Goal: Task Accomplishment & Management: Use online tool/utility

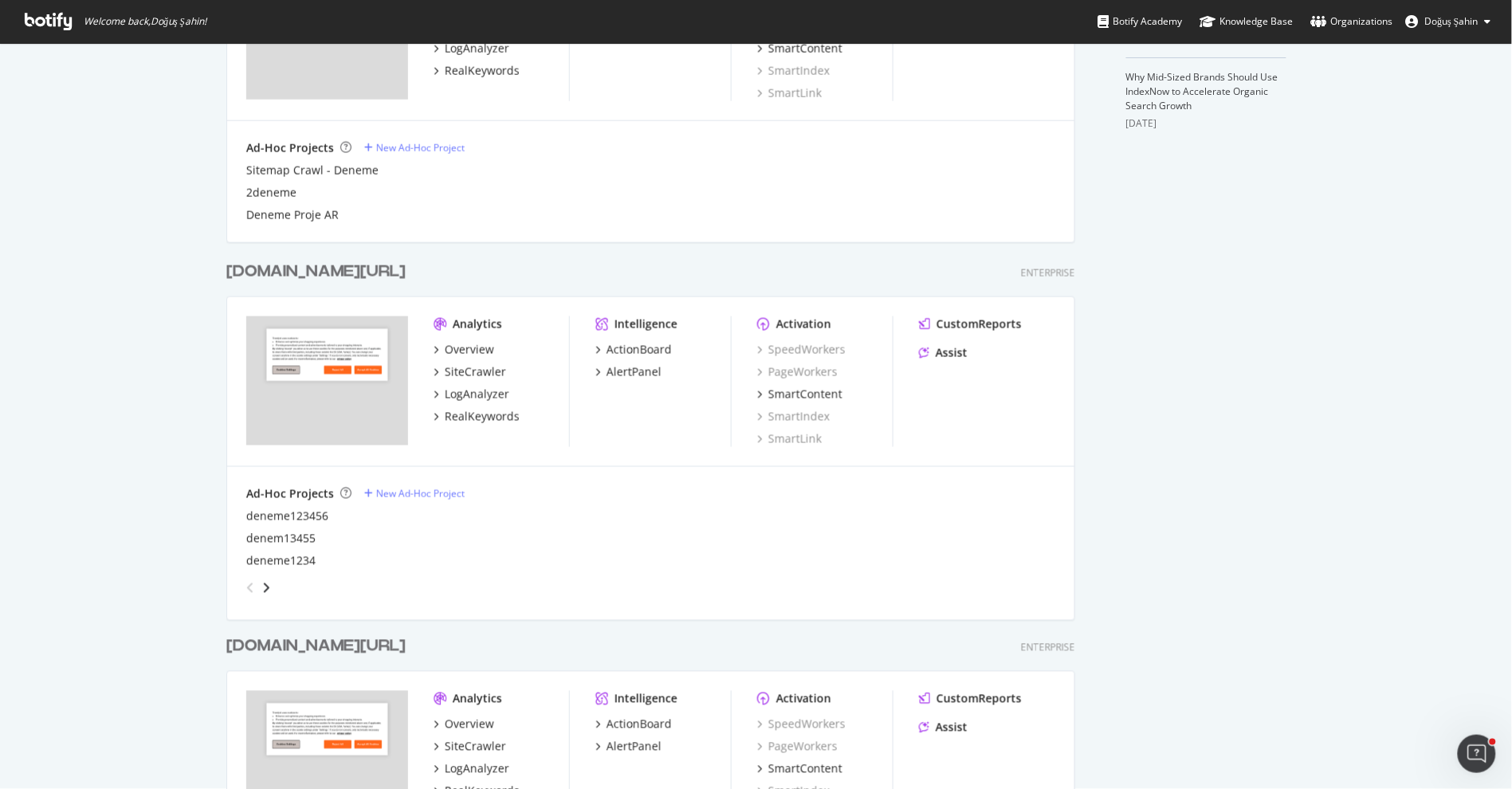
scroll to position [744, 0]
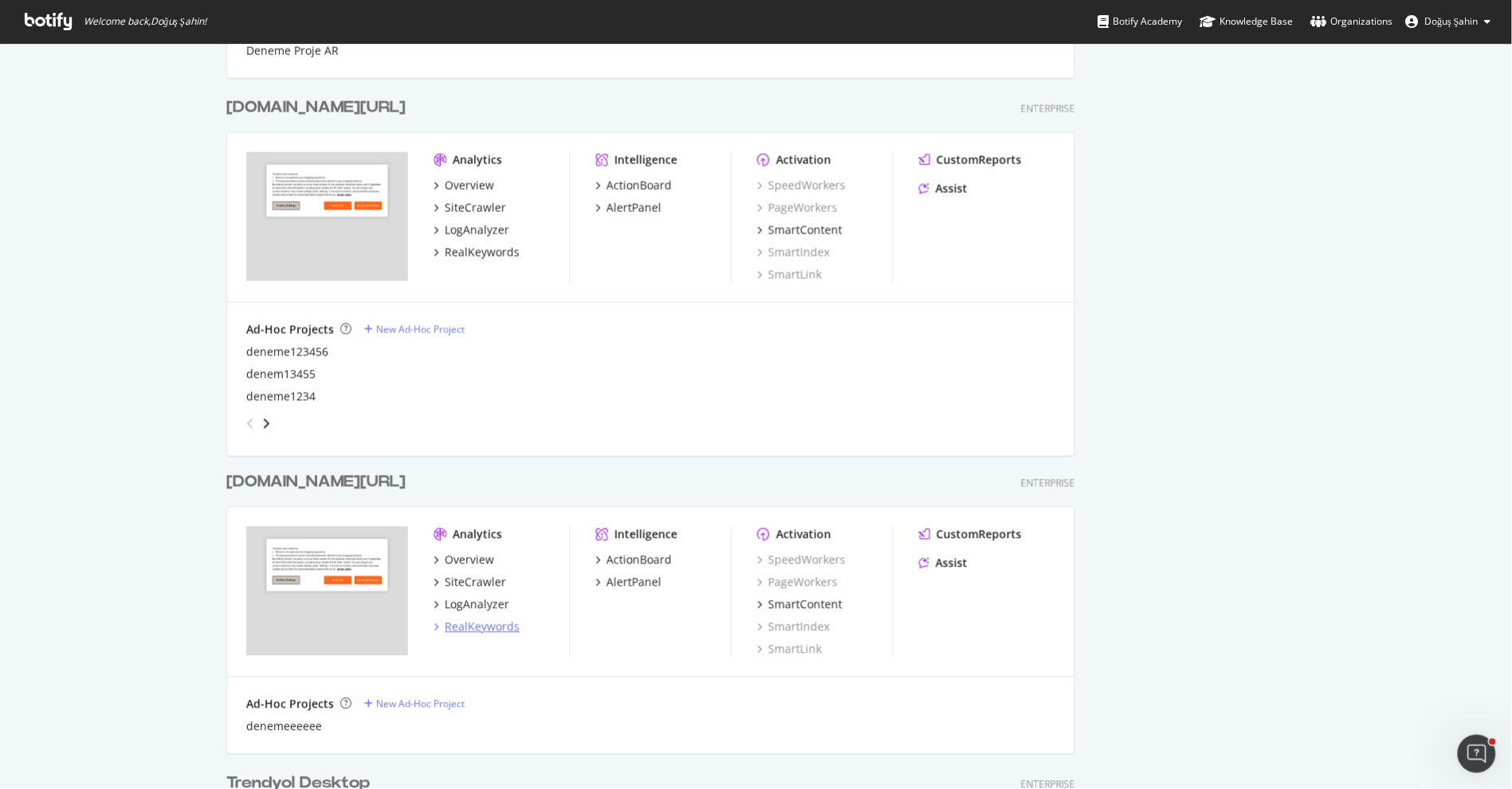
click at [503, 622] on div "RealKeywords" at bounding box center [482, 627] width 75 height 16
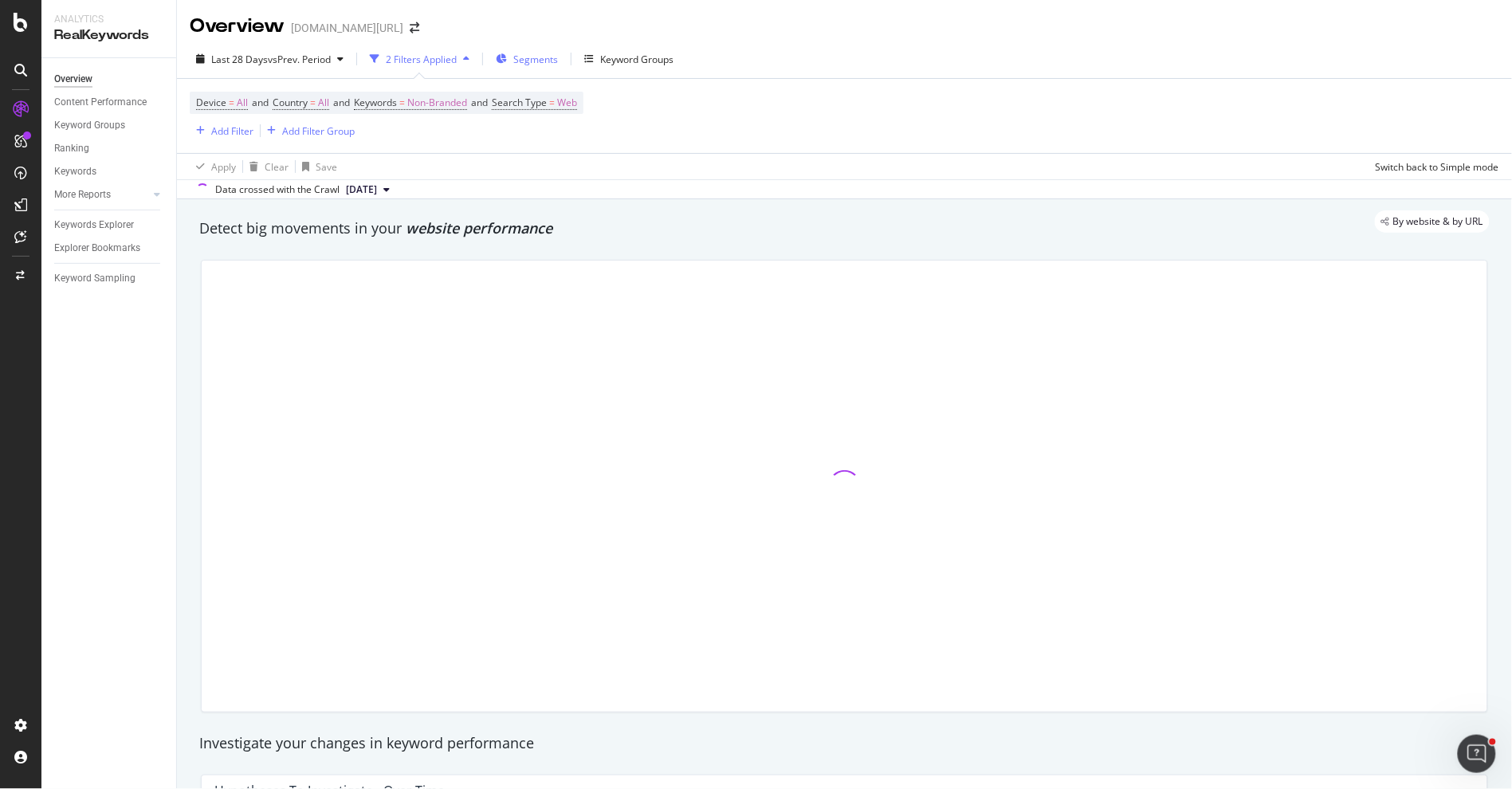
click at [526, 70] on div "Segments" at bounding box center [526, 59] width 62 height 24
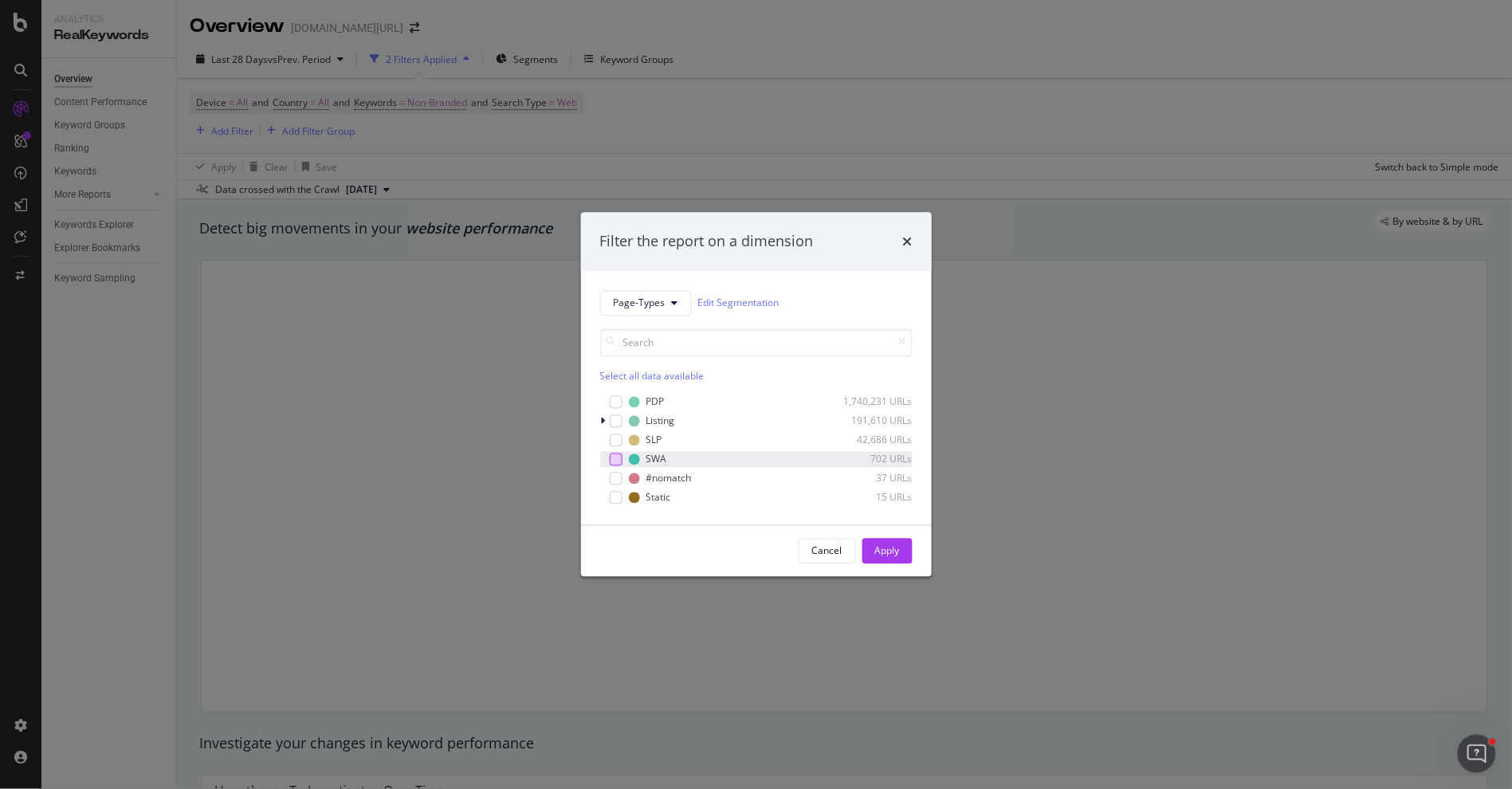
click at [618, 453] on div "modal" at bounding box center [616, 458] width 13 height 13
click at [918, 560] on div "Cancel Apply" at bounding box center [756, 551] width 351 height 51
click at [896, 558] on div "Apply" at bounding box center [888, 551] width 25 height 24
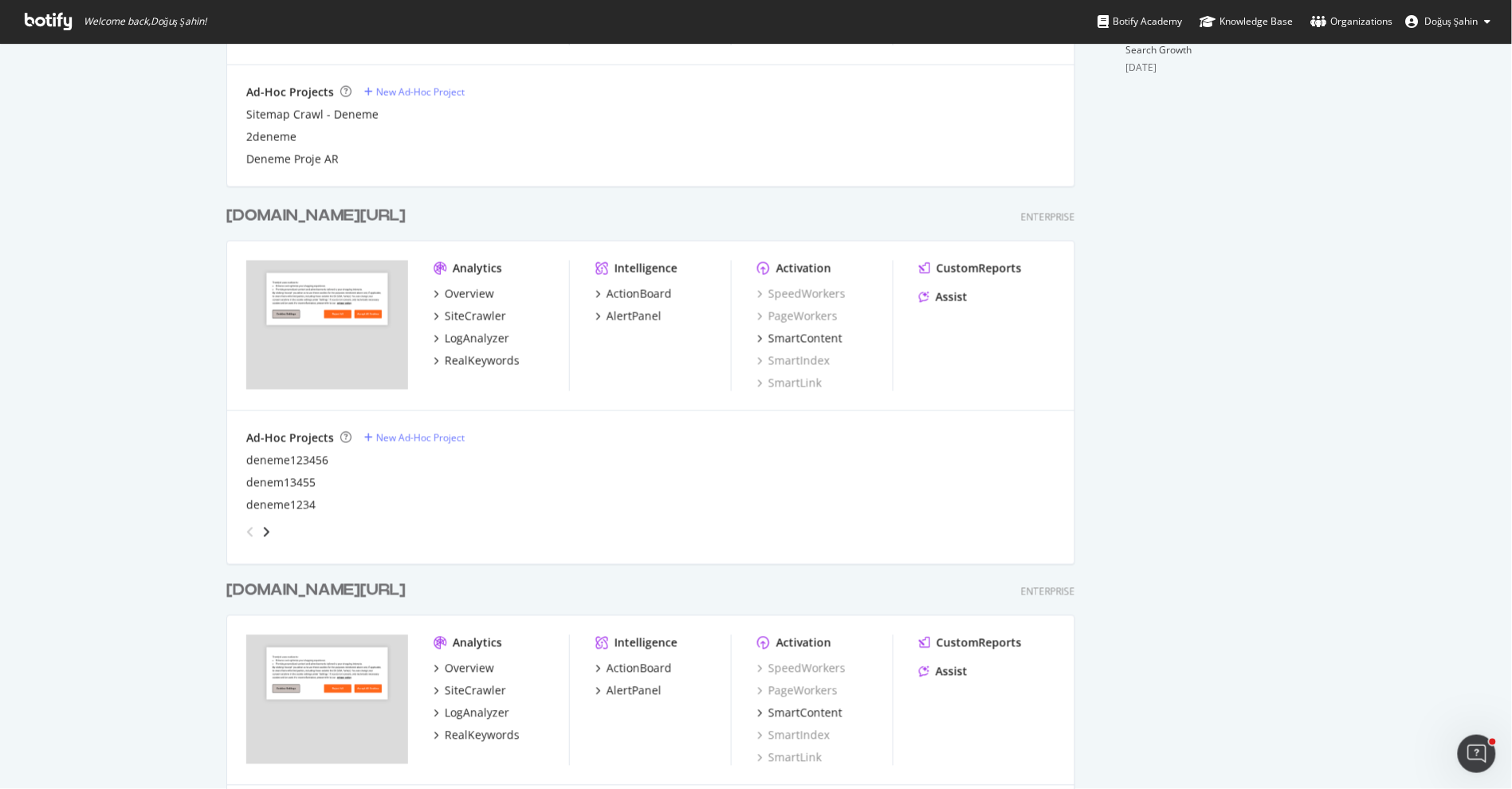
scroll to position [710, 0]
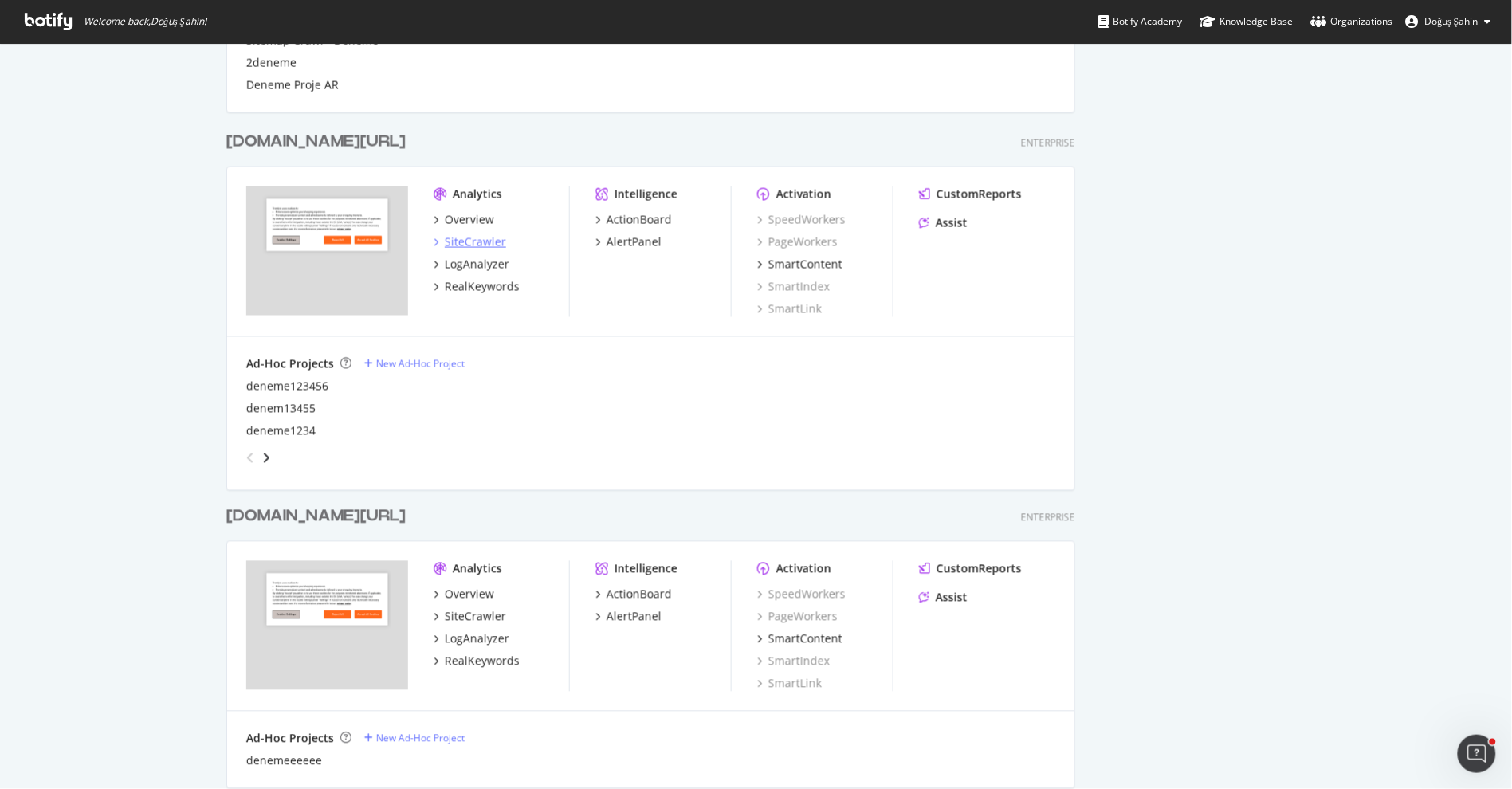
click at [483, 243] on div "SiteCrawler" at bounding box center [475, 242] width 62 height 16
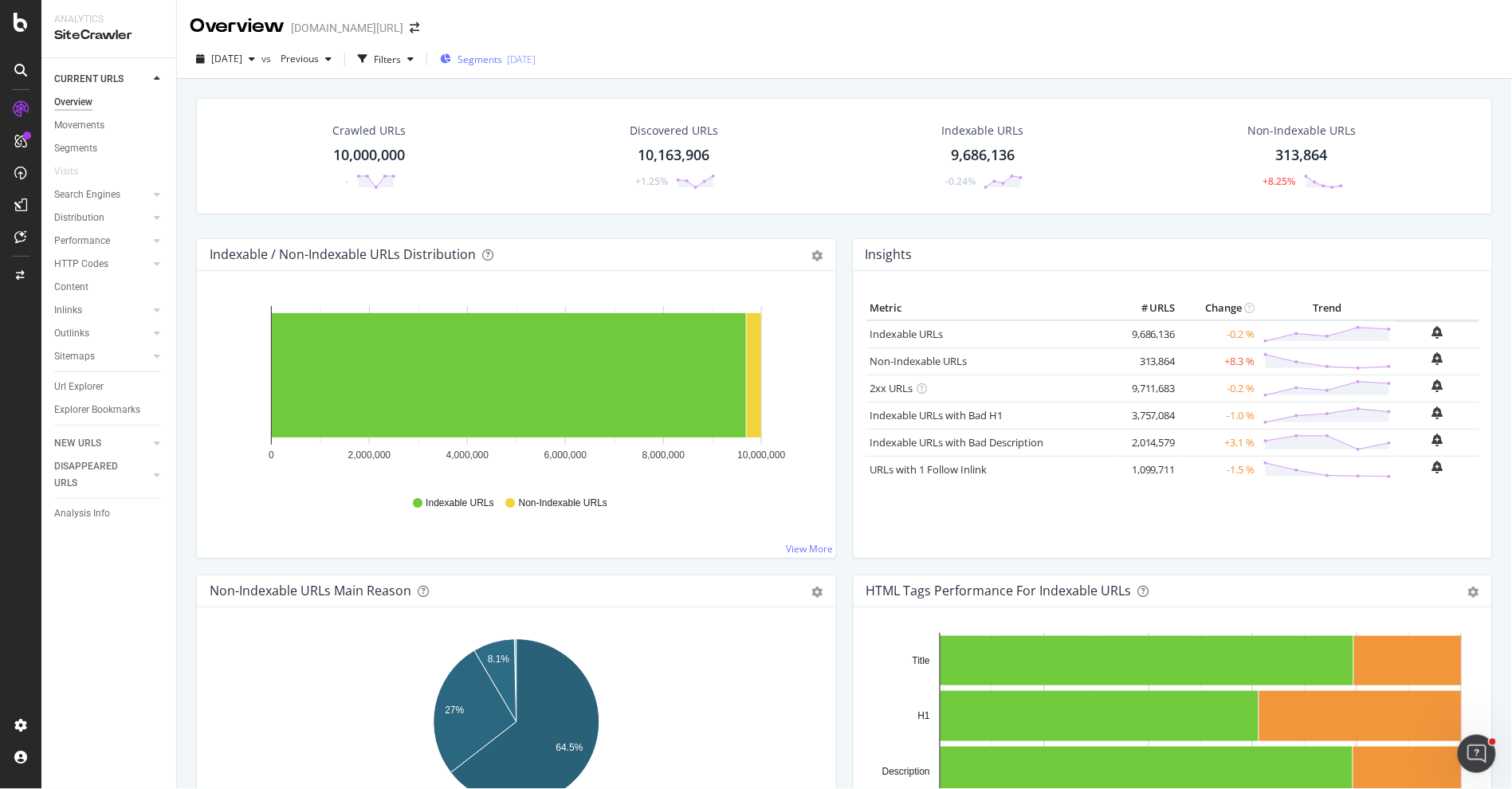
click at [481, 61] on div "Segments 2025-08-21" at bounding box center [487, 60] width 95 height 14
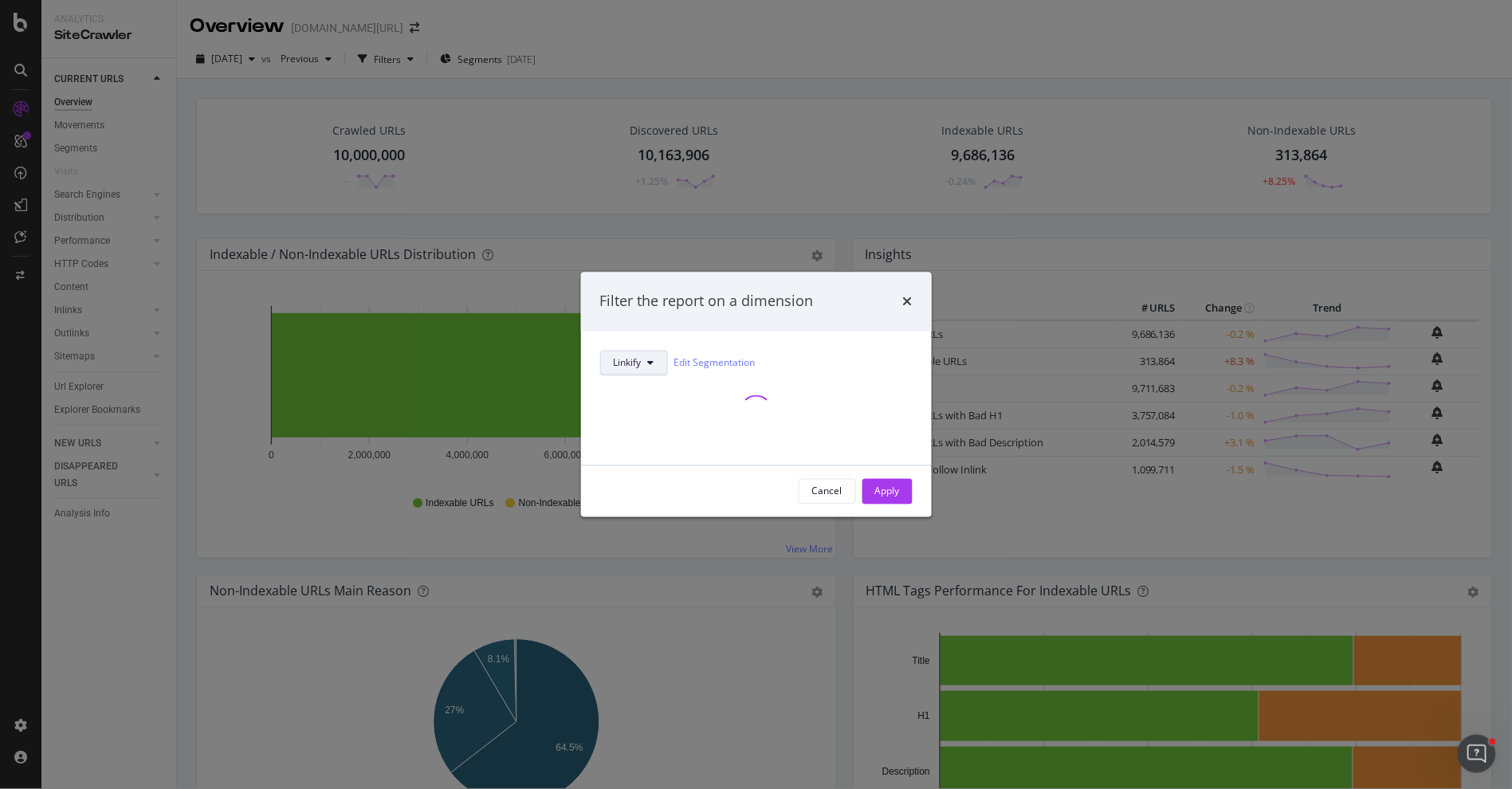
click at [642, 370] on button "Linkify" at bounding box center [633, 362] width 68 height 26
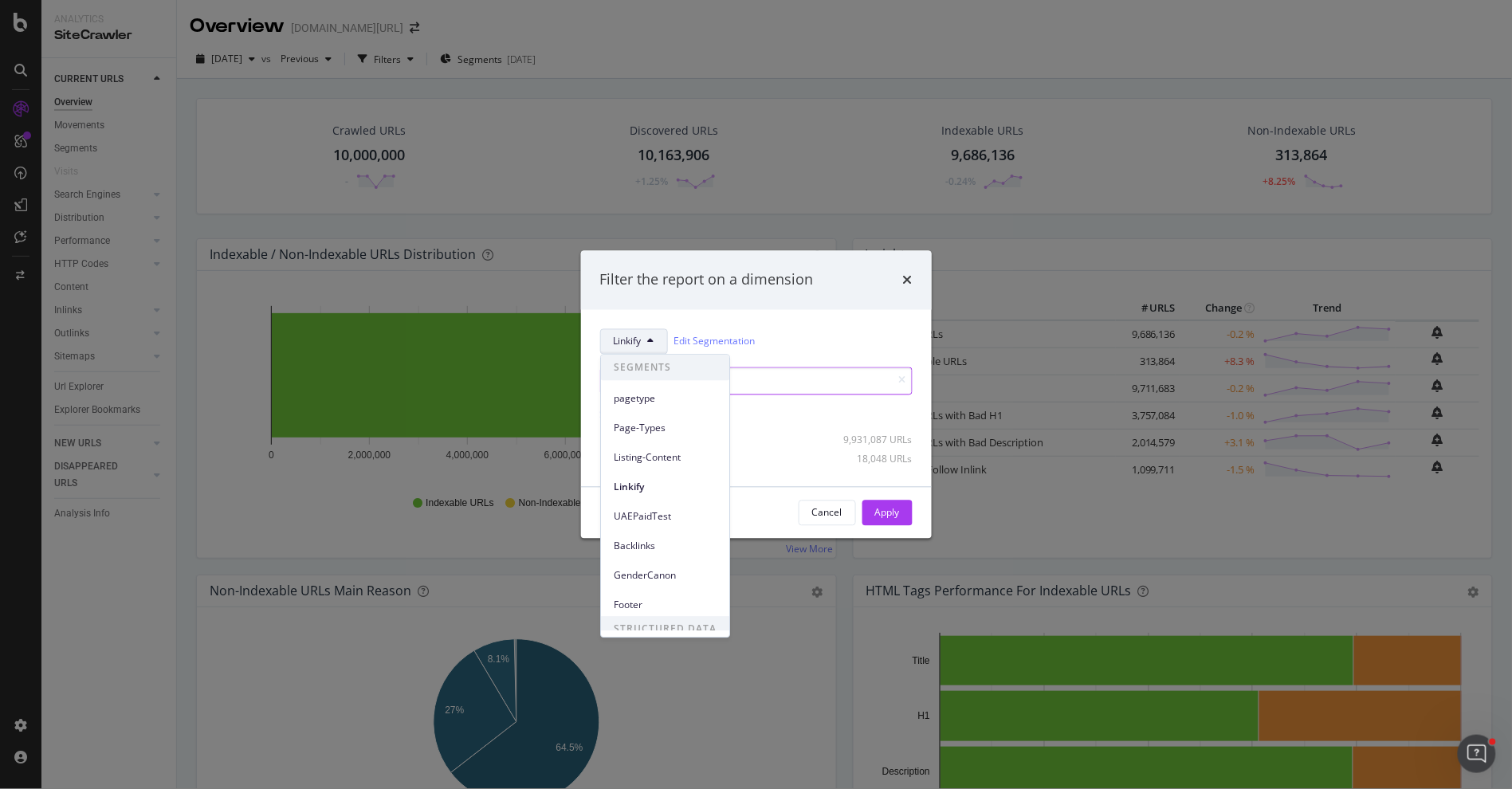
click at [684, 439] on div "Listing-Content" at bounding box center [665, 453] width 129 height 29
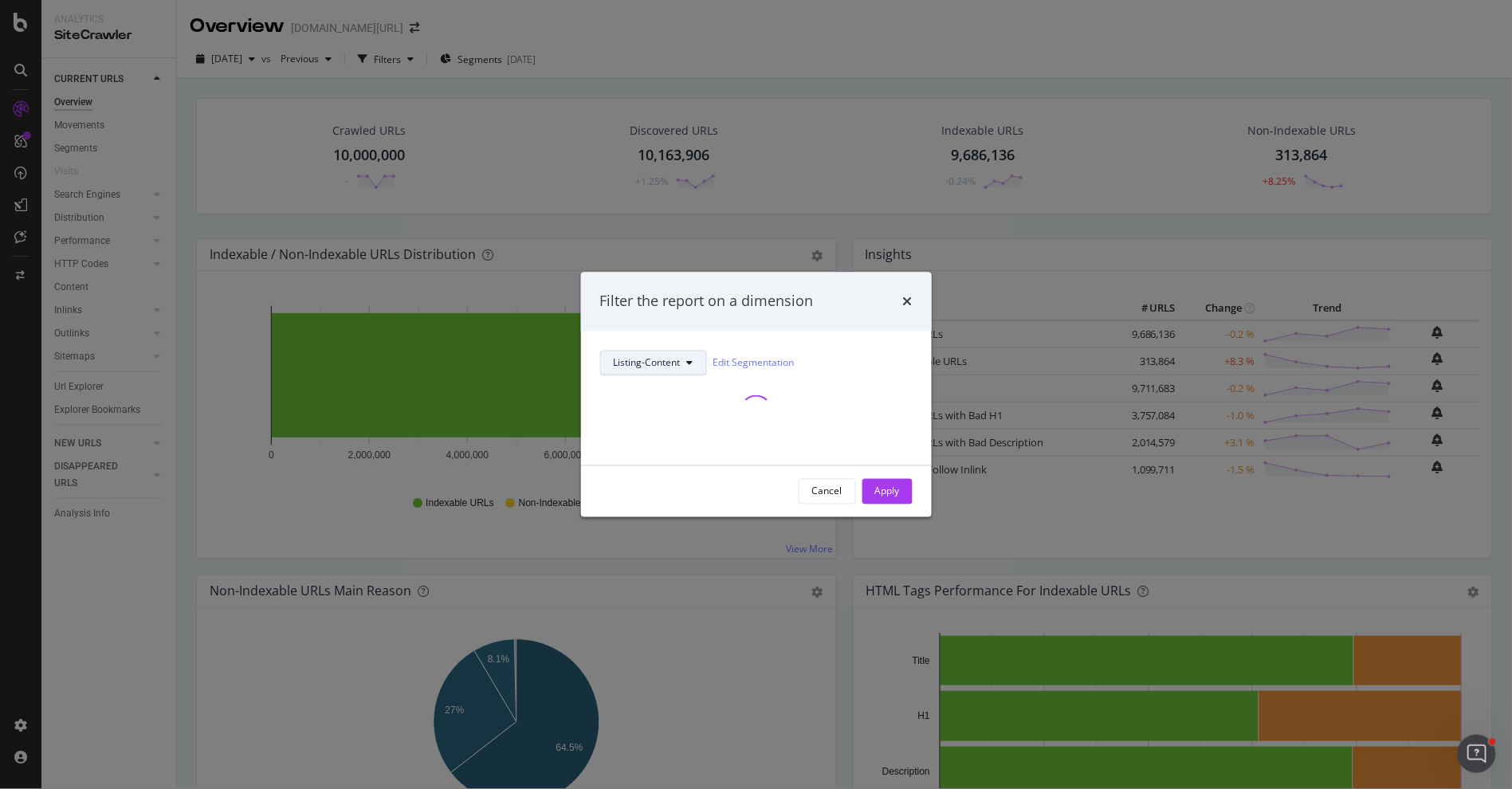
click at [662, 371] on button "Listing-Content" at bounding box center [653, 362] width 107 height 26
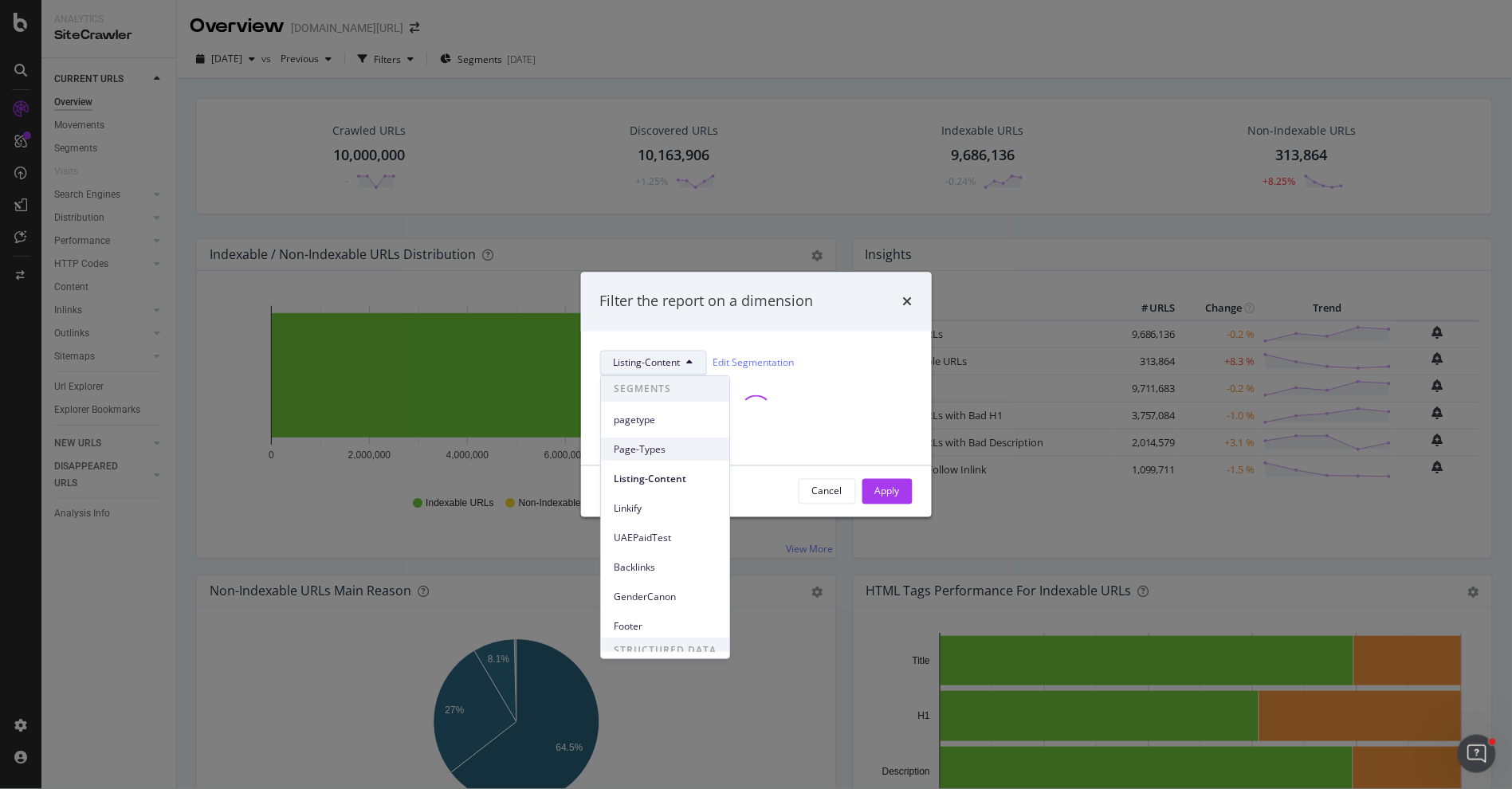
click at [665, 443] on span "Page-Types" at bounding box center [665, 449] width 103 height 15
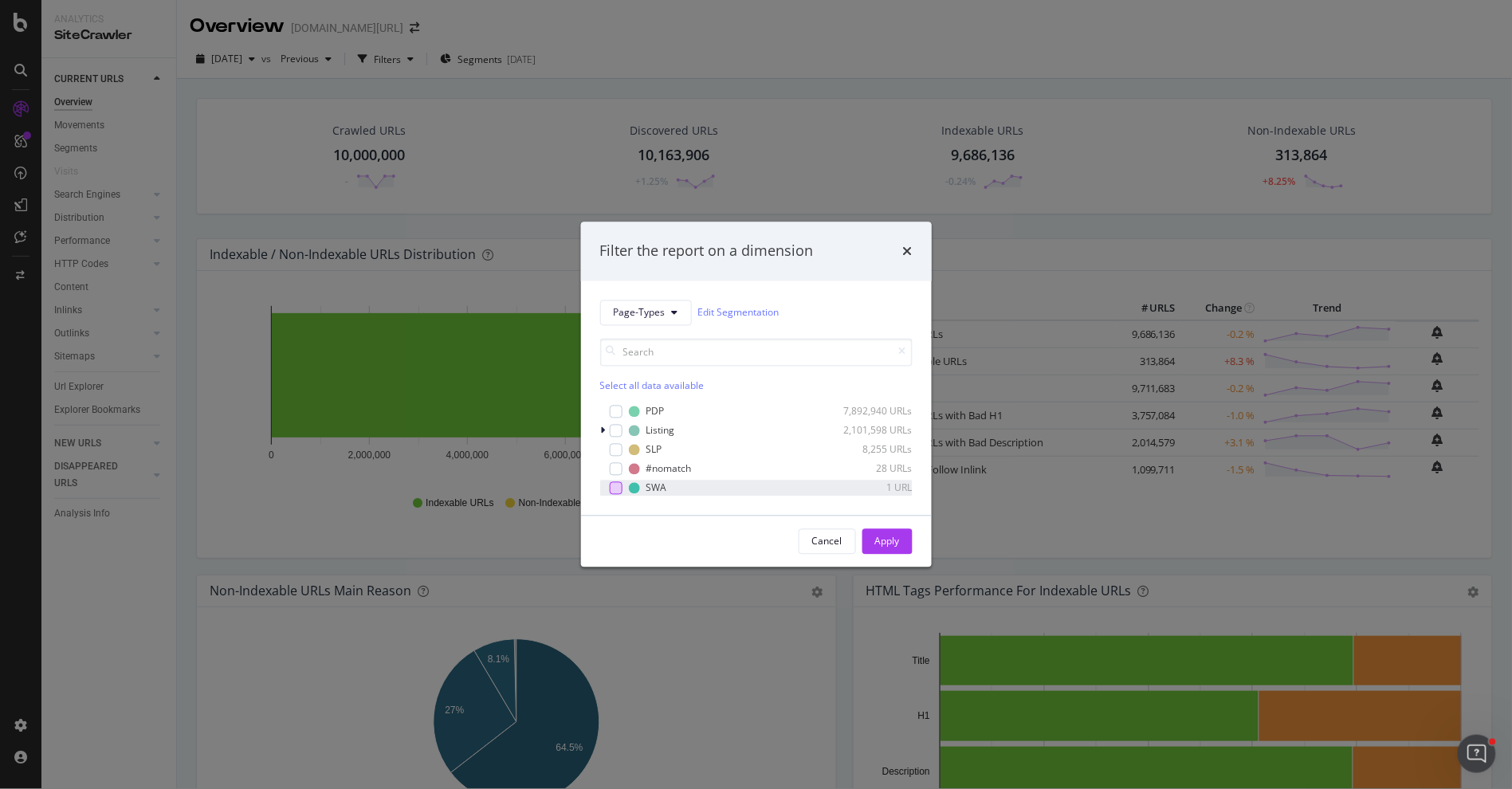
click at [620, 489] on div "modal" at bounding box center [616, 487] width 13 height 13
click at [901, 547] on button "Apply" at bounding box center [888, 541] width 50 height 26
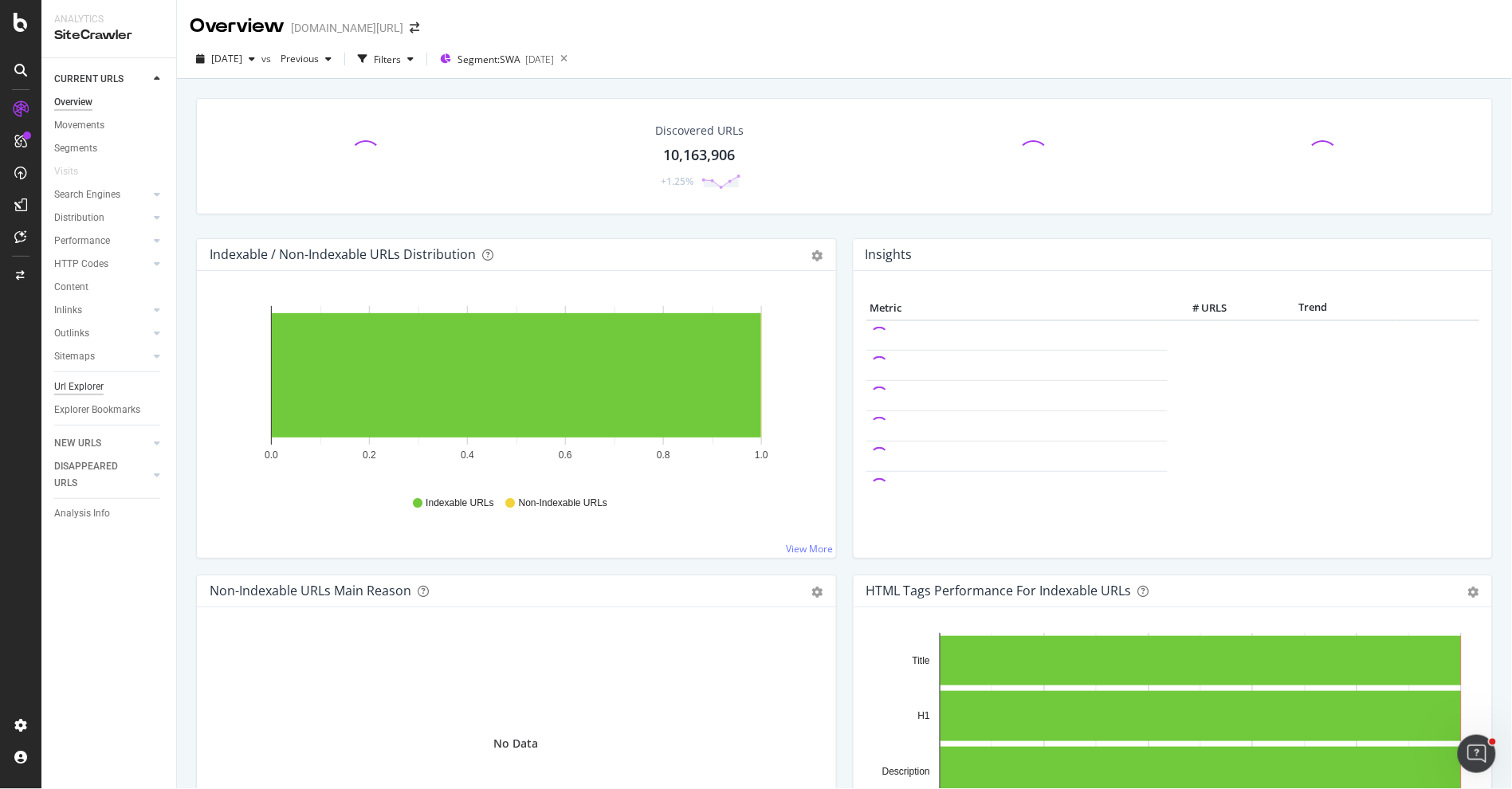
click at [102, 388] on div "Url Explorer" at bounding box center [79, 387] width 49 height 17
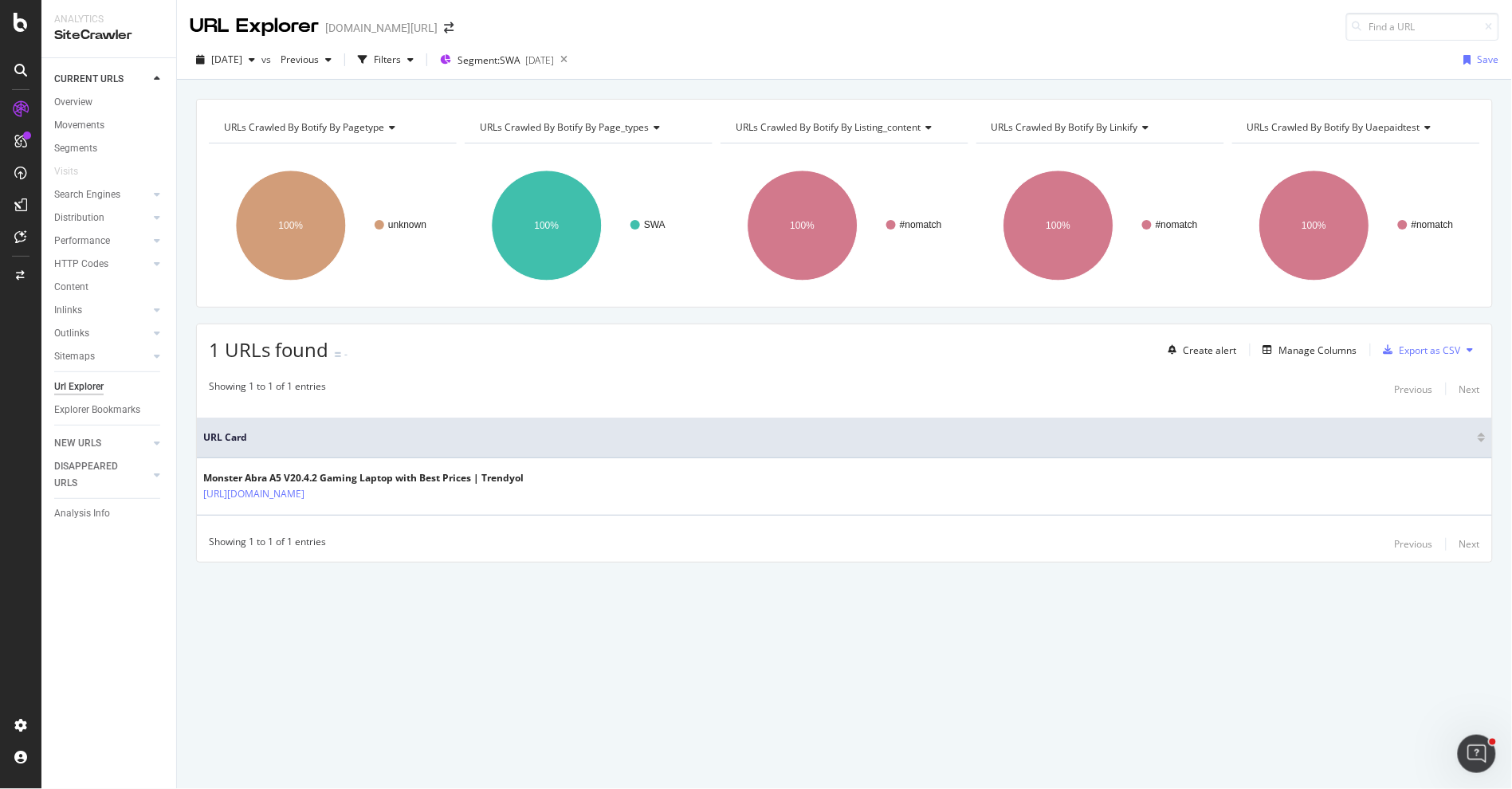
click at [537, 45] on div "2025 Sep. 2nd vs Previous Filters Segment: SWA 2025-08-21 Save" at bounding box center [844, 60] width 1335 height 39
click at [574, 55] on icon at bounding box center [564, 60] width 20 height 23
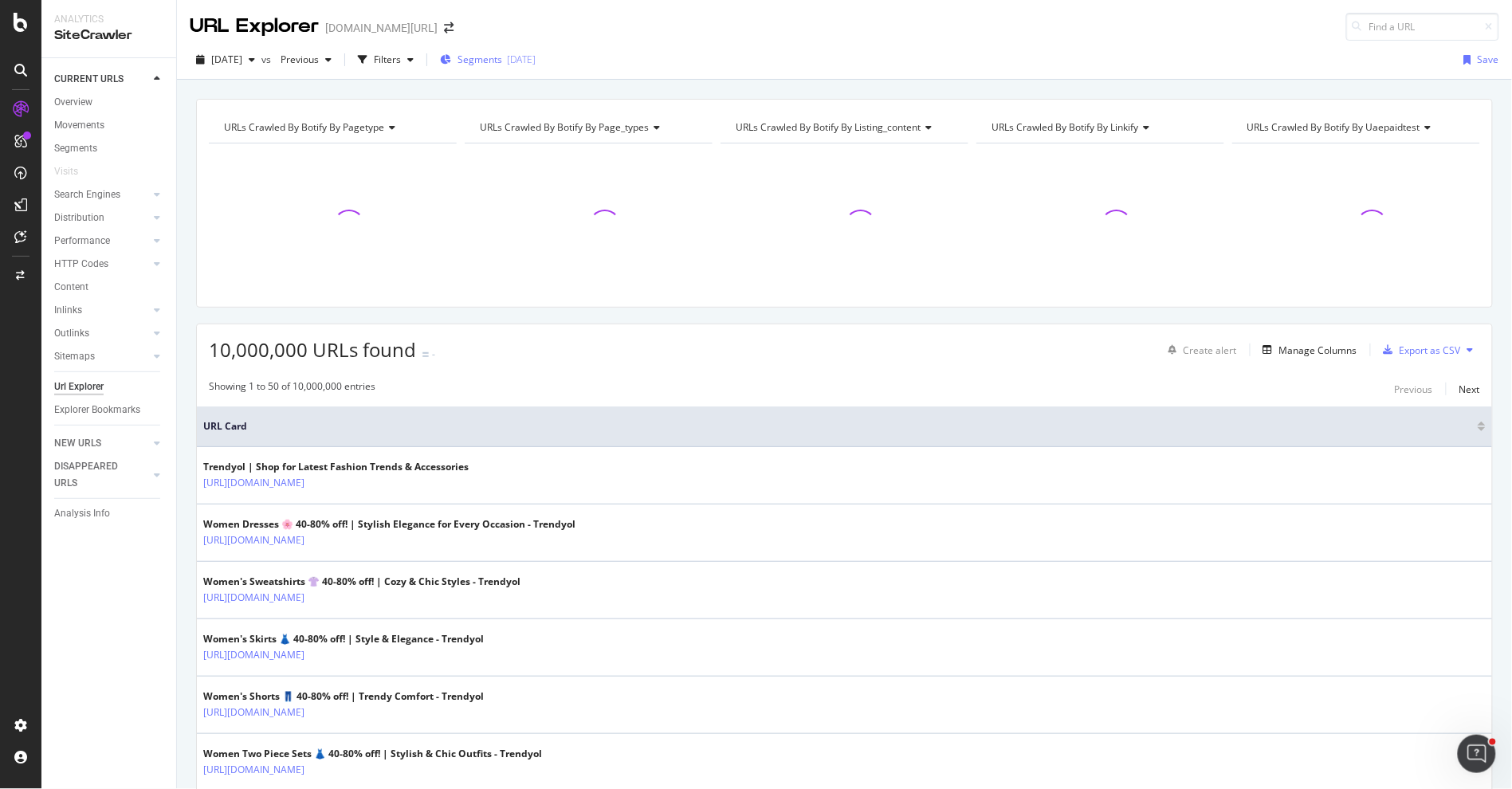
click at [536, 62] on div "2025-08-21" at bounding box center [520, 60] width 28 height 14
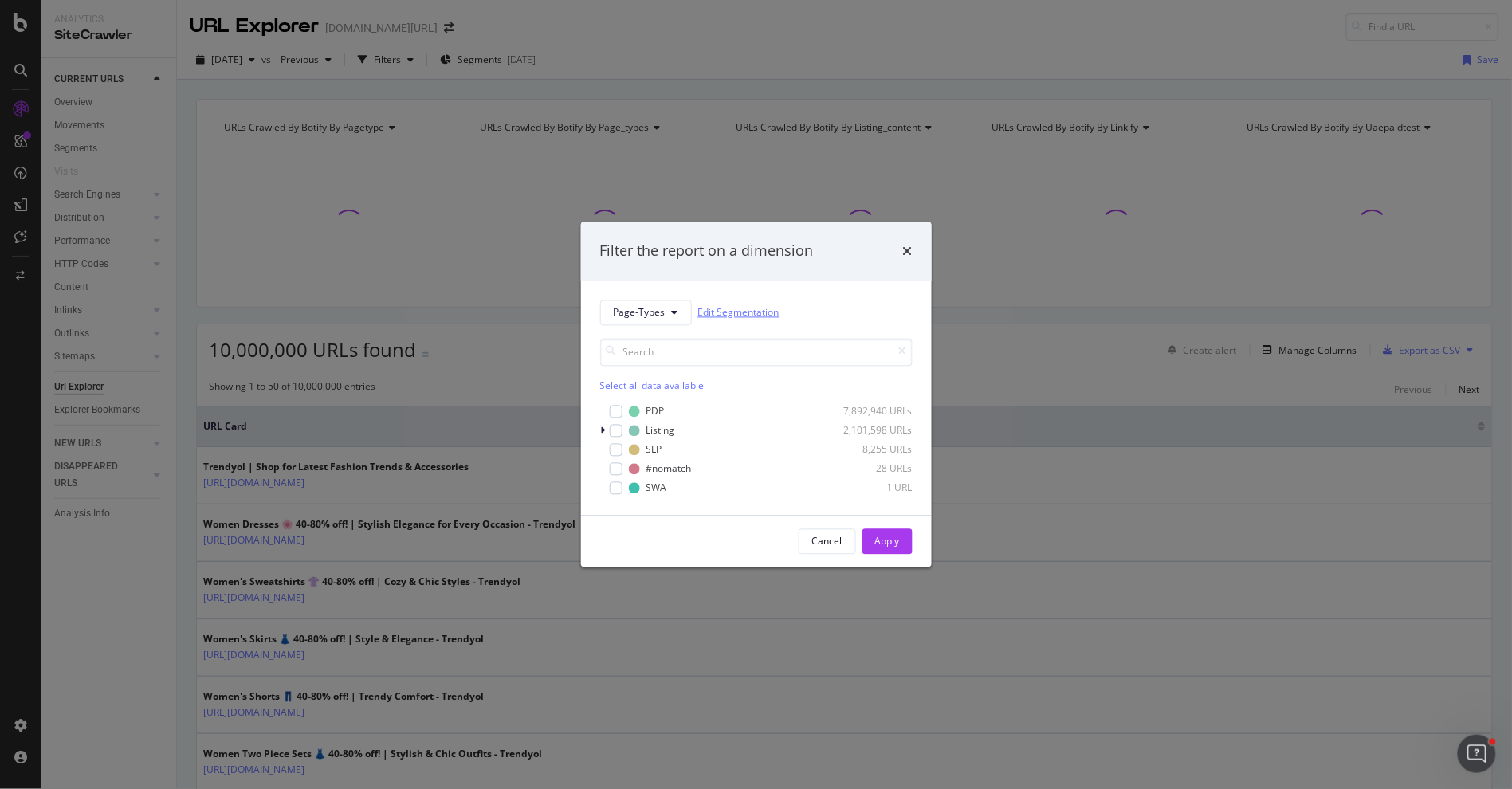
click at [745, 311] on link "Edit Segmentation" at bounding box center [738, 312] width 81 height 17
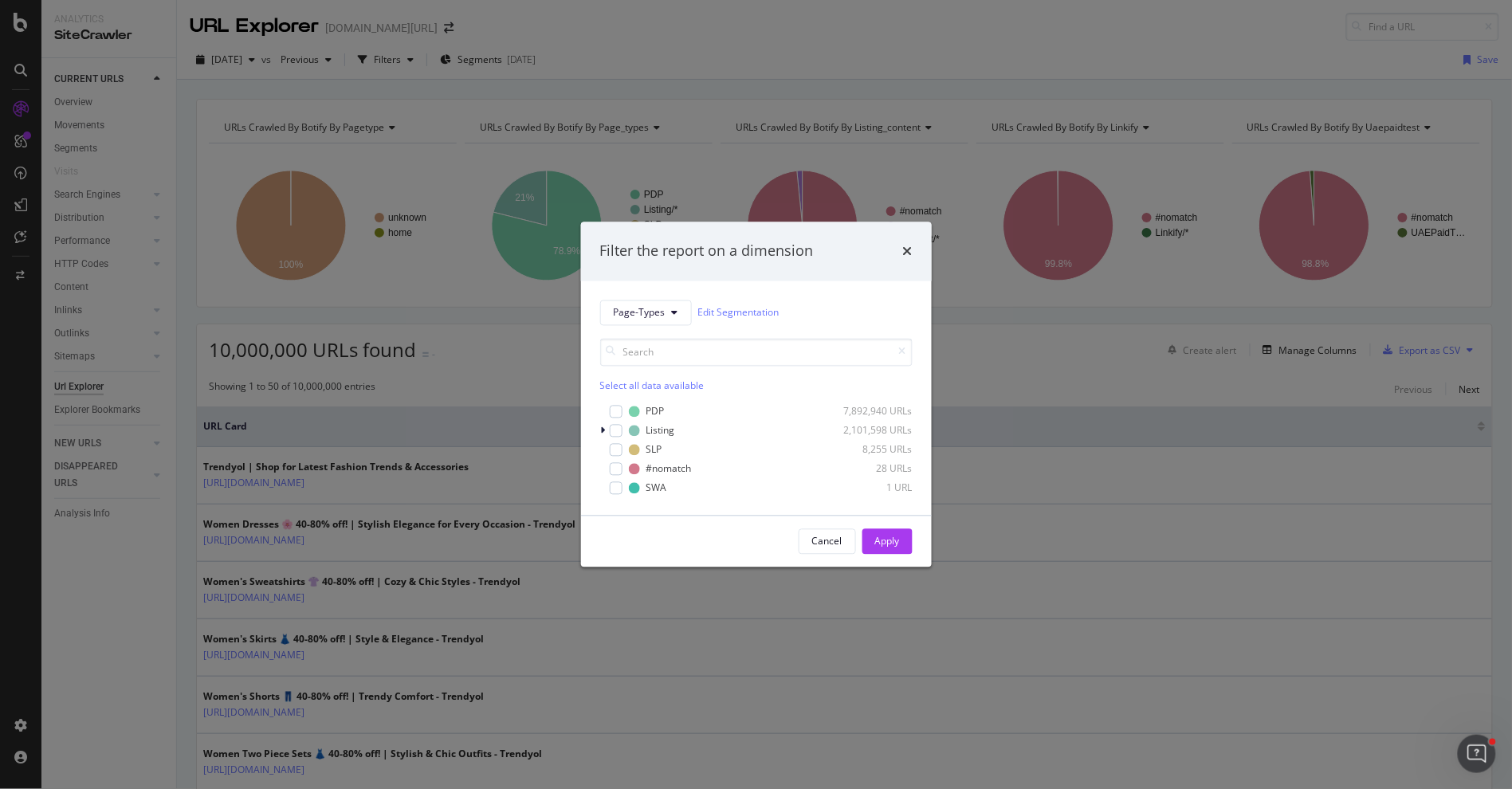
click at [889, 241] on div "Filter the report on a dimension" at bounding box center [756, 251] width 312 height 21
click at [903, 248] on icon "times" at bounding box center [908, 250] width 10 height 13
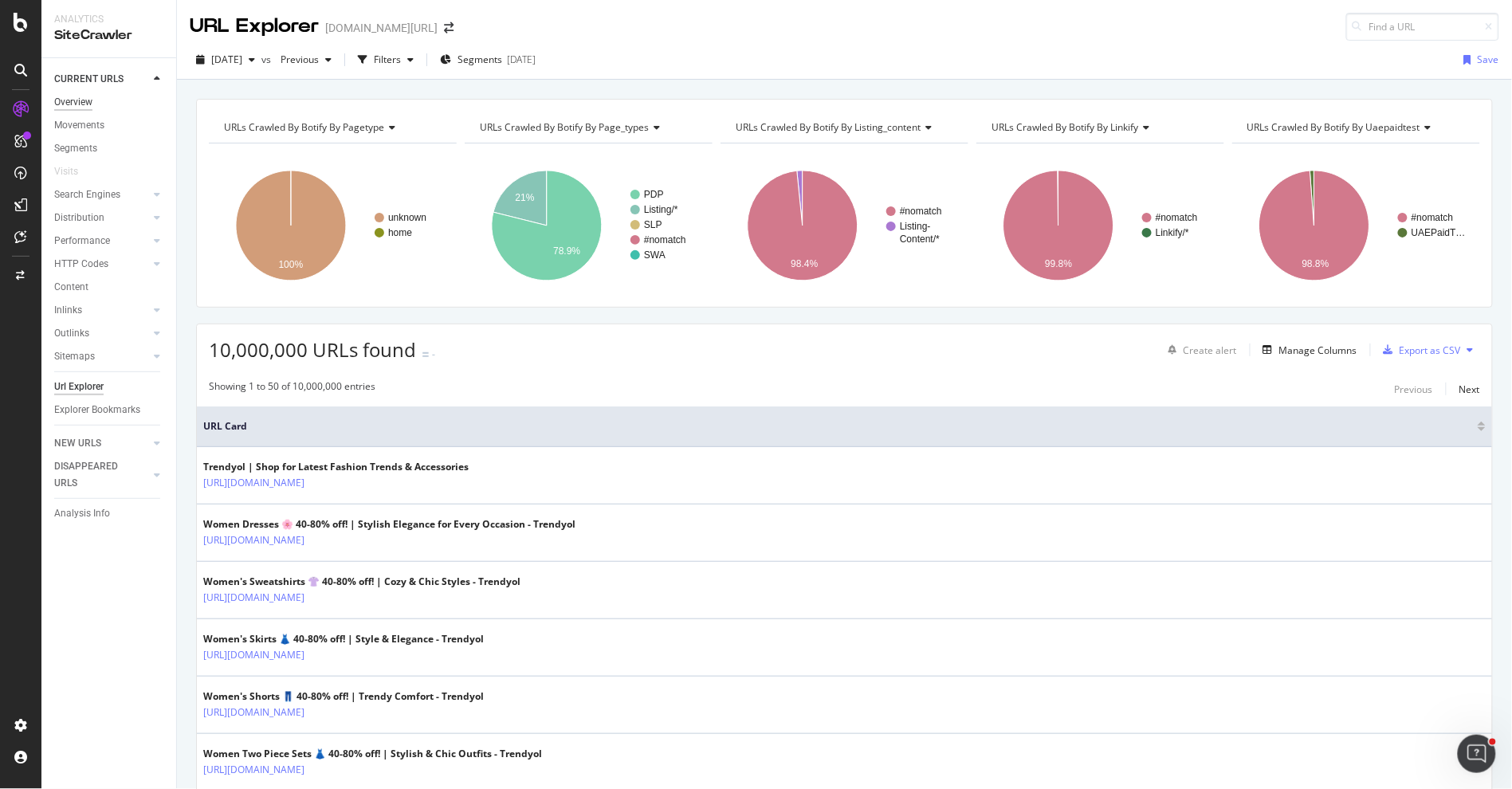
click at [90, 104] on div "Overview" at bounding box center [73, 102] width 38 height 17
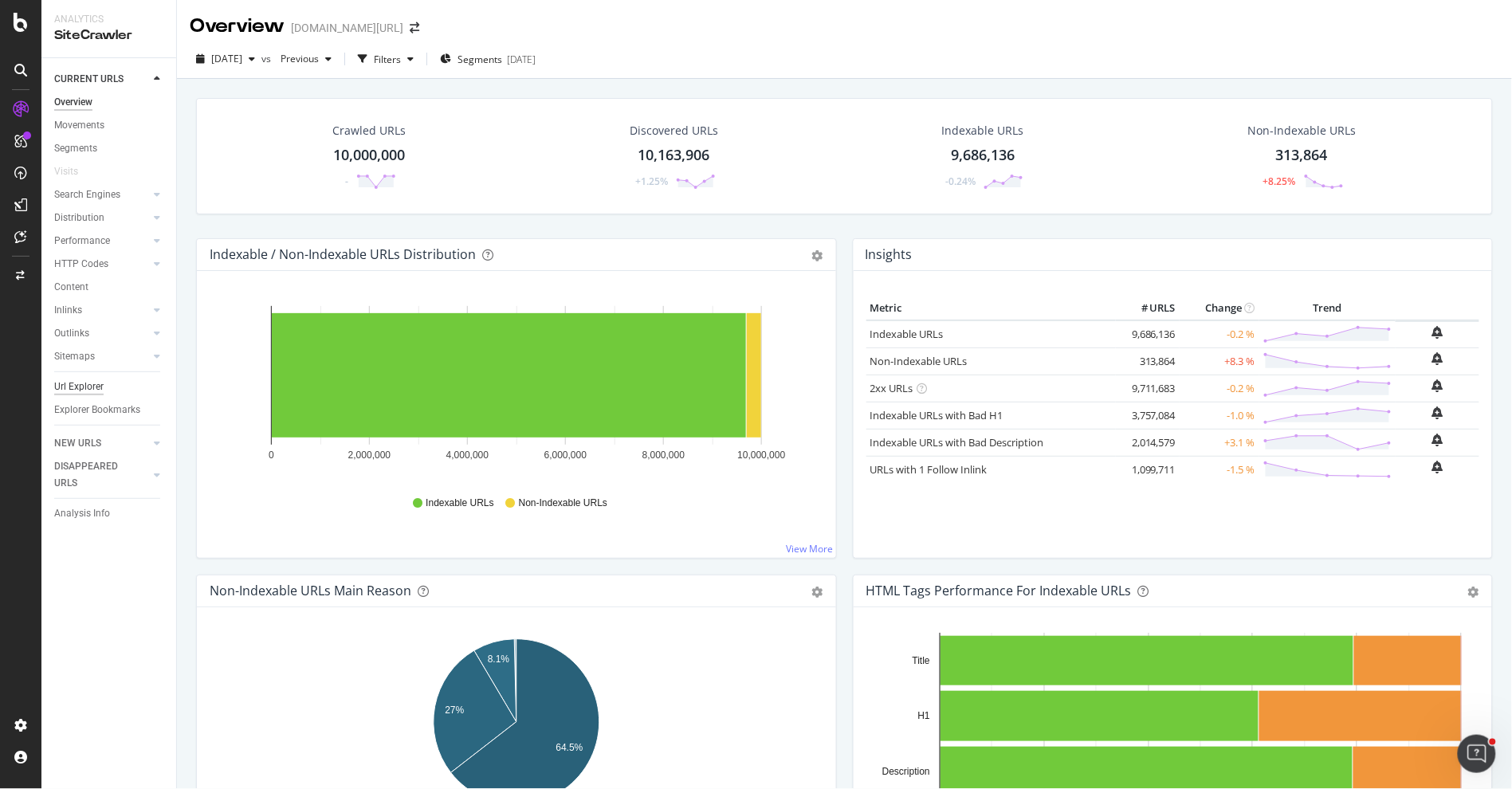
click at [97, 389] on div "Url Explorer" at bounding box center [79, 387] width 49 height 17
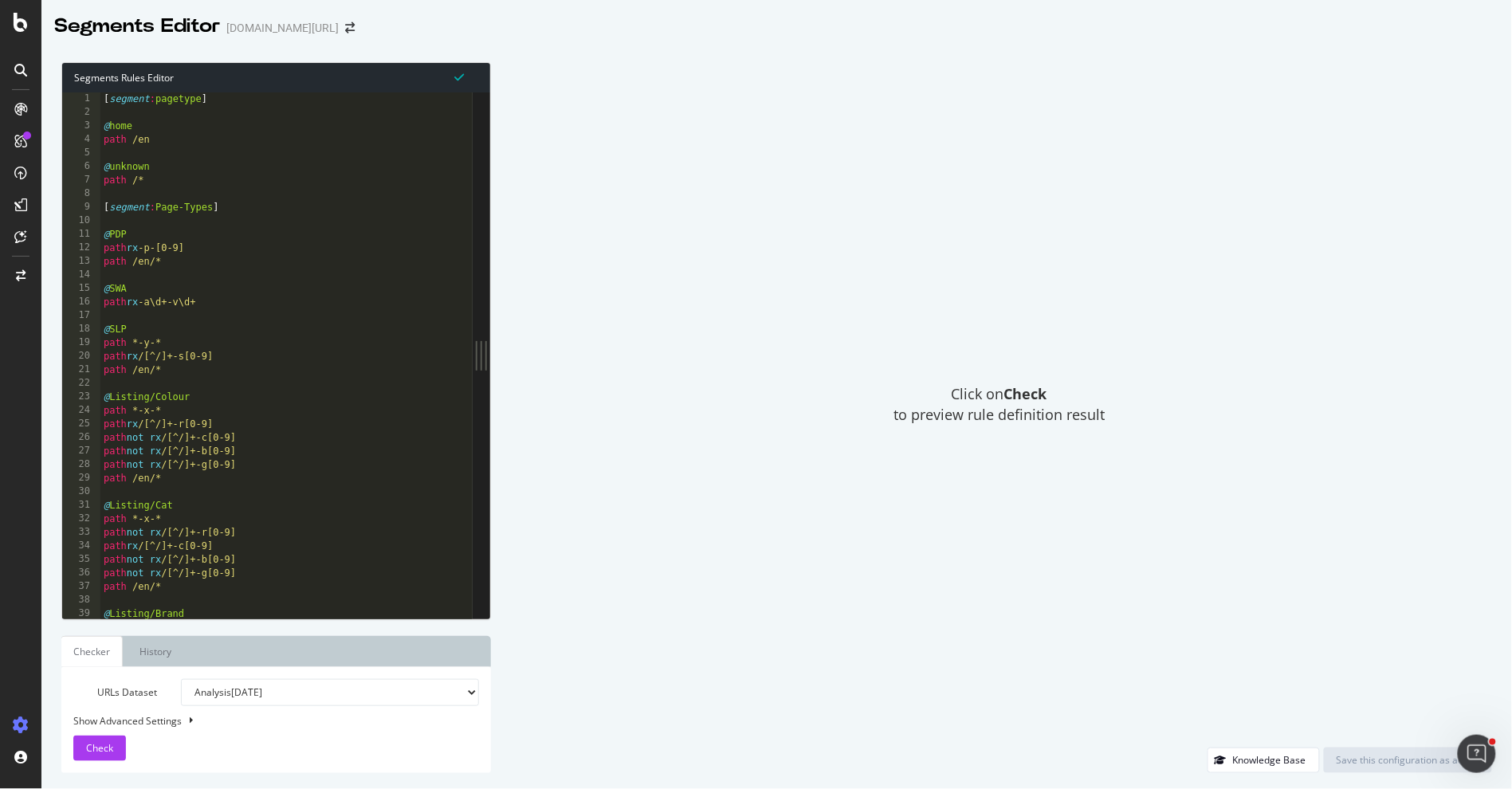
type textarea "path rx /[^/]+-s[0-9]"
click at [266, 353] on div "[ segment : pagetype ] @ home path /en @ unknown path /* [ segment : Page-Types…" at bounding box center [339, 368] width 477 height 552
type input "swa"
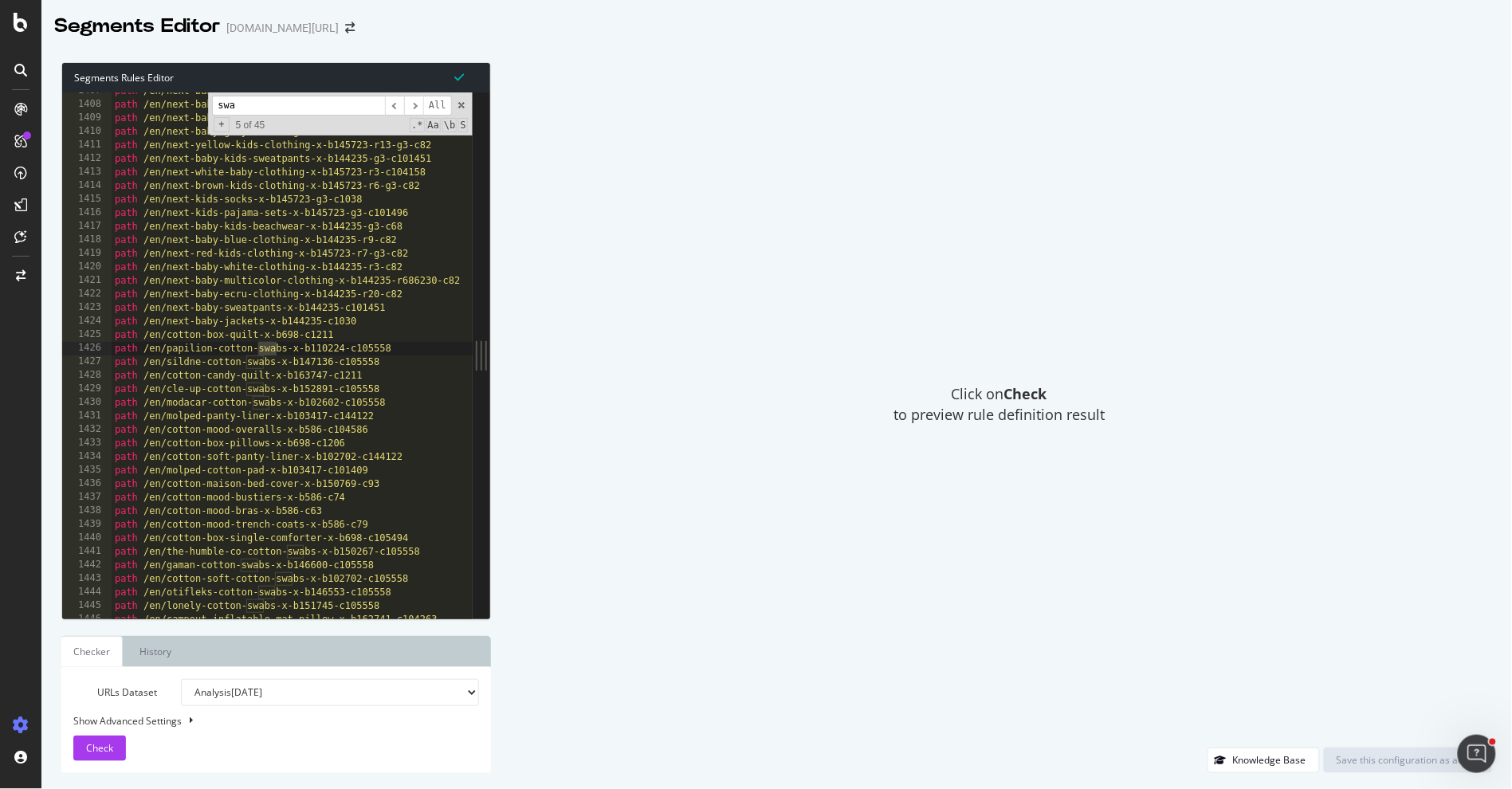
scroll to position [3900, 0]
click at [459, 108] on span at bounding box center [460, 104] width 11 height 11
type textarea "path /en/the-humble-co-cotton-swabs-x-b150267-c105558"
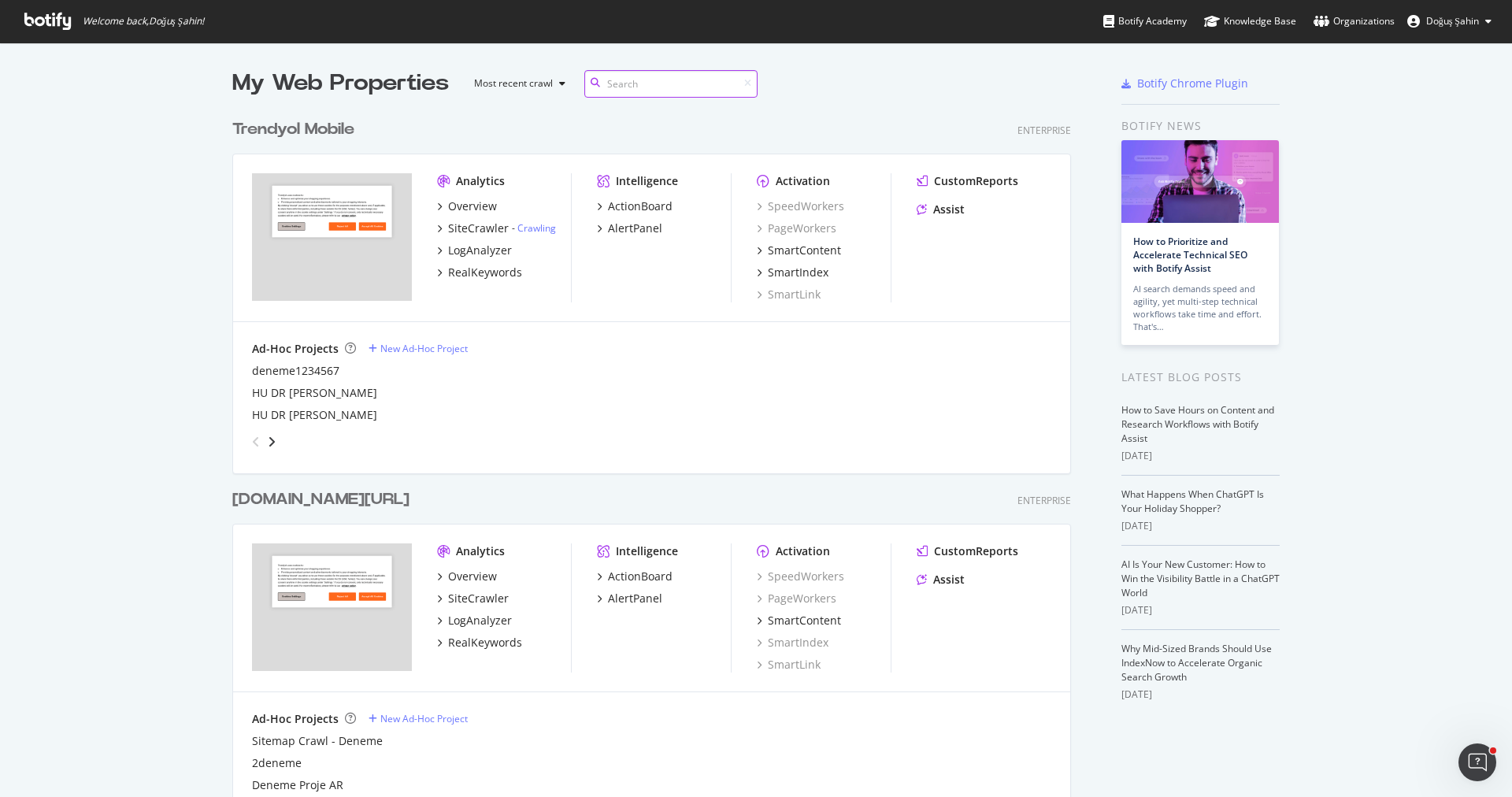
scroll to position [191, 0]
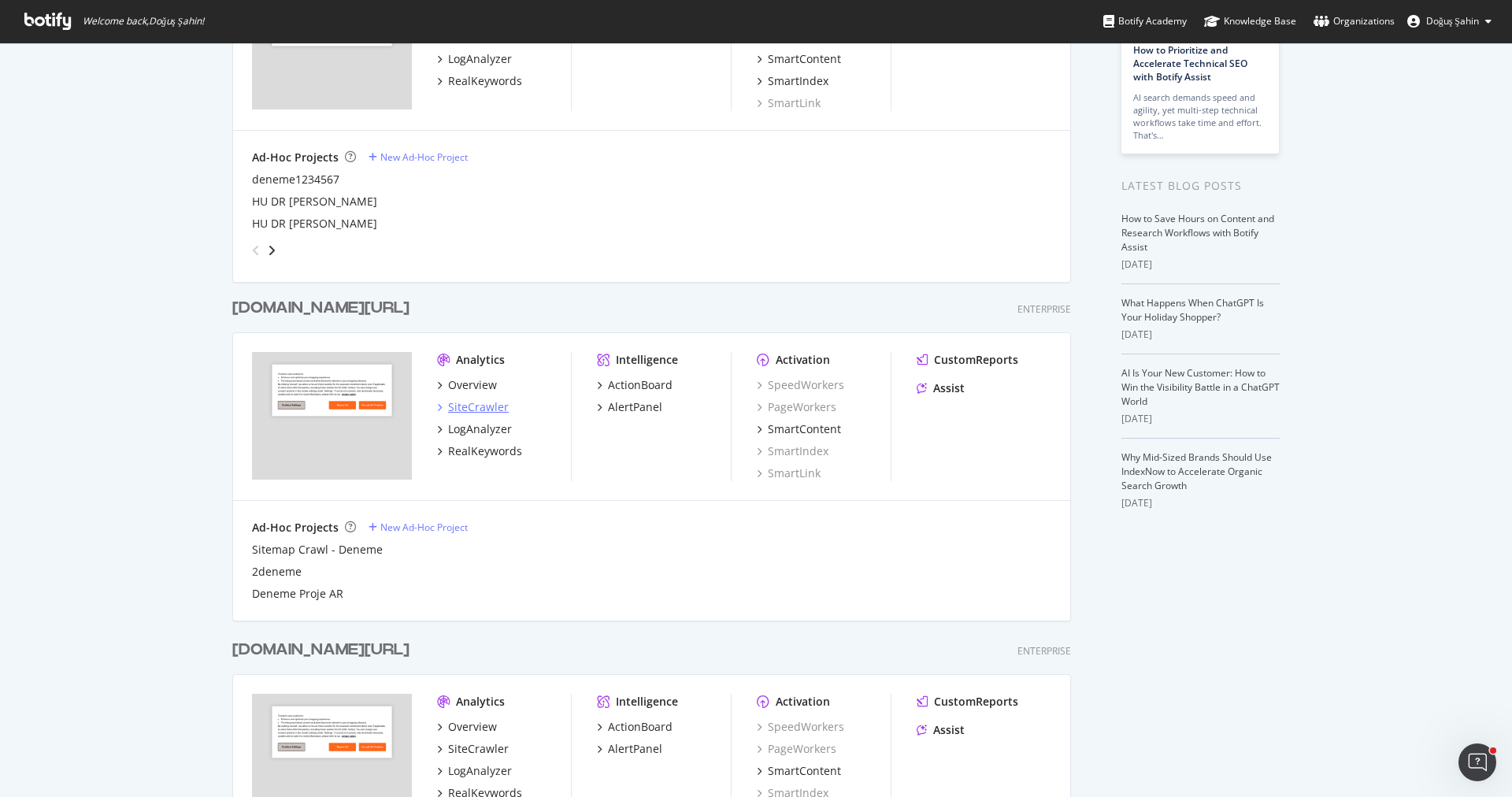
click at [491, 404] on div "SiteCrawler" at bounding box center [478, 407] width 61 height 16
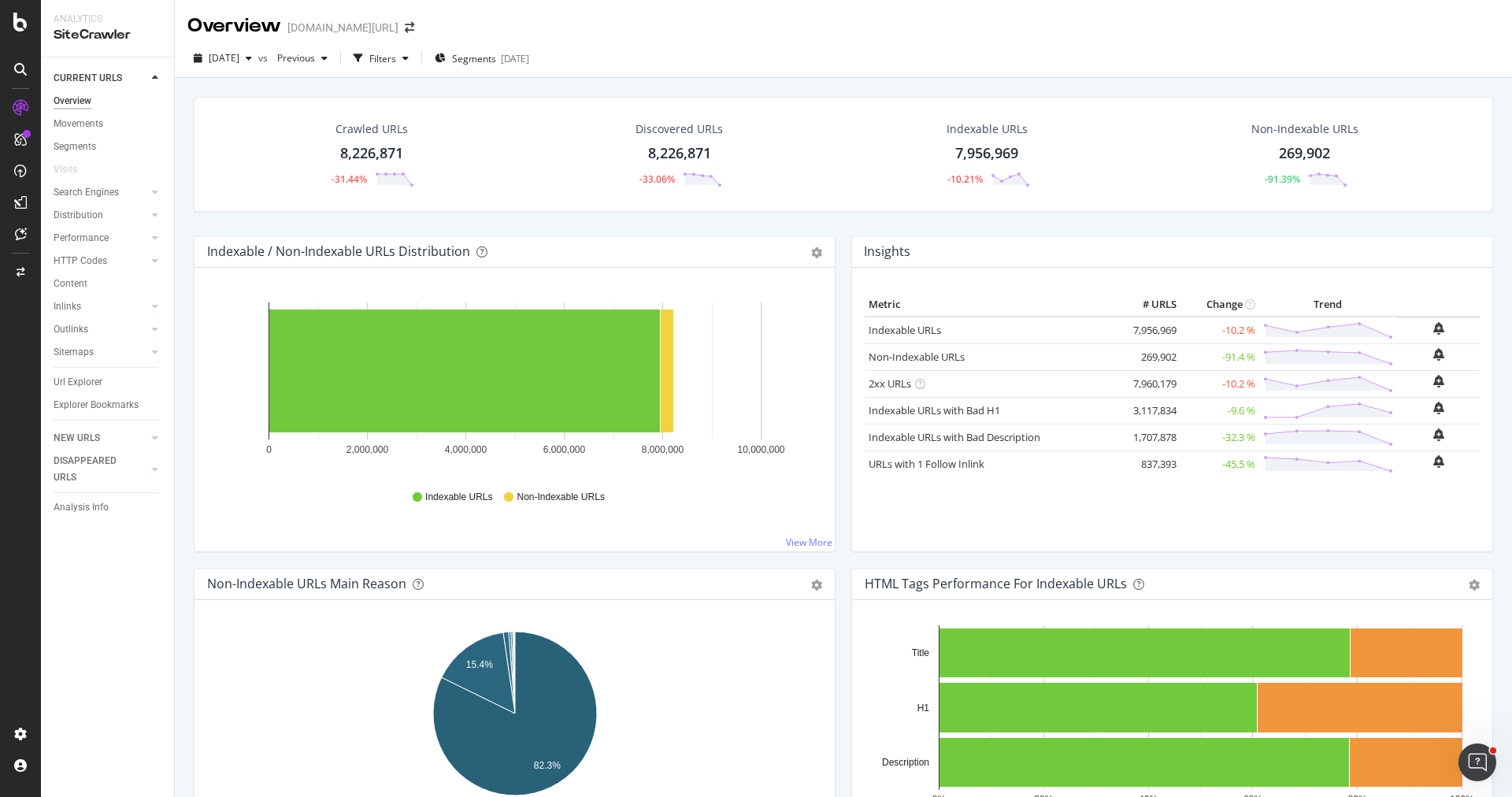
click at [94, 386] on div "Url Explorer" at bounding box center [78, 382] width 48 height 16
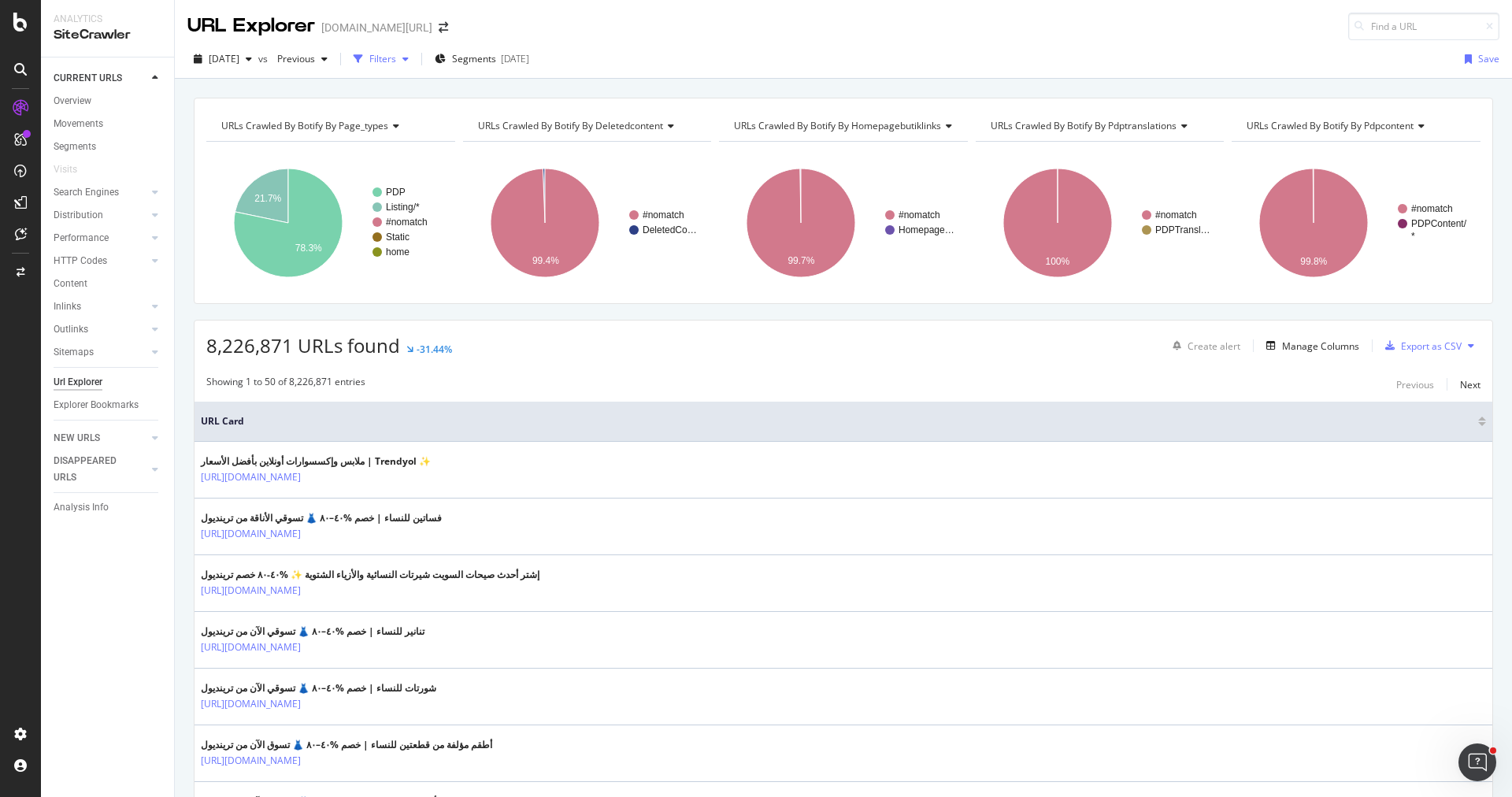
click at [396, 61] on div "Filters" at bounding box center [383, 59] width 27 height 14
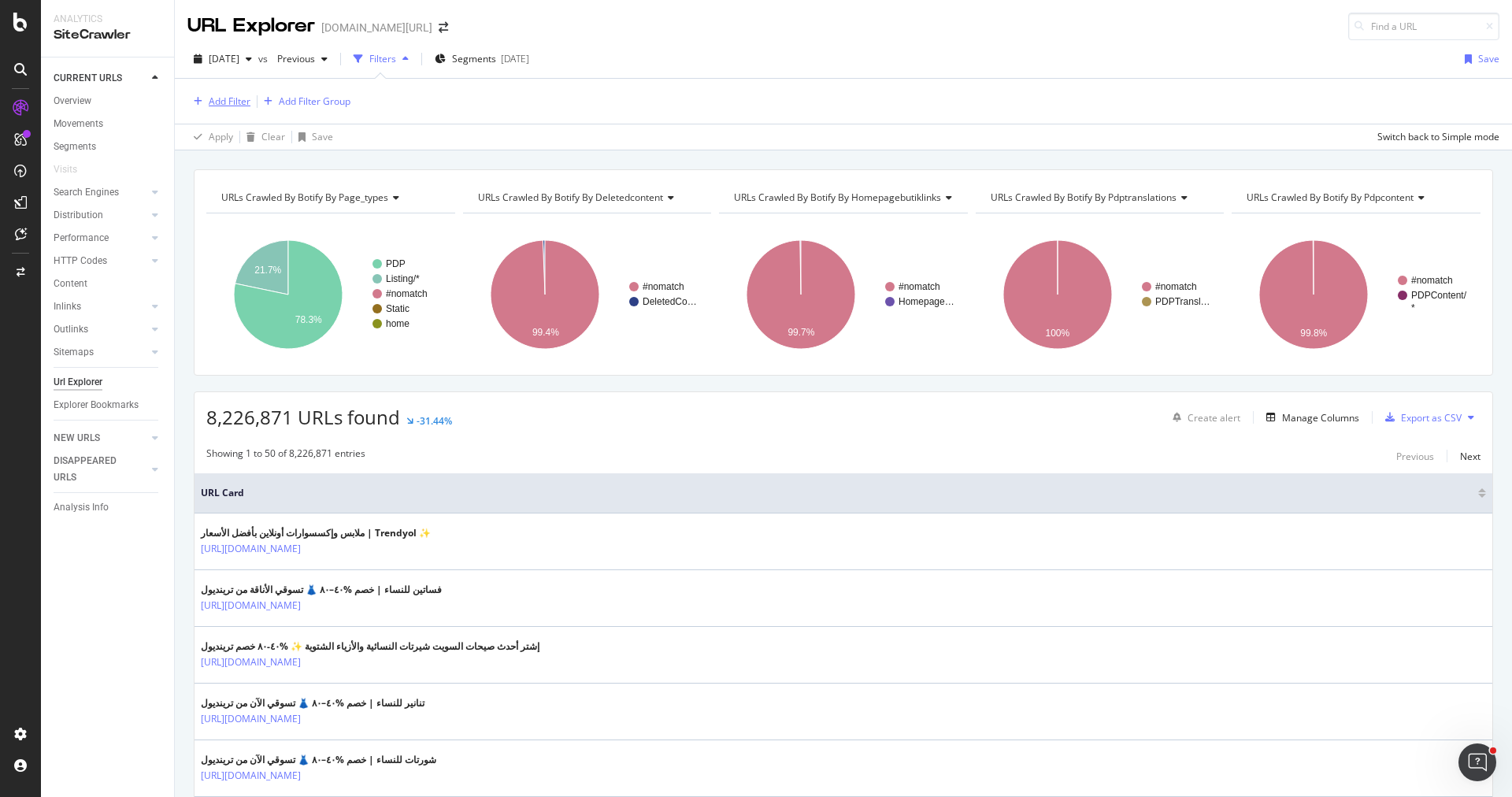
click at [240, 98] on div "Add Filter" at bounding box center [229, 101] width 42 height 14
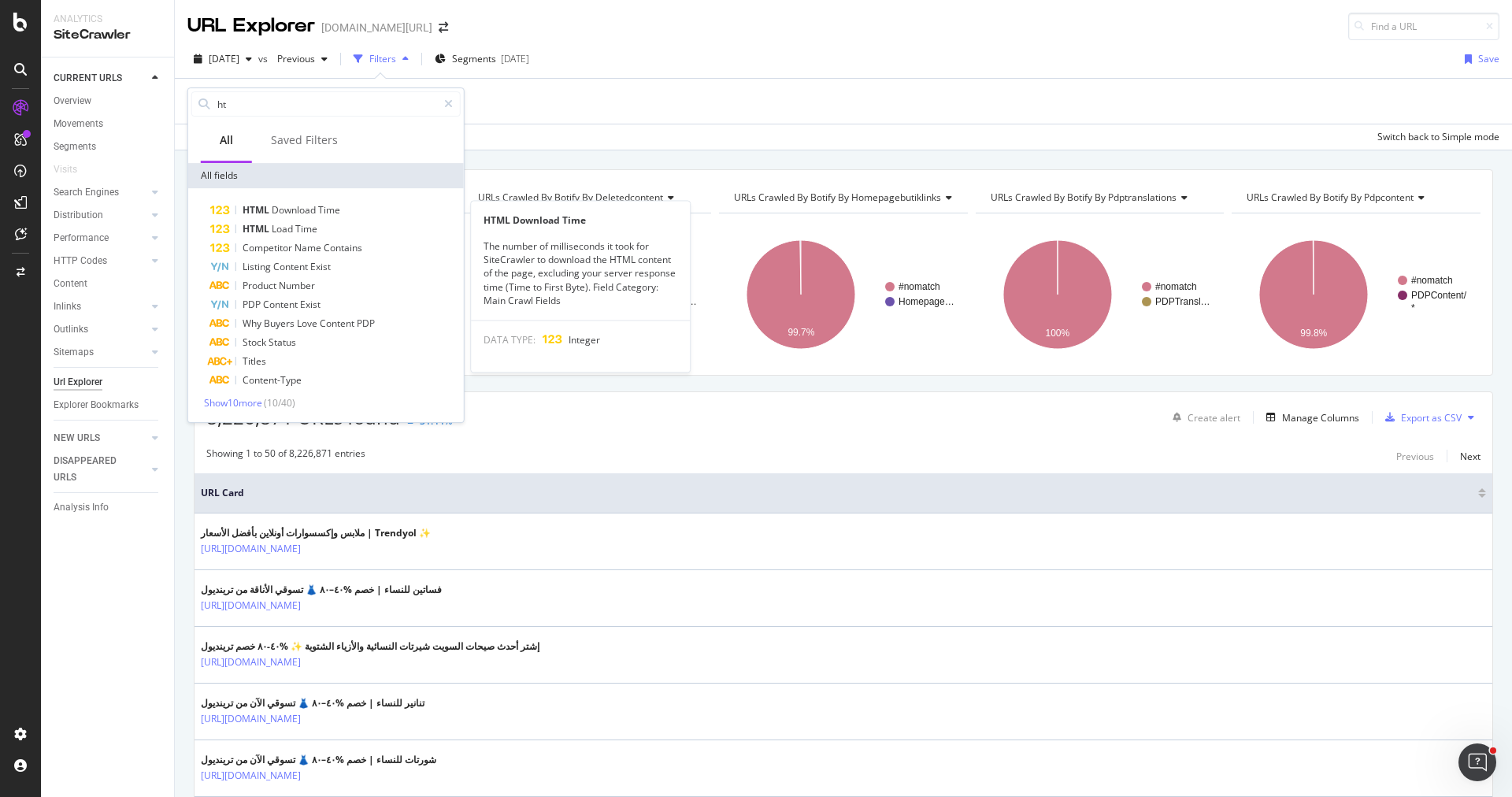
type input "h"
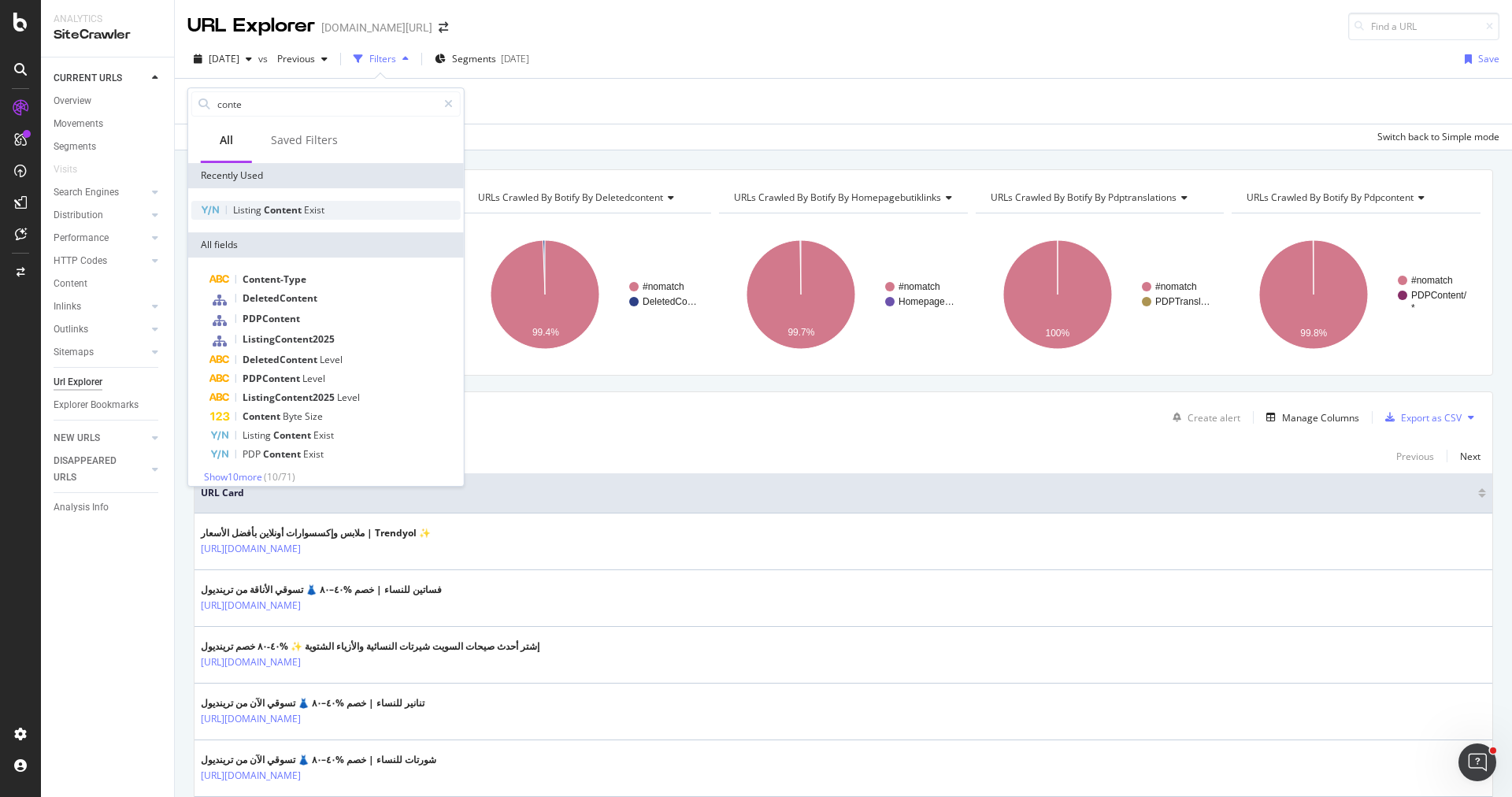
type input "conte"
click at [293, 215] on div "Listing Content Exist" at bounding box center [326, 209] width 270 height 18
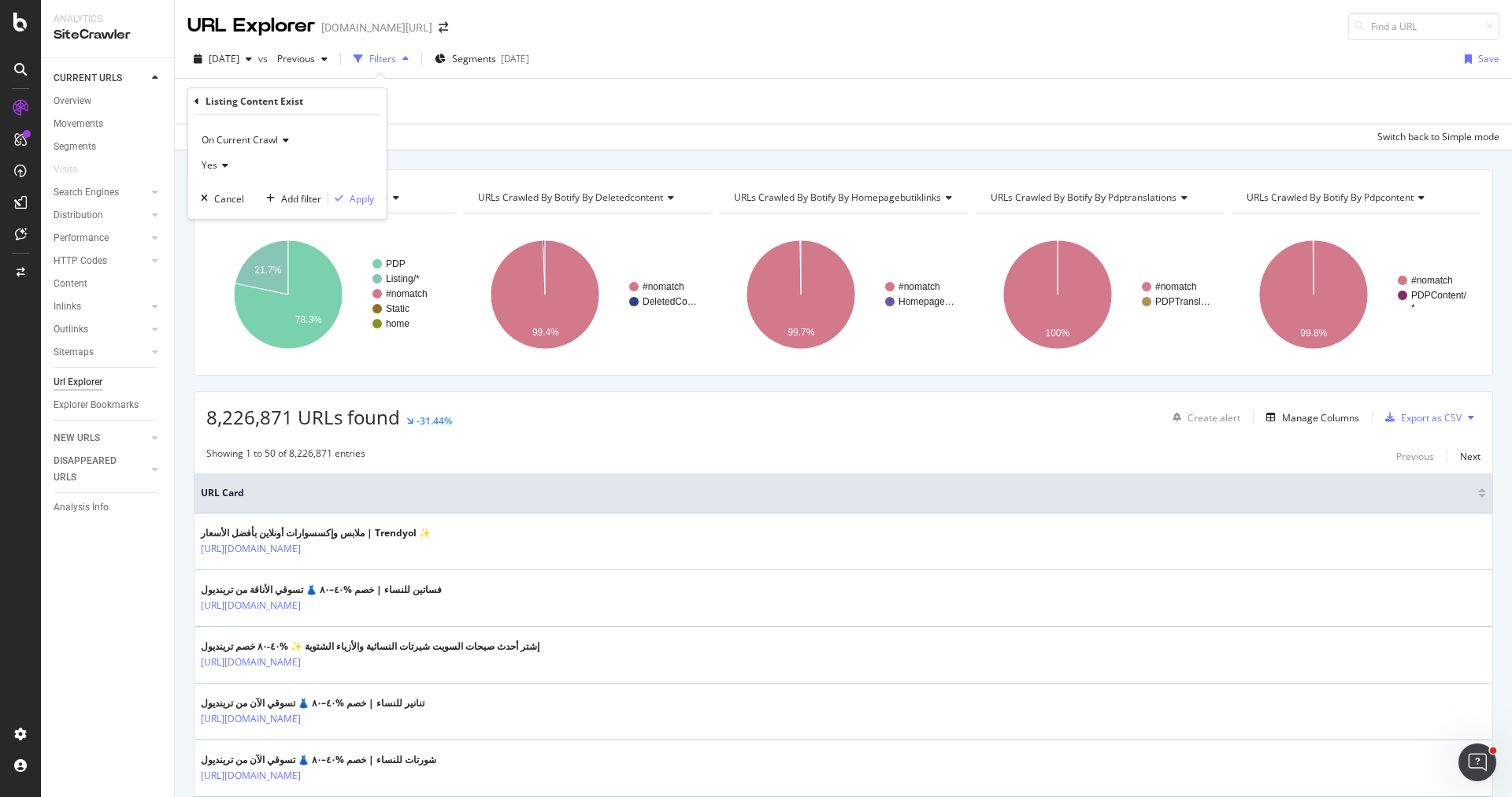
click at [223, 167] on icon at bounding box center [222, 166] width 11 height 10
click at [253, 210] on div "No" at bounding box center [289, 217] width 169 height 20
click at [356, 201] on div "Apply" at bounding box center [362, 199] width 24 height 14
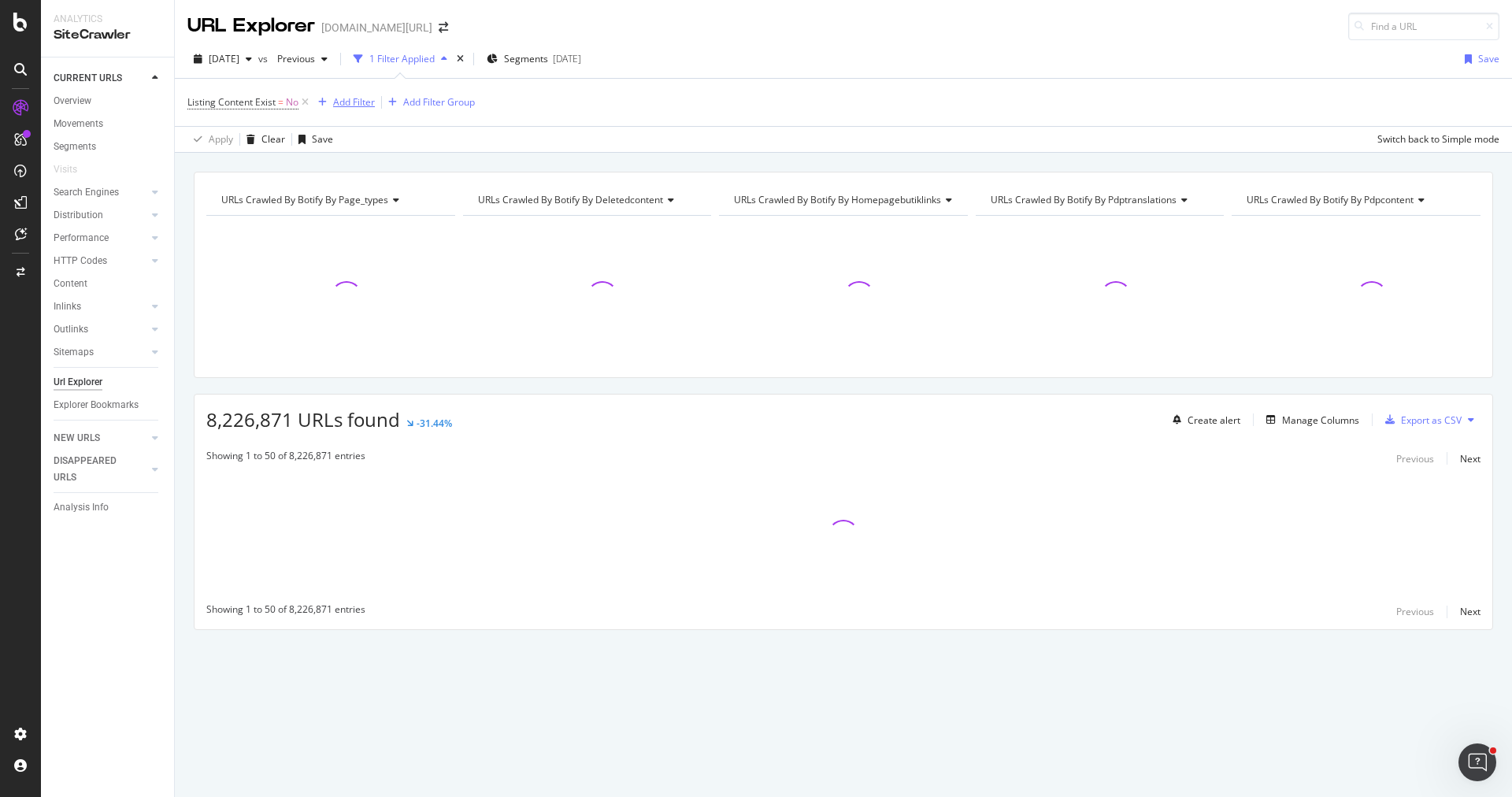
click at [330, 98] on div "button" at bounding box center [323, 103] width 21 height 10
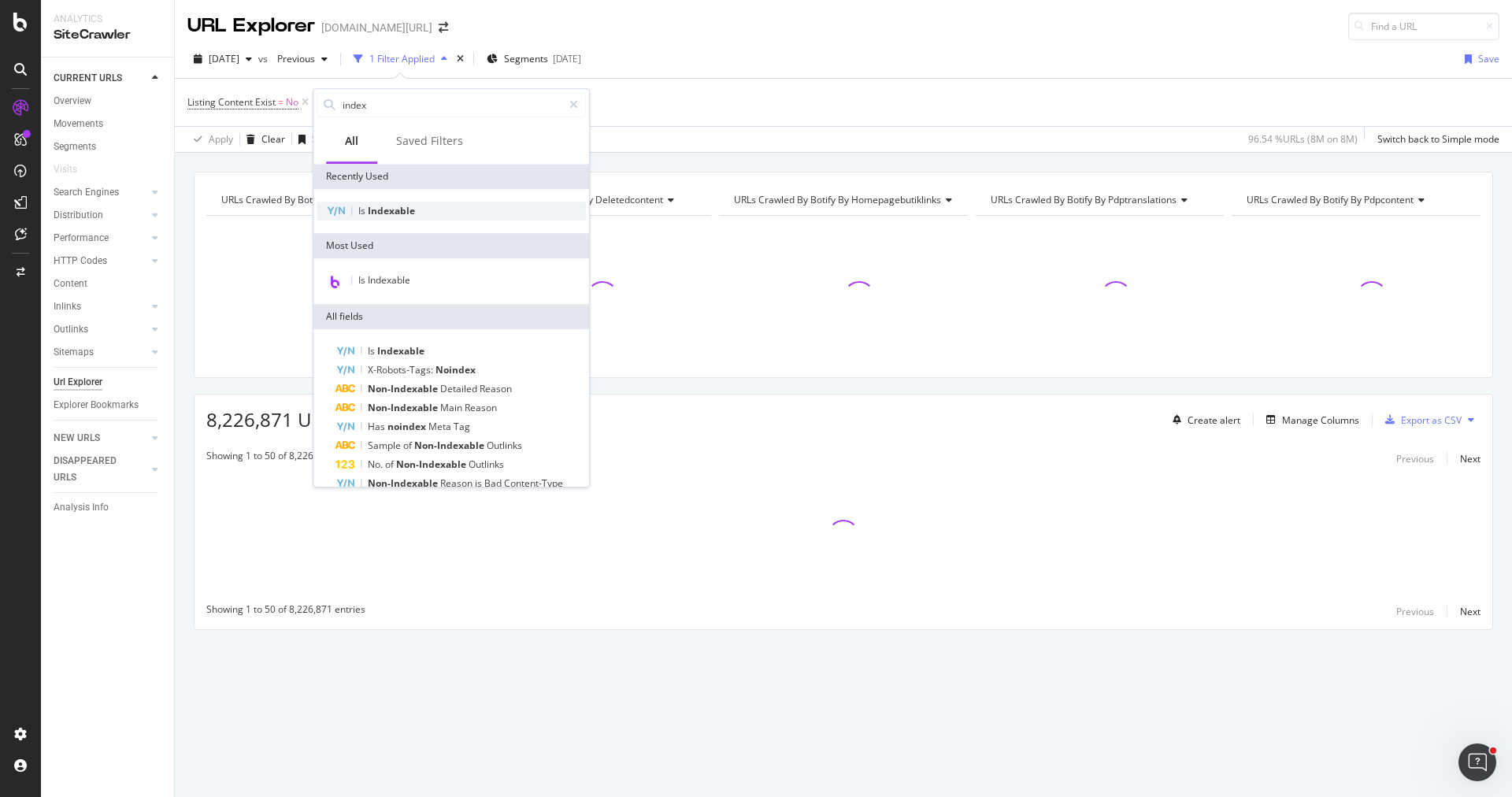
type input "index"
click at [440, 210] on div "Is Indexable" at bounding box center [451, 210] width 270 height 18
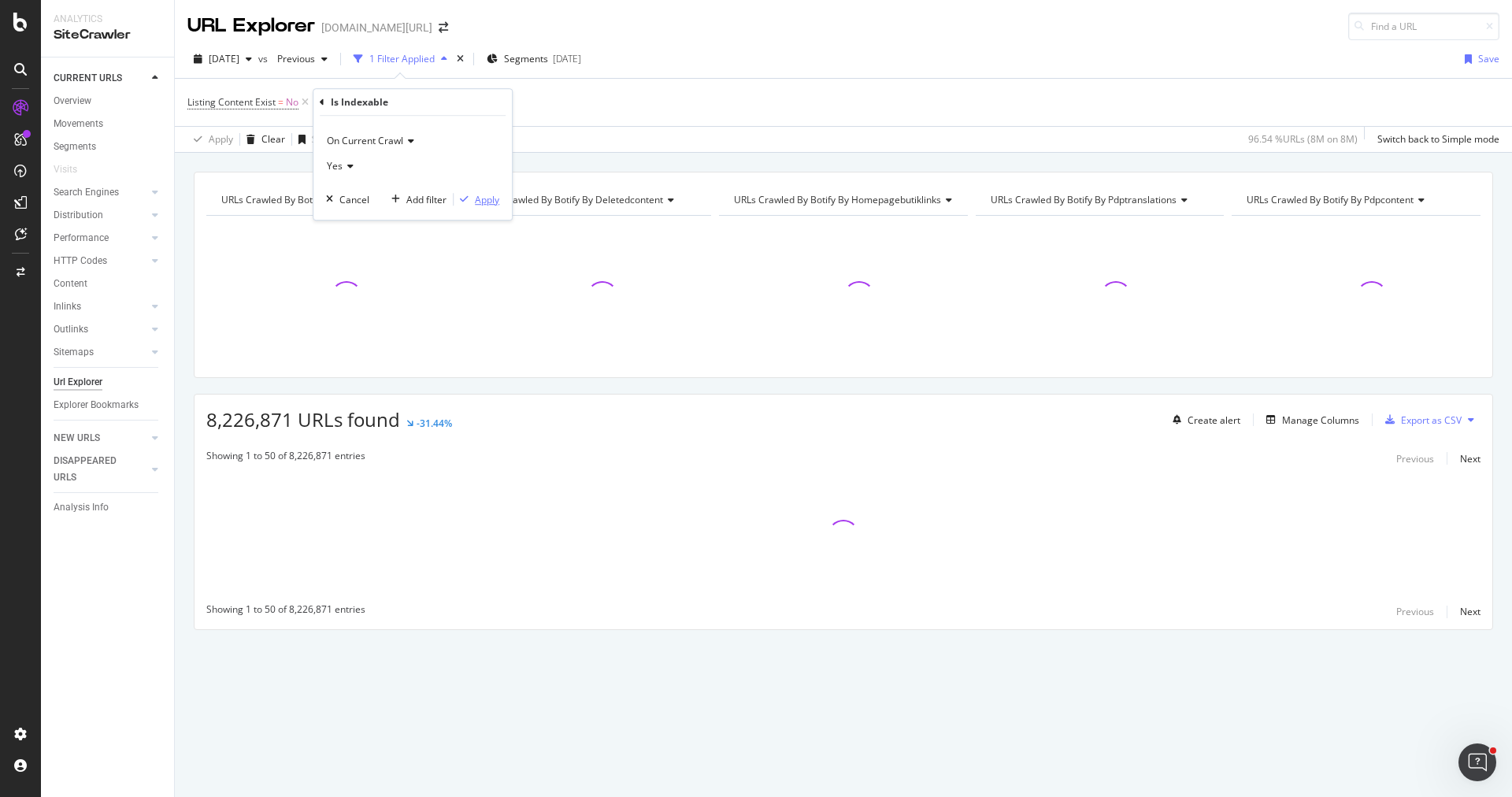
click at [489, 197] on div "Apply" at bounding box center [487, 200] width 24 height 14
click at [553, 64] on span "Segments" at bounding box center [531, 59] width 44 height 14
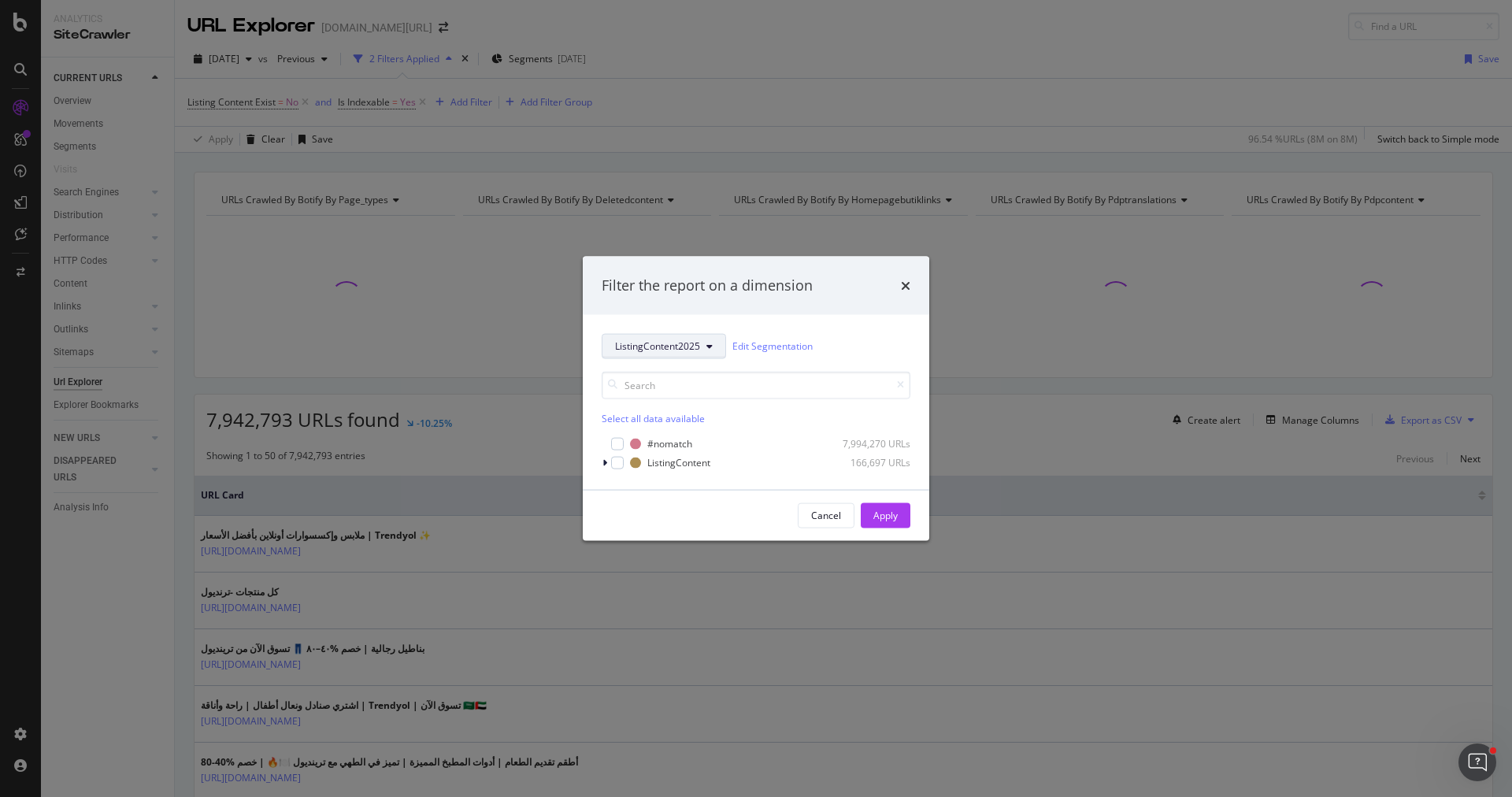
click at [682, 347] on span "ListingContent2025" at bounding box center [658, 346] width 85 height 14
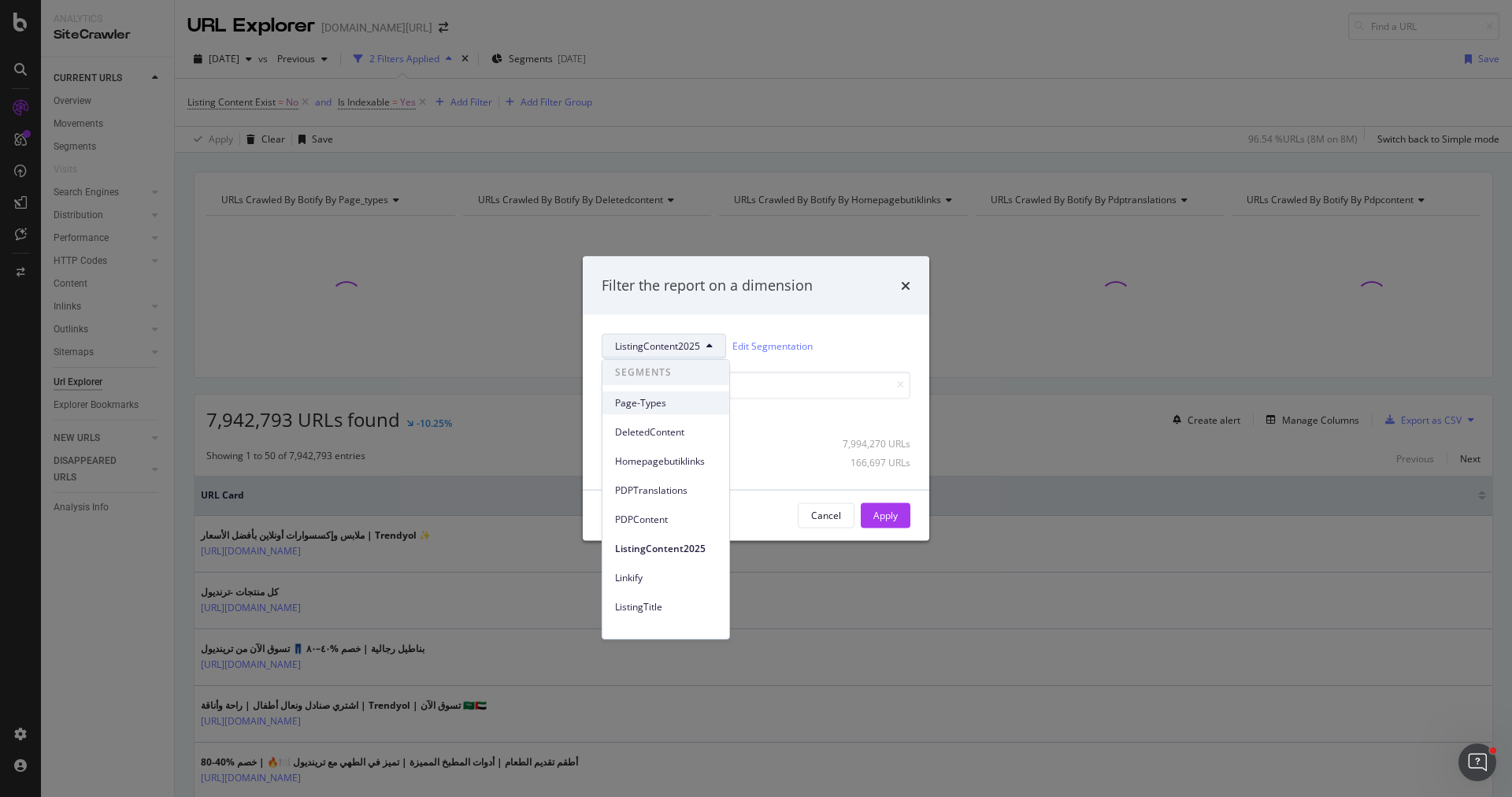
click at [668, 399] on span "Page-Types" at bounding box center [665, 402] width 102 height 15
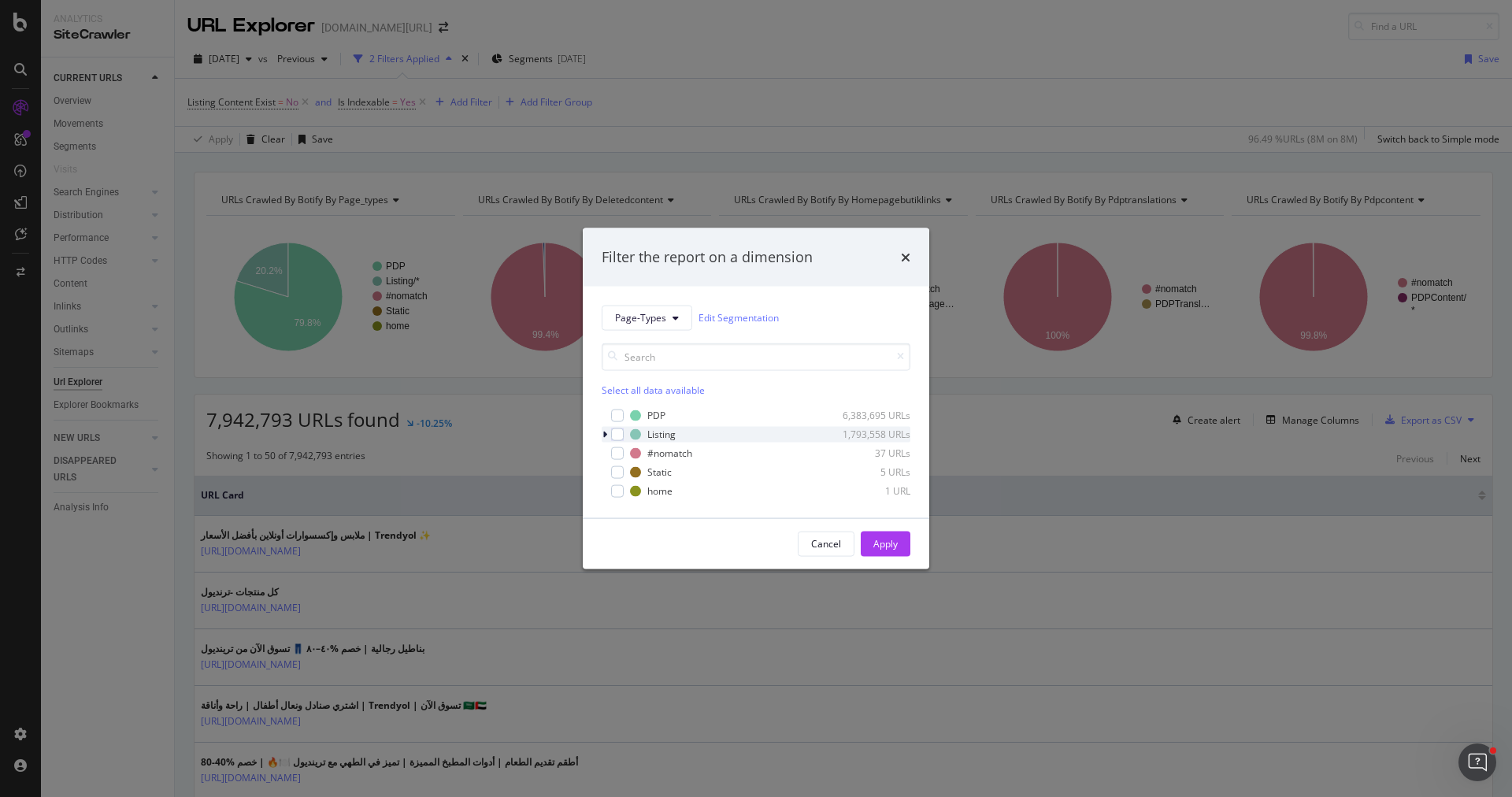
click at [606, 435] on icon "modal" at bounding box center [604, 434] width 5 height 10
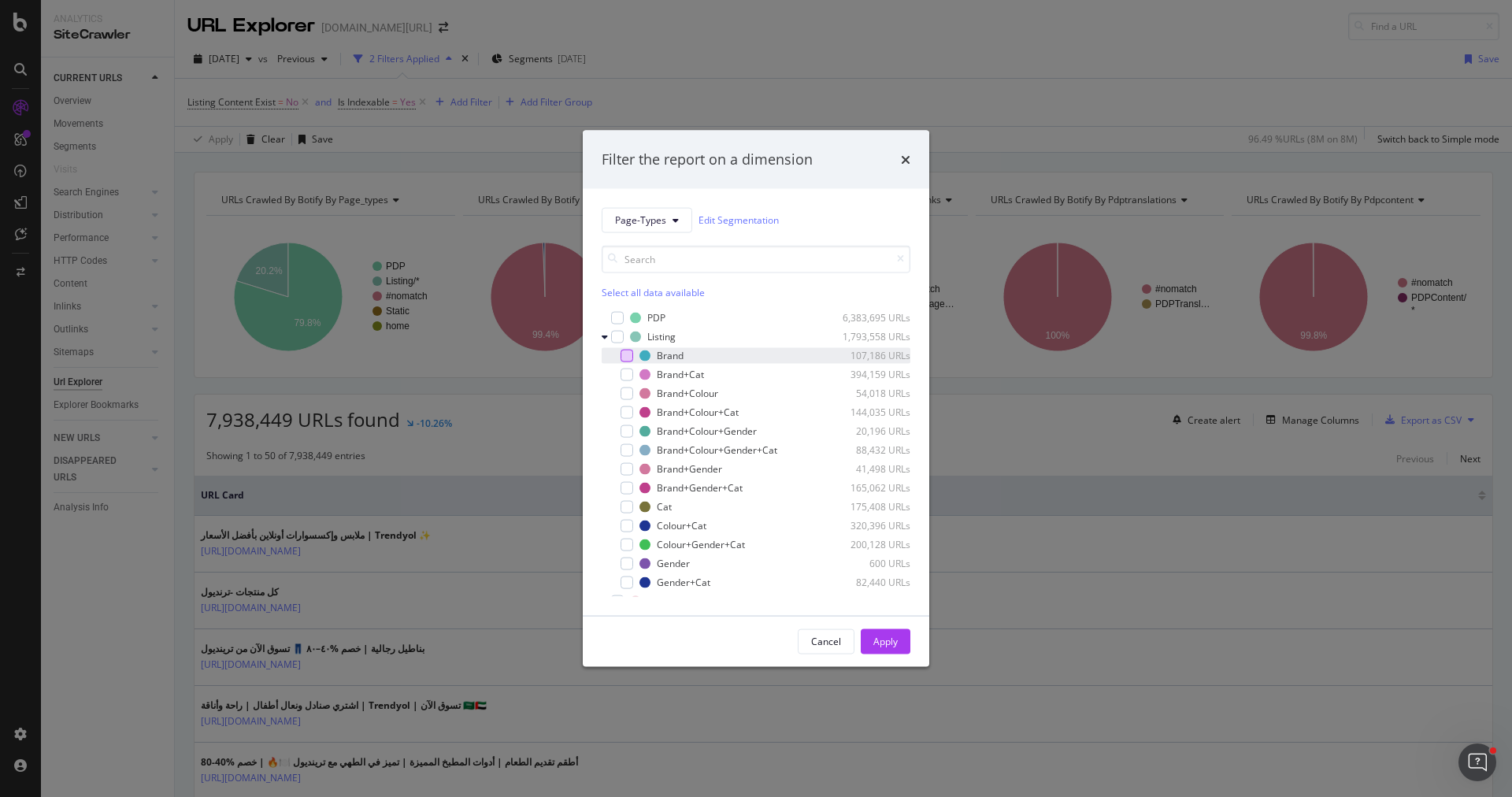
click at [626, 354] on div "modal" at bounding box center [627, 355] width 13 height 13
click at [626, 370] on div "modal" at bounding box center [627, 373] width 13 height 13
click at [626, 509] on div "modal" at bounding box center [627, 506] width 13 height 13
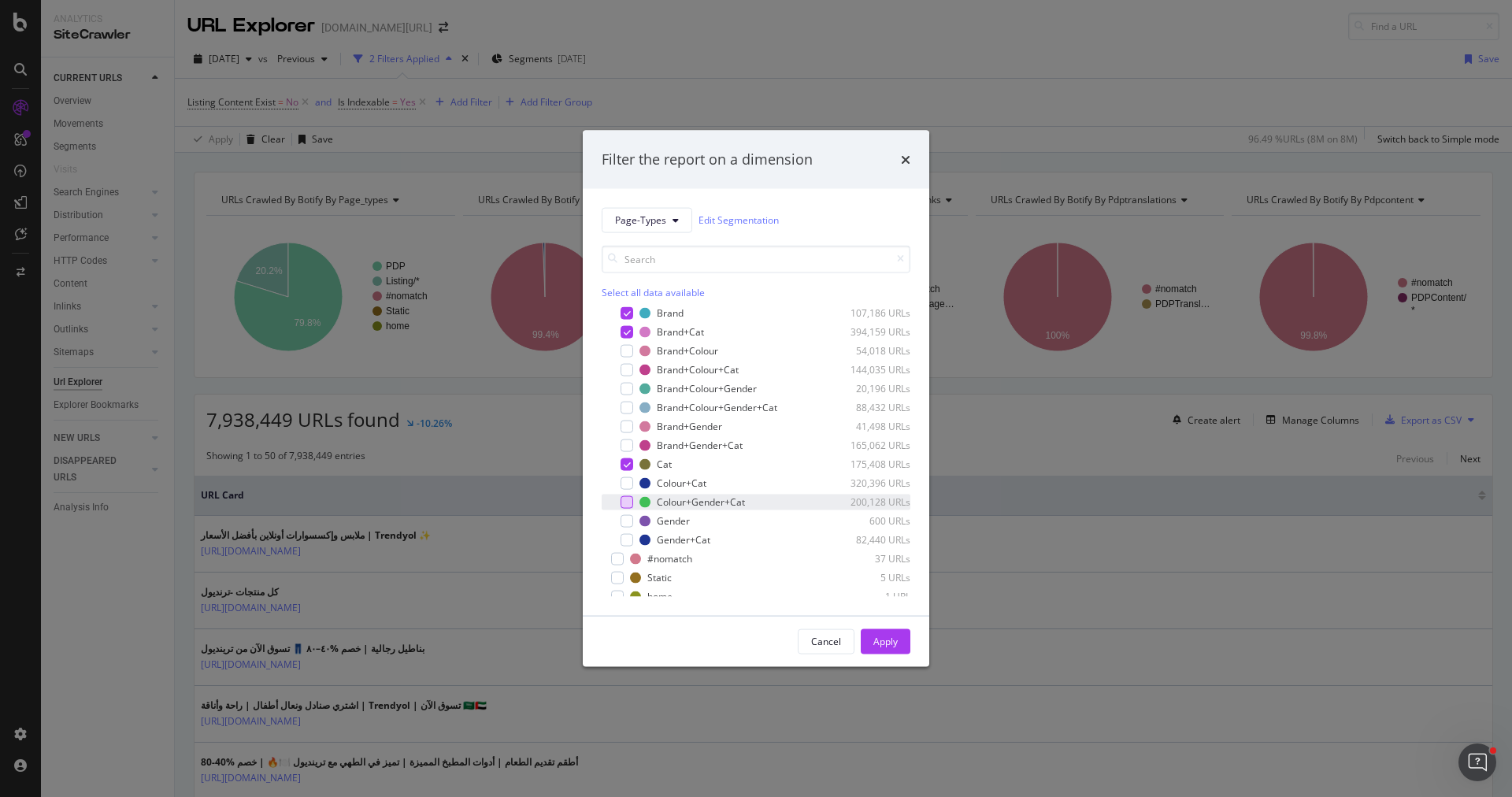
scroll to position [48, 0]
click at [627, 538] on div "modal" at bounding box center [627, 534] width 13 height 13
click at [627, 480] on div "modal" at bounding box center [627, 477] width 13 height 13
click at [892, 638] on div "Apply" at bounding box center [885, 641] width 24 height 14
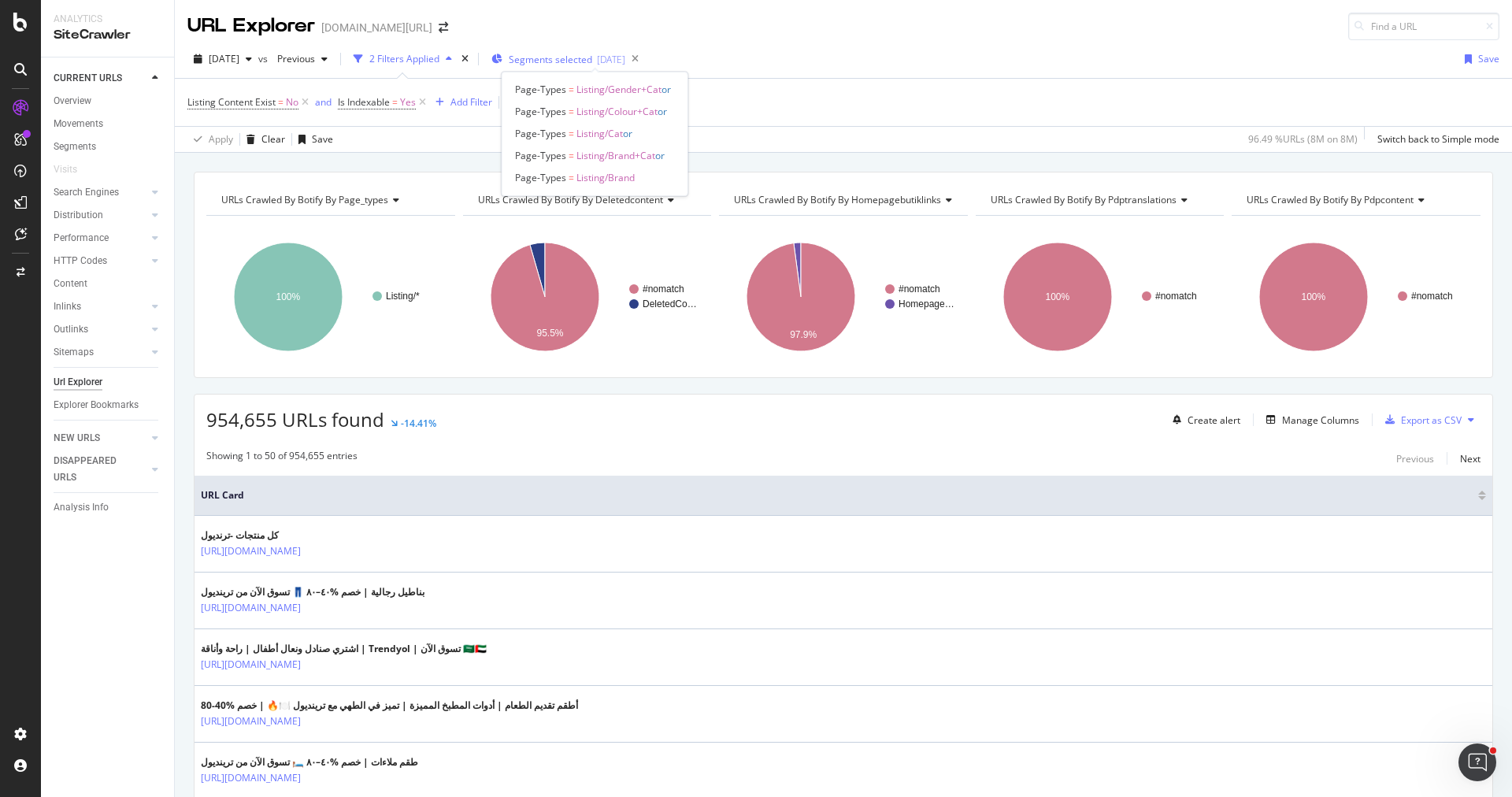
click at [573, 65] on span "Segments selected" at bounding box center [551, 59] width 83 height 14
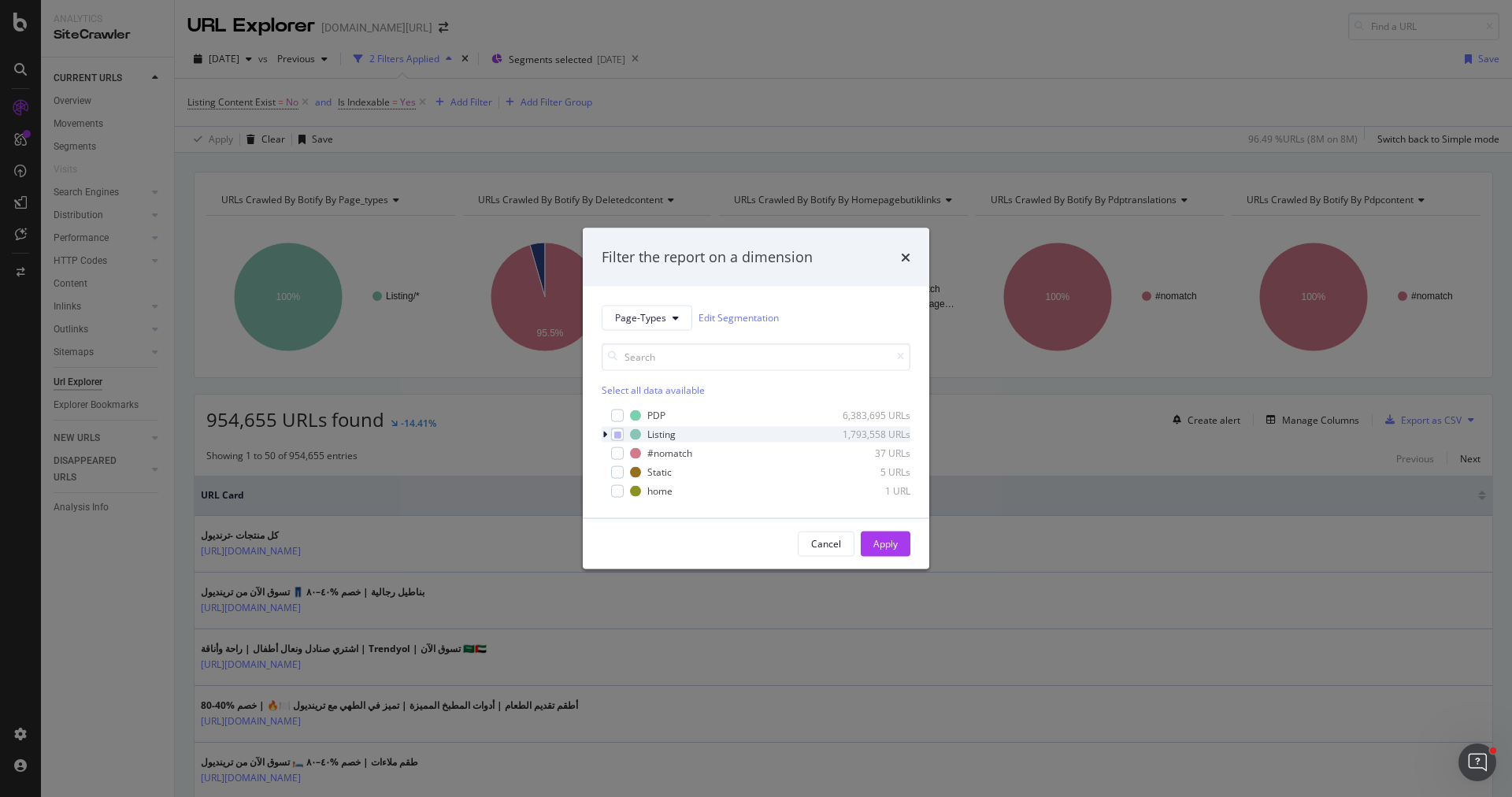
click at [608, 432] on div "modal" at bounding box center [606, 433] width 10 height 16
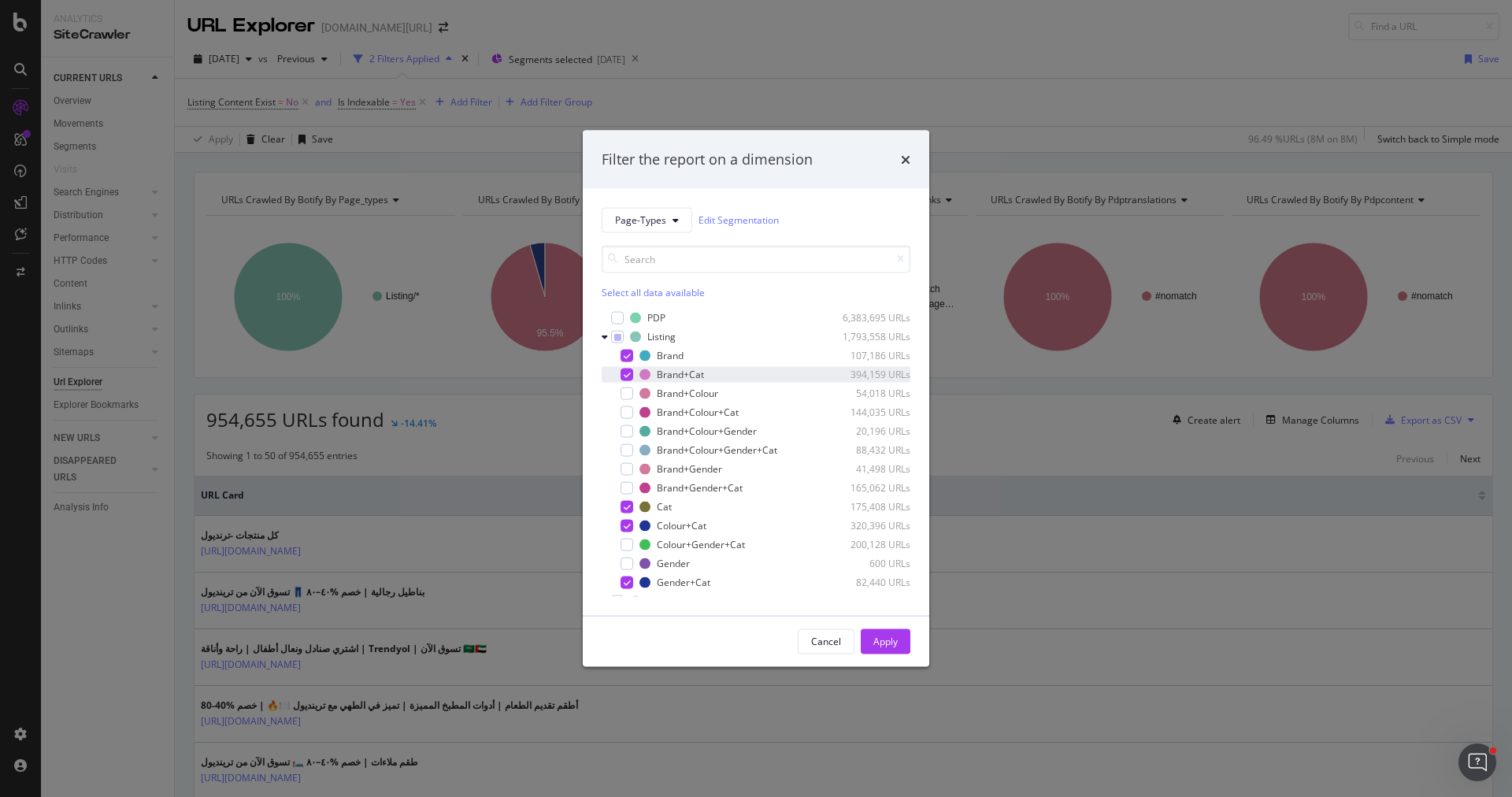
click at [626, 373] on icon "modal" at bounding box center [627, 374] width 7 height 8
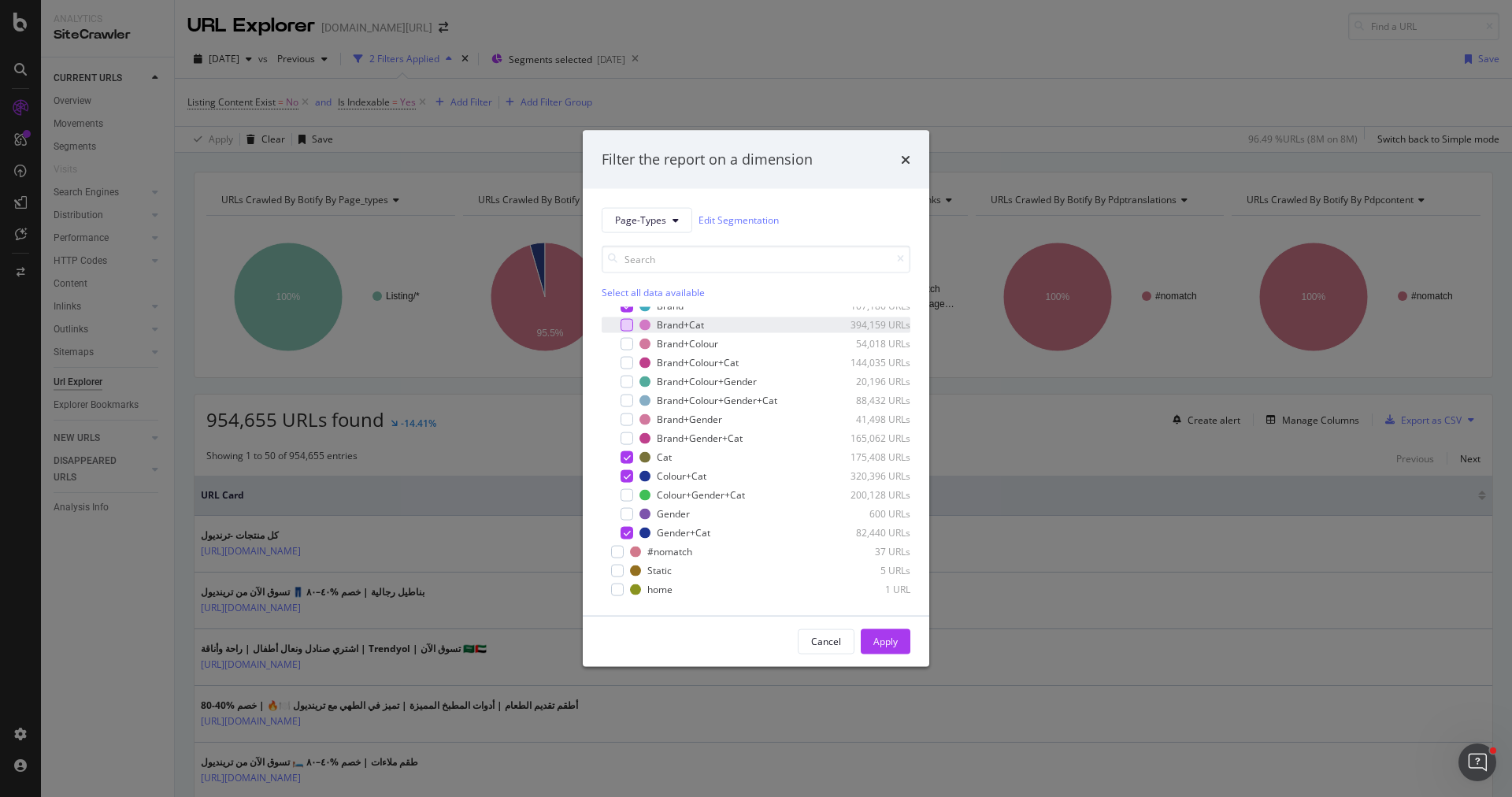
scroll to position [47, 0]
click at [895, 162] on div "Filter the report on a dimension" at bounding box center [756, 159] width 308 height 20
click at [905, 161] on icon "times" at bounding box center [906, 159] width 10 height 13
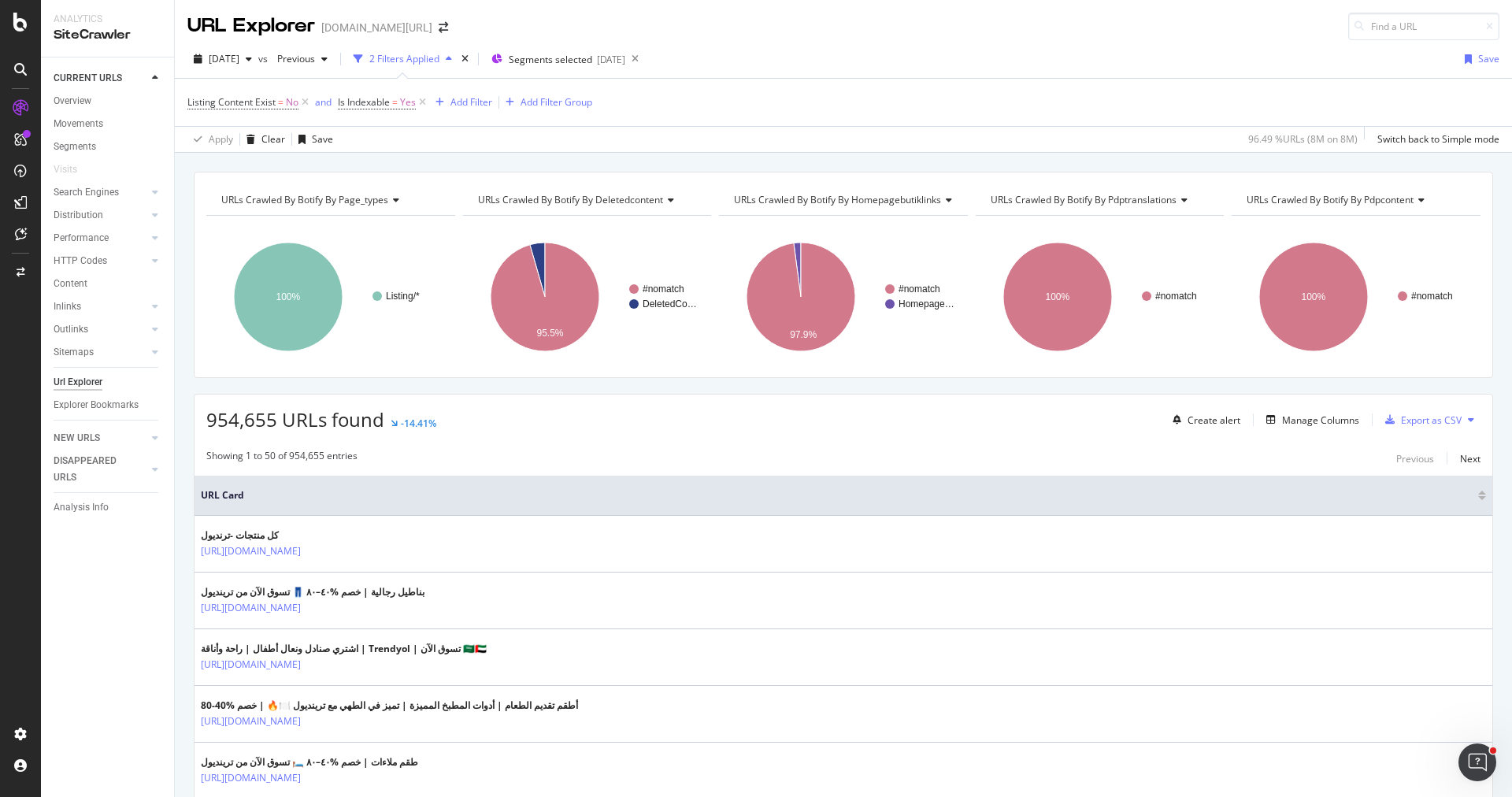
click at [671, 159] on div "URLs Crawled By Botify By page_types Chart (by Value) Table Expand Export as CS…" at bounding box center [843, 172] width 1337 height 38
click at [457, 103] on div "Add Filter" at bounding box center [470, 102] width 42 height 14
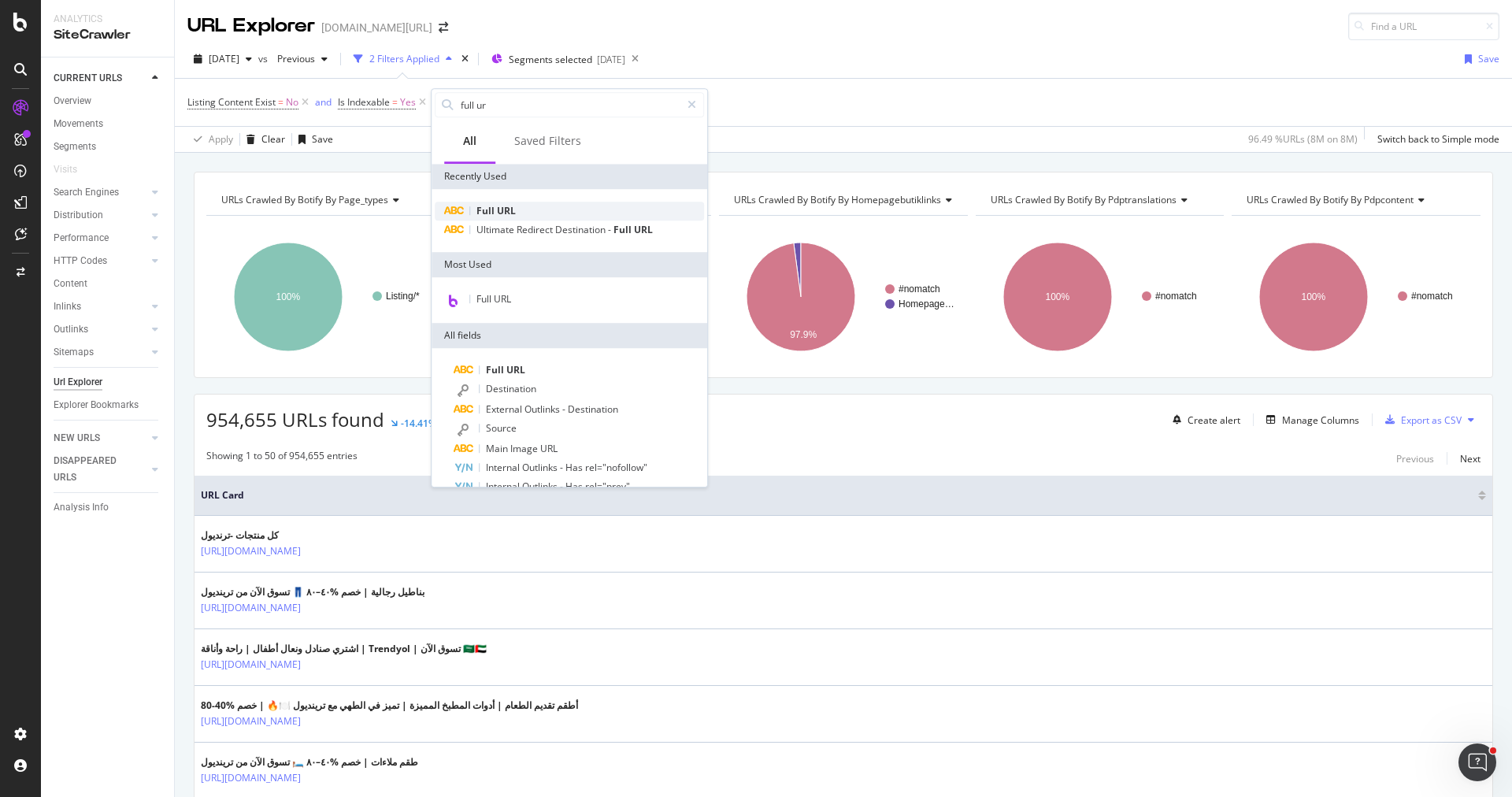
type input "full ur"
click at [529, 208] on div "Full URL" at bounding box center [569, 210] width 270 height 18
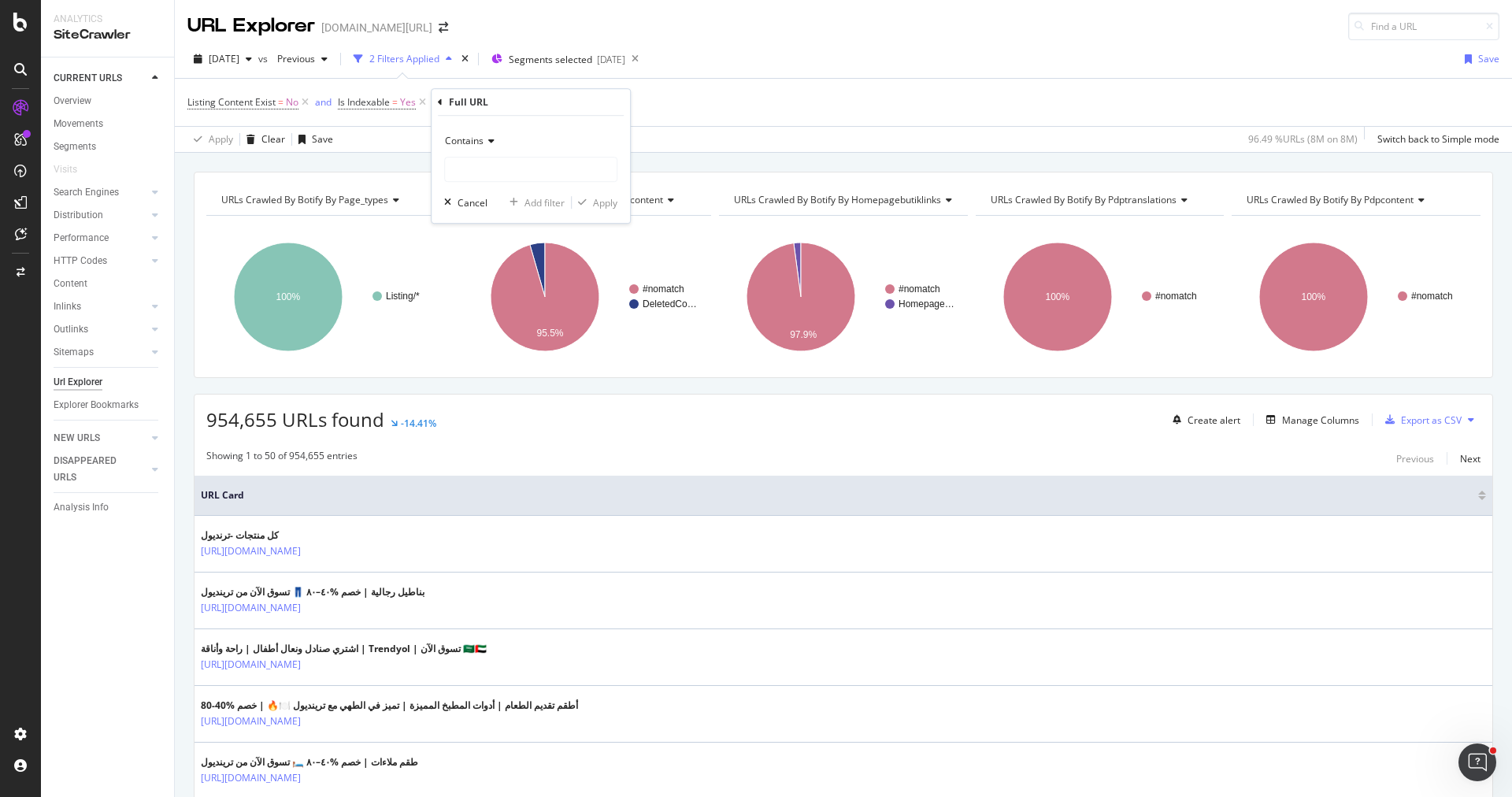
click at [470, 133] on div "Contains" at bounding box center [531, 141] width 174 height 25
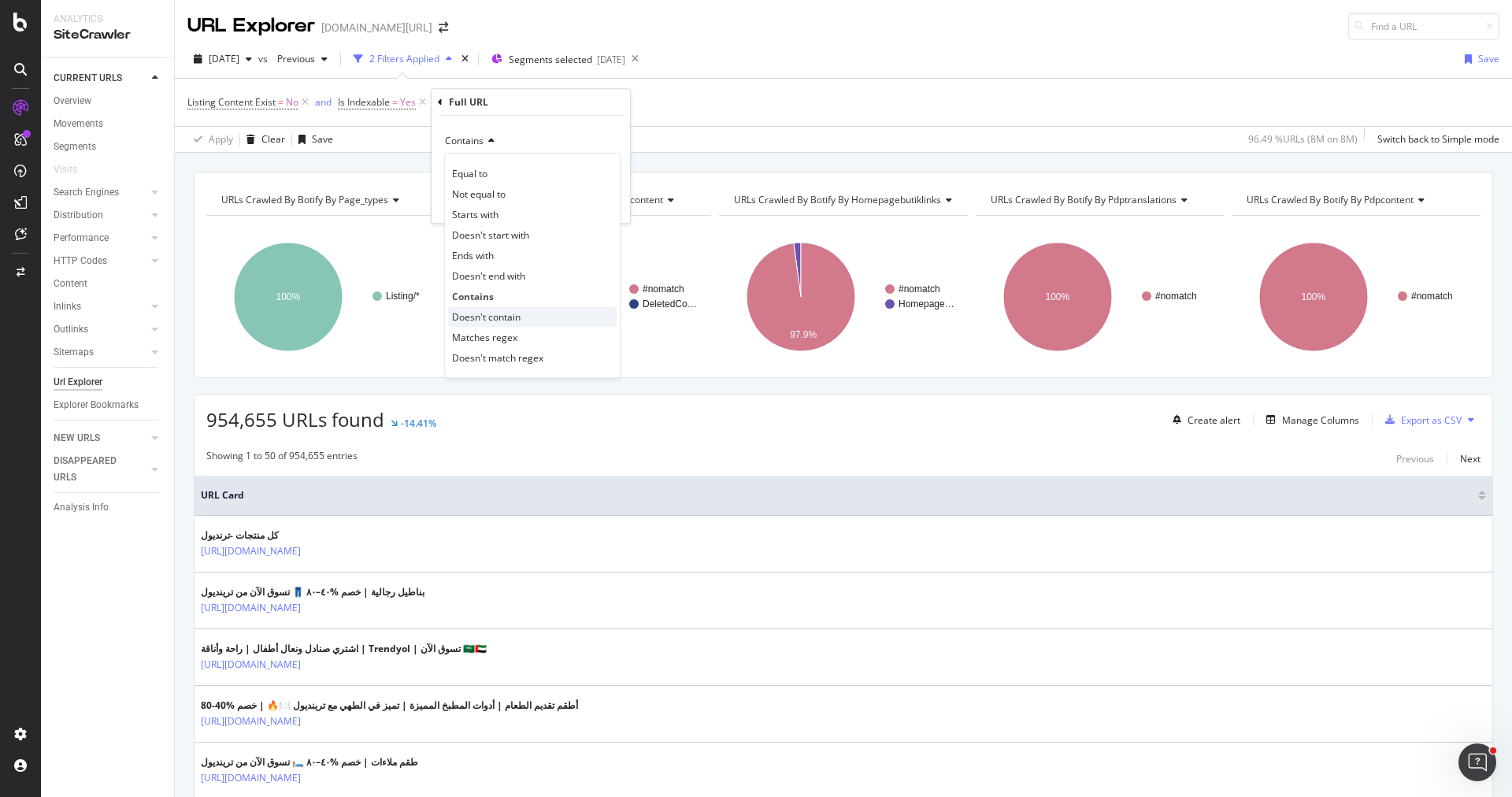
click at [508, 312] on span "Doesn't contain" at bounding box center [486, 317] width 69 height 14
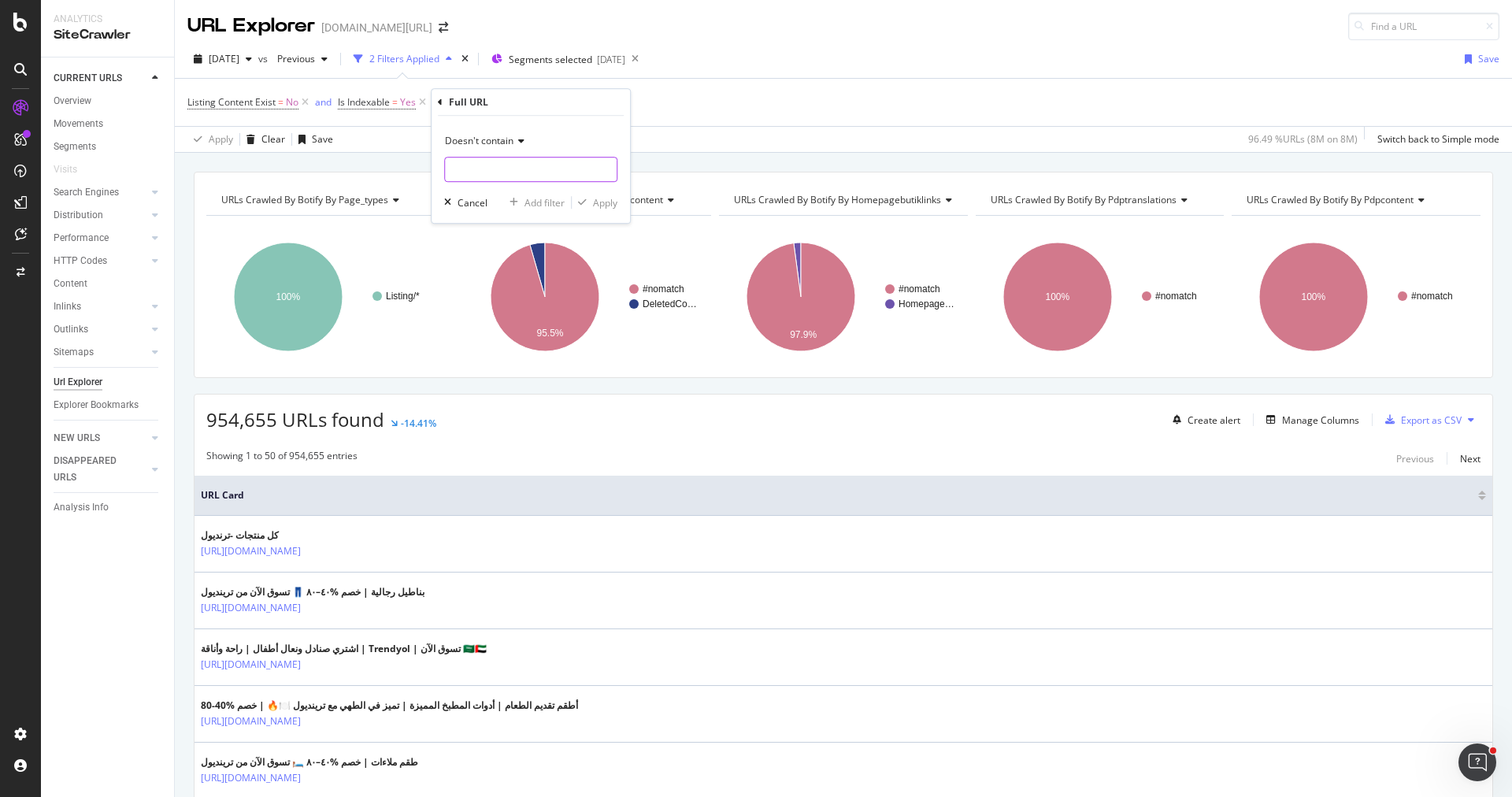
click at [526, 168] on input "text" at bounding box center [531, 170] width 172 height 25
type input "pi="
click at [599, 207] on div "Apply" at bounding box center [604, 203] width 24 height 14
click at [597, 111] on button "Add Filter" at bounding box center [585, 102] width 63 height 18
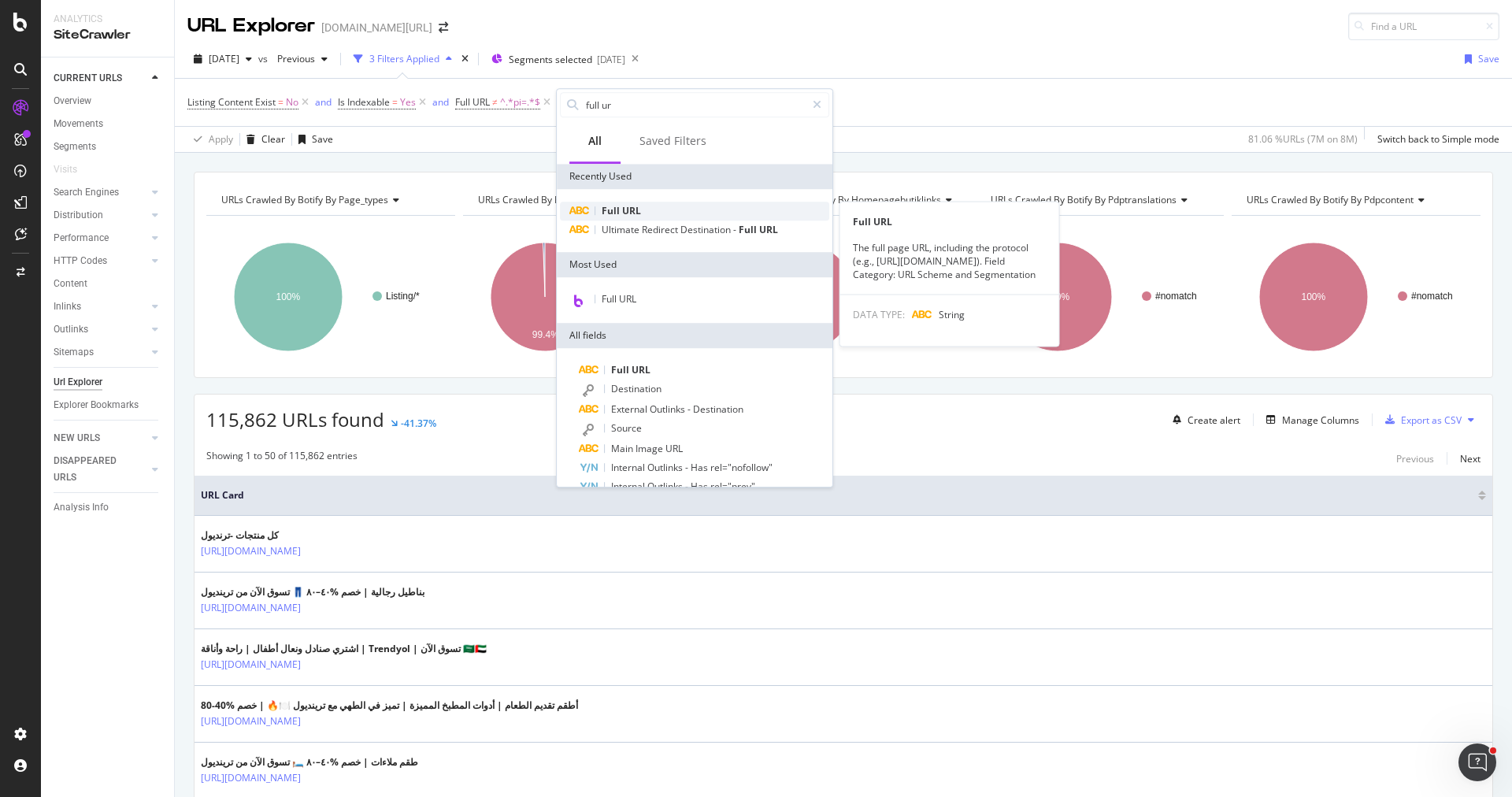
click at [634, 211] on span "URL" at bounding box center [630, 210] width 18 height 14
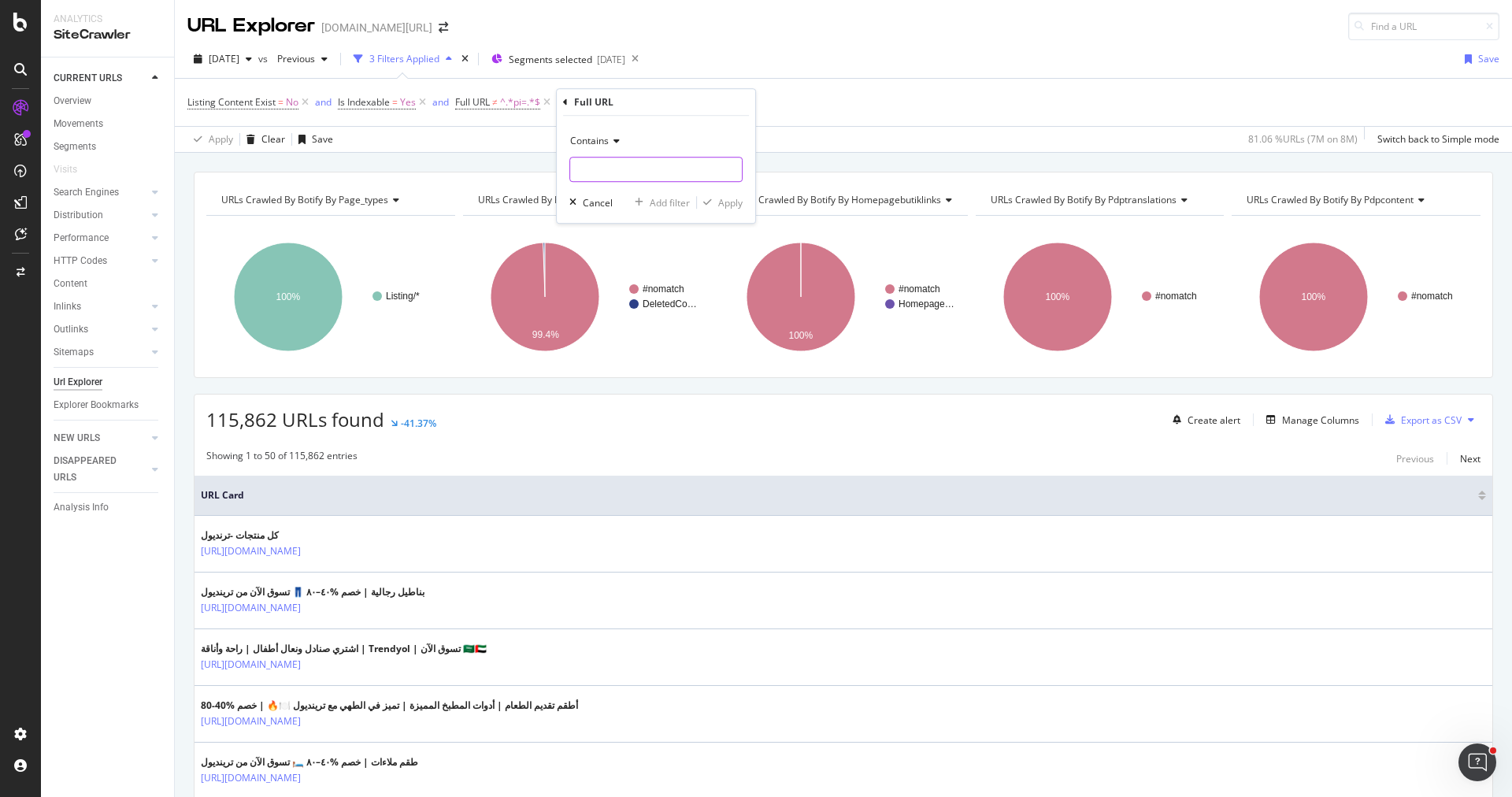
click at [625, 163] on input "text" at bounding box center [656, 170] width 172 height 25
type input "samsung"
click at [739, 199] on div "Apply" at bounding box center [729, 203] width 24 height 14
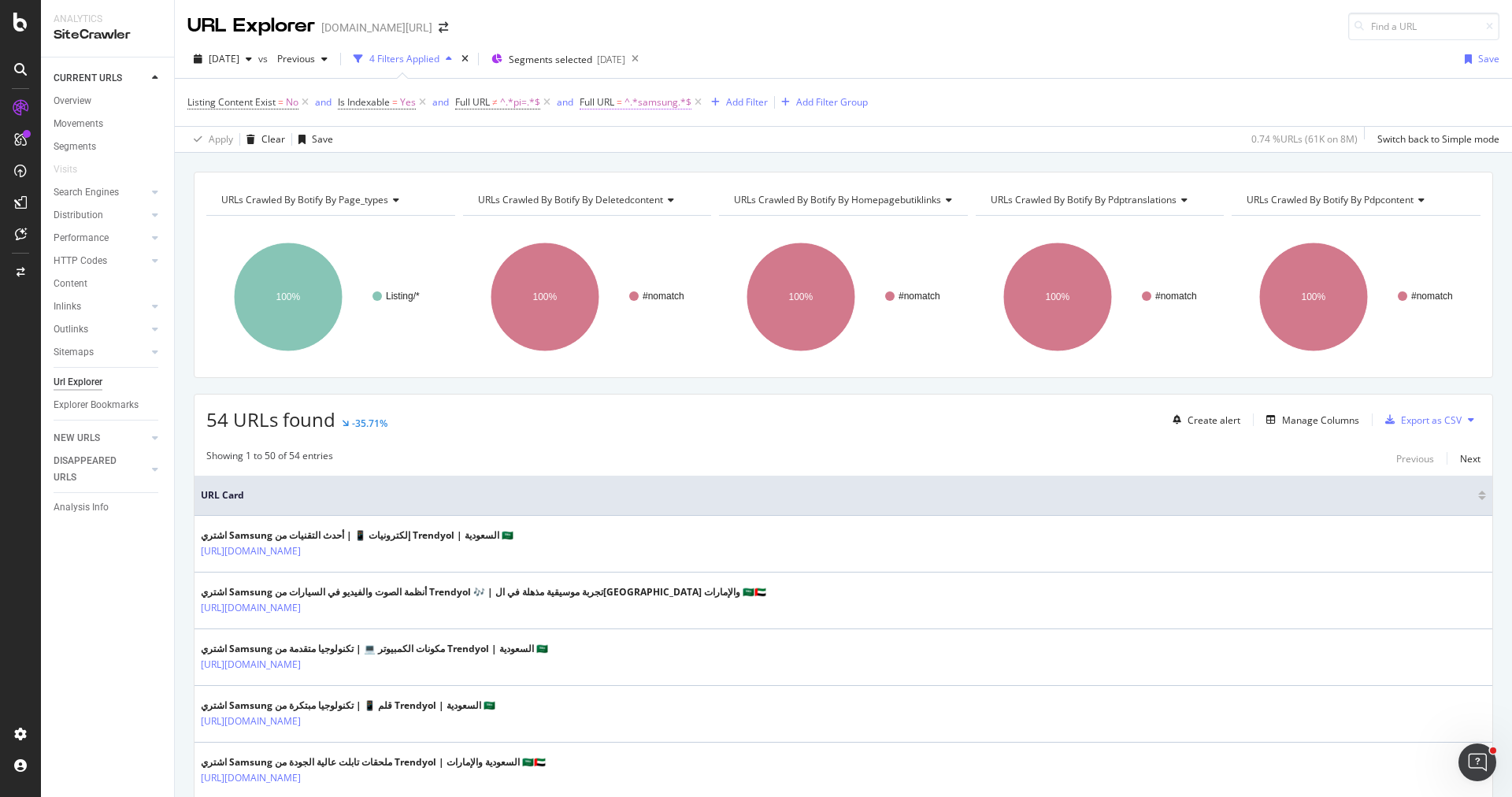
click at [647, 105] on span "^.*samsung.*$" at bounding box center [658, 102] width 67 height 22
click at [648, 164] on input "samsung" at bounding box center [670, 166] width 148 height 25
type input "iphone"
click at [760, 195] on div "Apply" at bounding box center [756, 199] width 24 height 14
click at [593, 55] on span "Segments selected" at bounding box center [551, 59] width 83 height 14
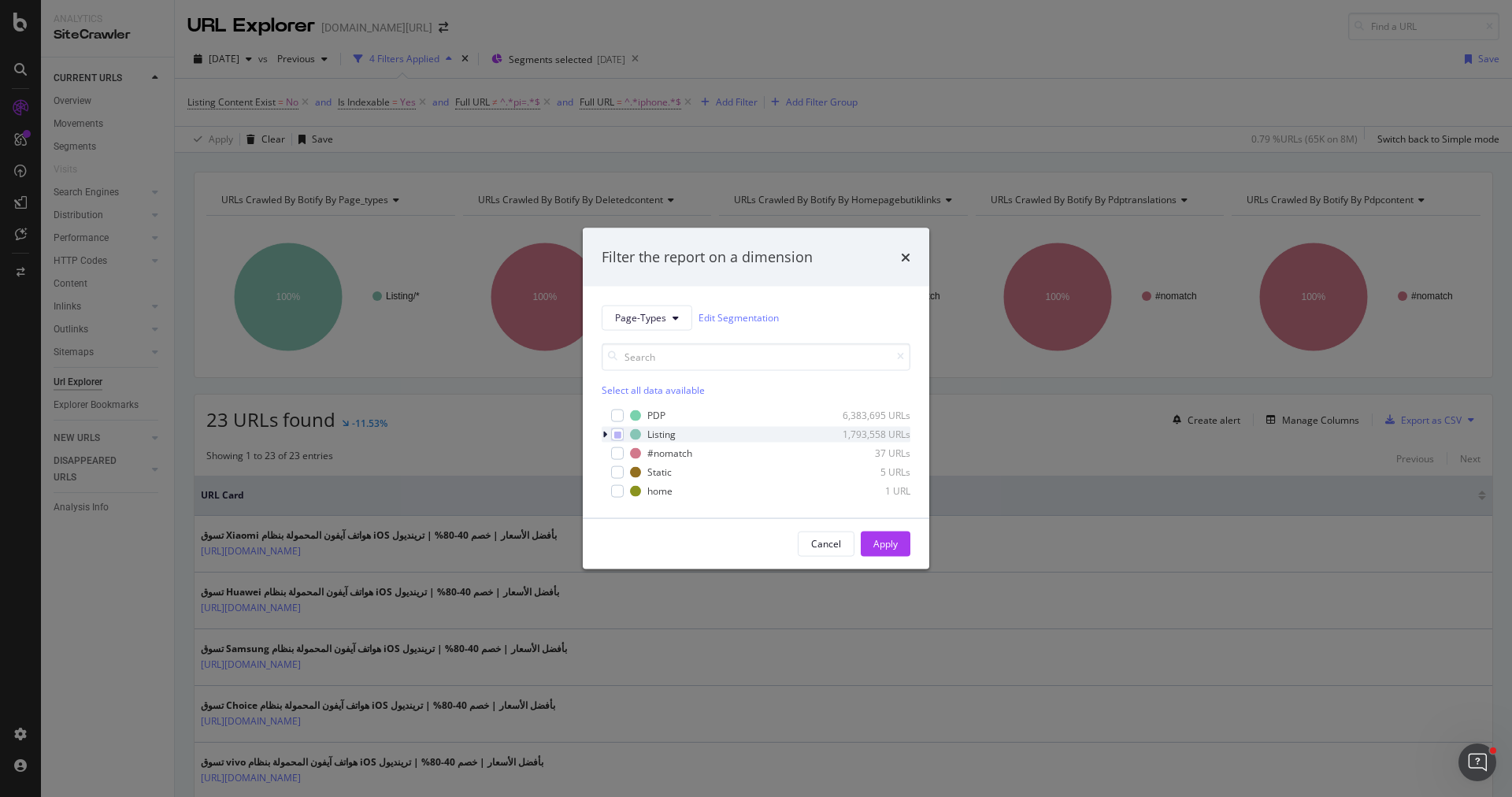
click at [602, 434] on icon "modal" at bounding box center [604, 434] width 5 height 10
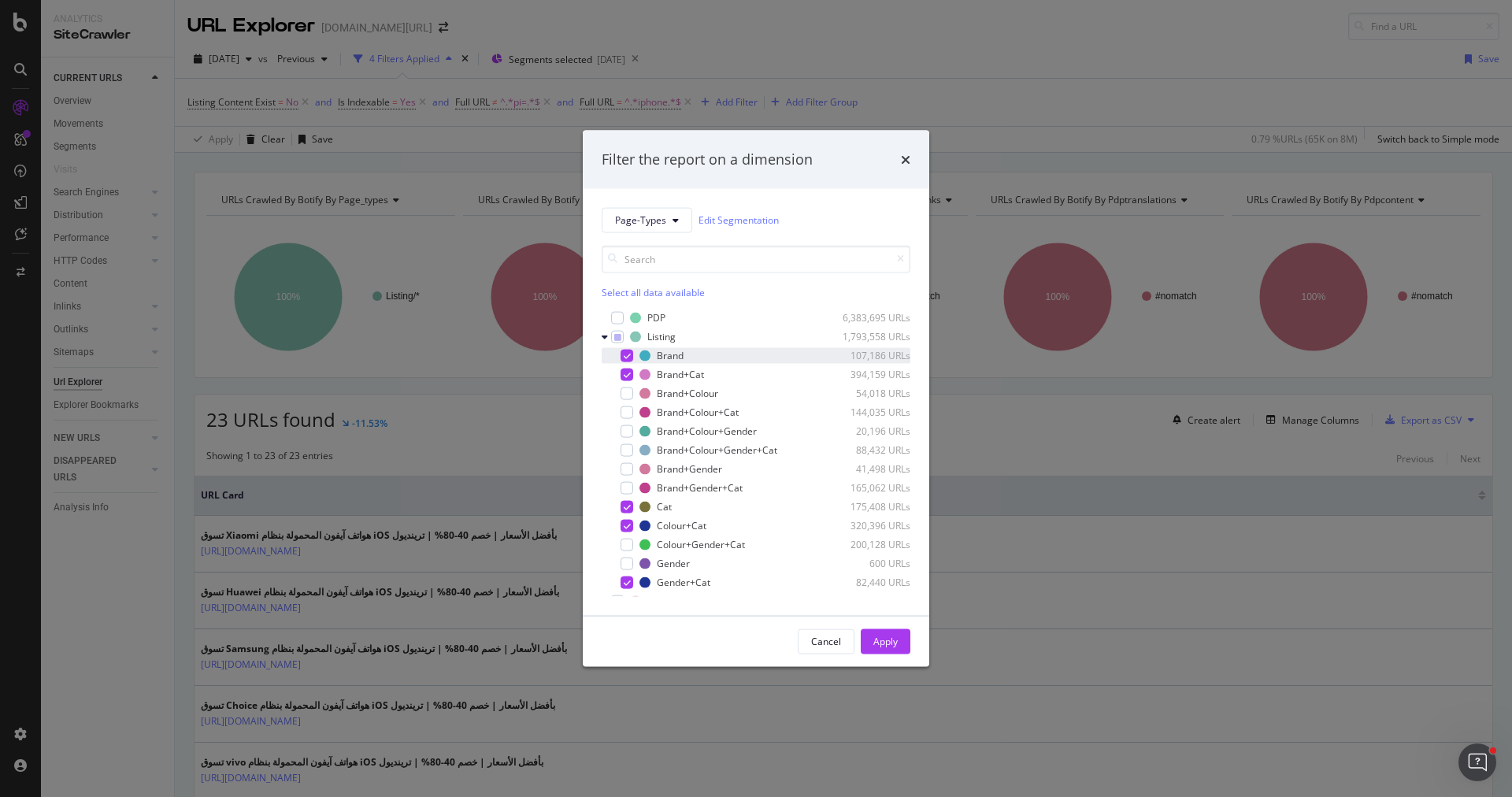
click at [627, 355] on icon "modal" at bounding box center [627, 355] width 7 height 8
click at [627, 370] on icon "modal" at bounding box center [627, 374] width 7 height 8
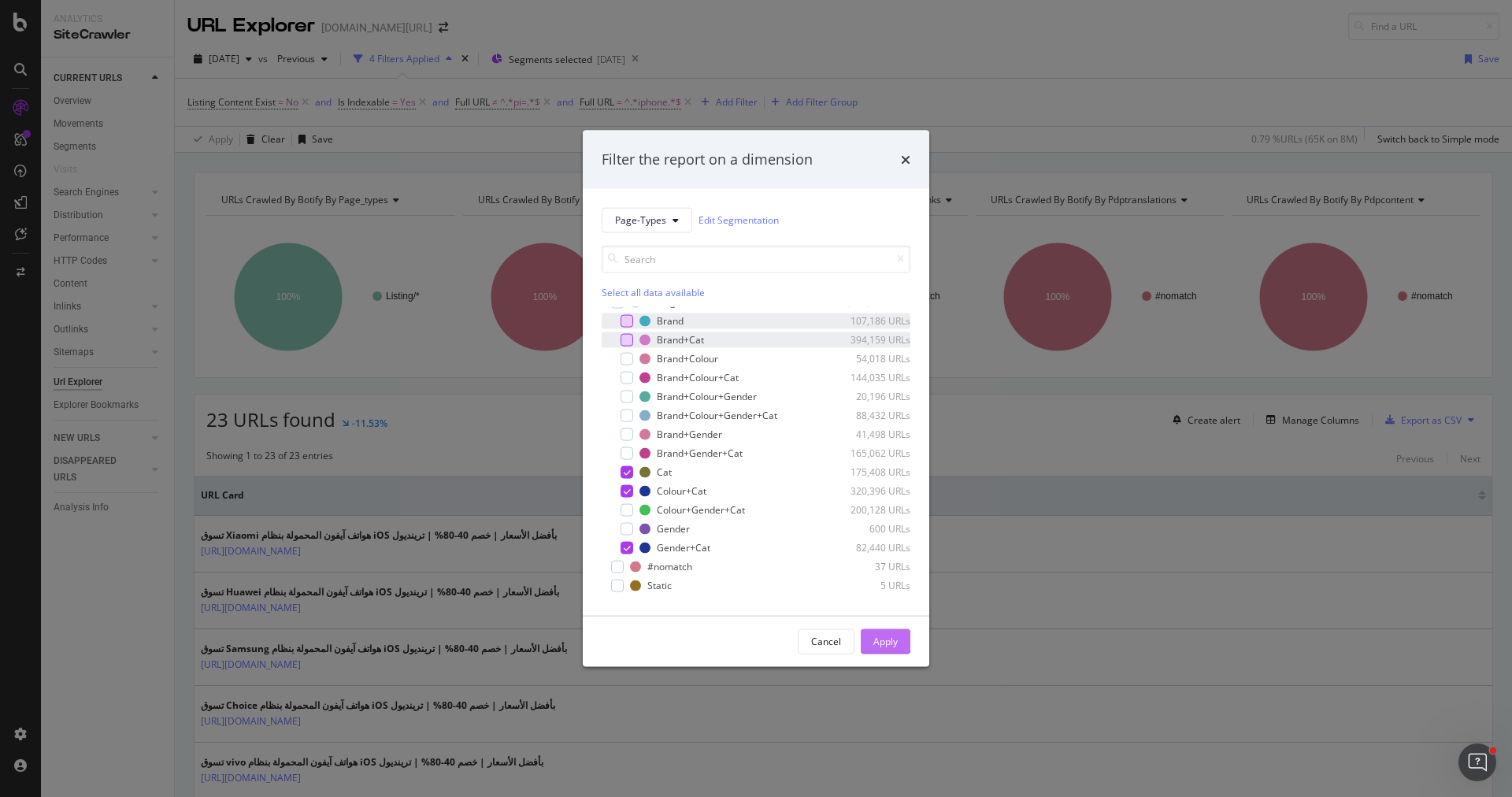
click at [881, 638] on div "Apply" at bounding box center [885, 641] width 24 height 14
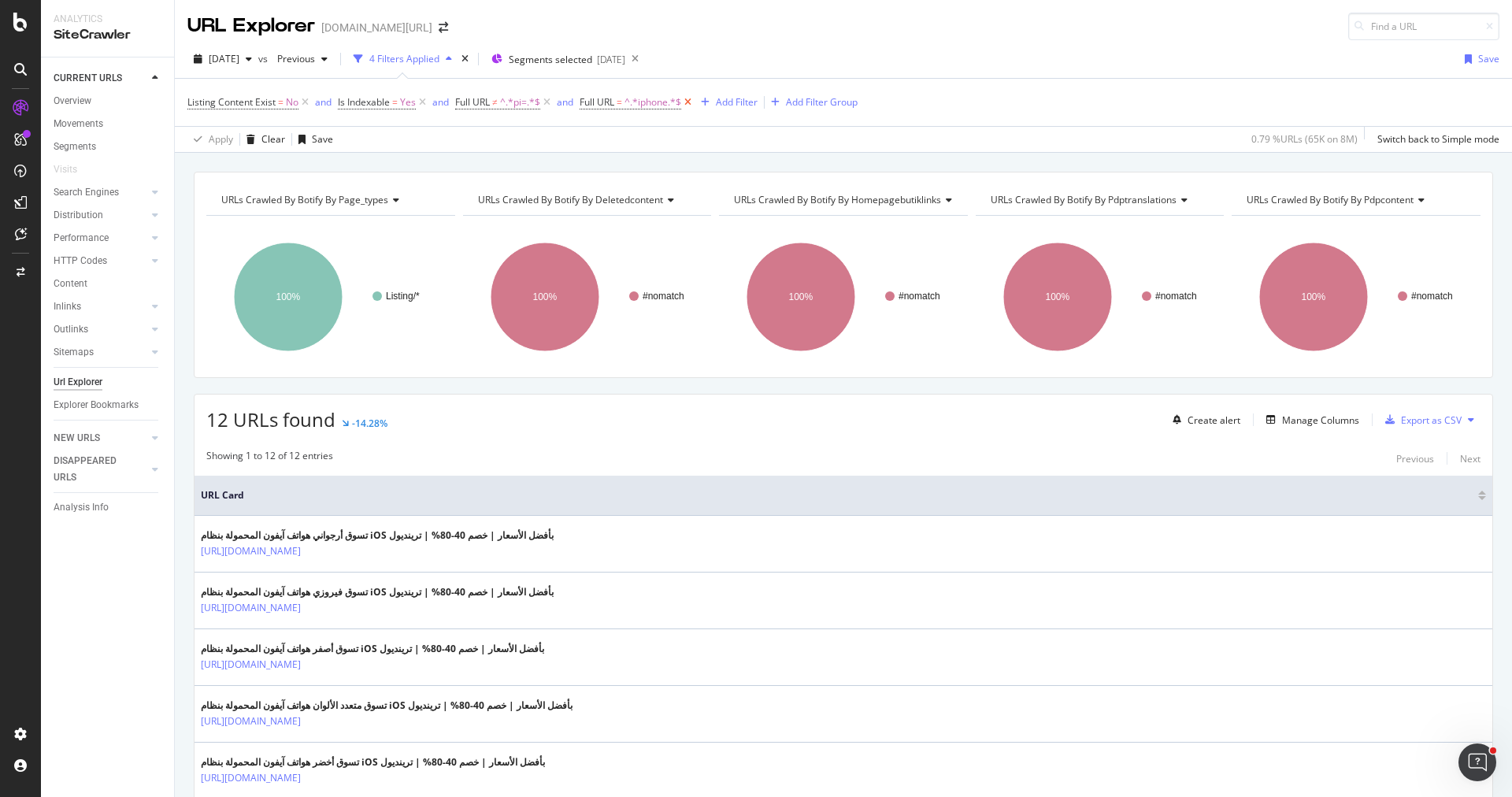
click at [694, 101] on icon at bounding box center [688, 102] width 14 height 16
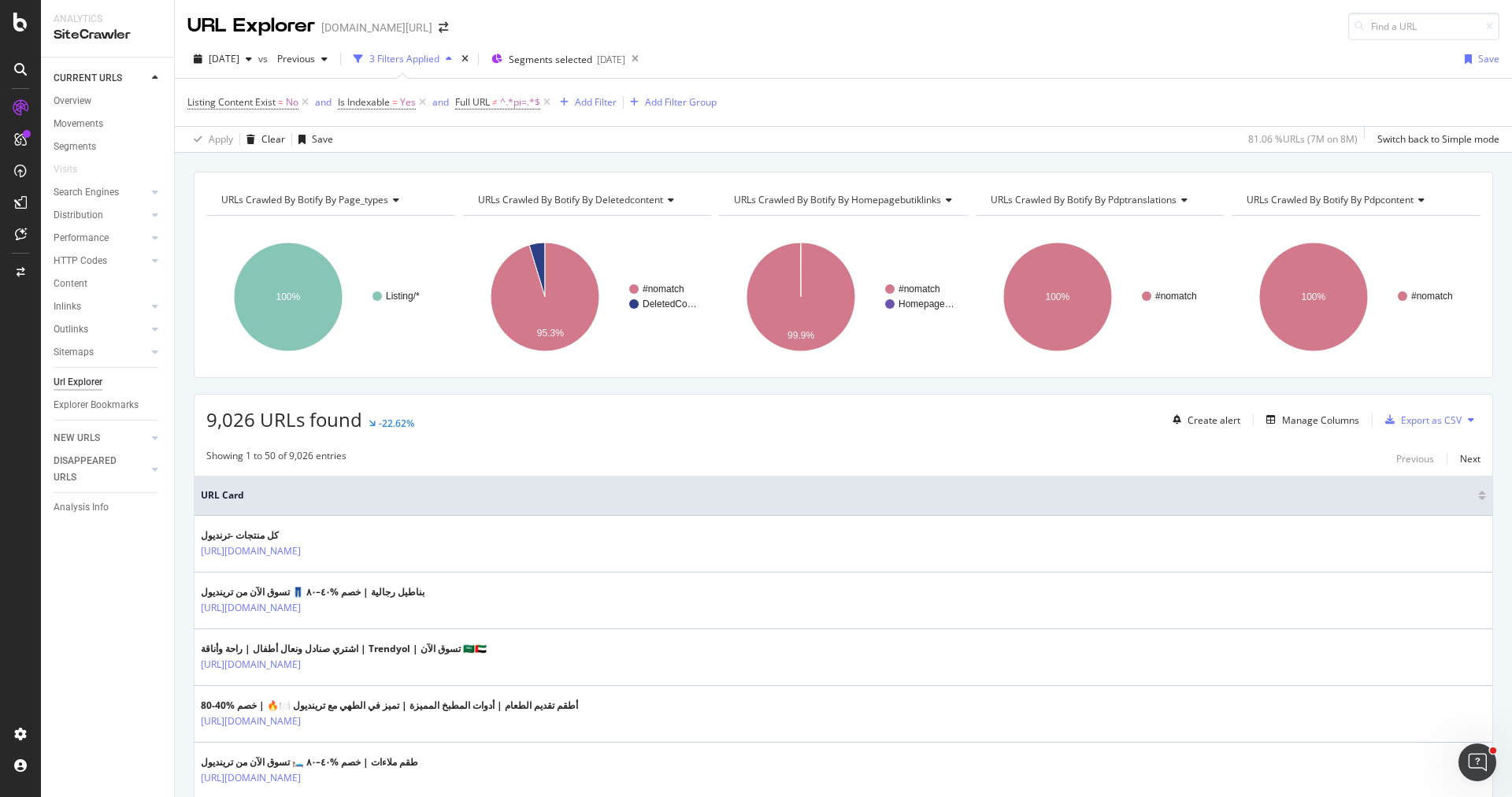
click at [618, 115] on div "Listing Content Exist = No and Is Indexable = Yes and Full URL ≠ ^.*pi=.*$ Add …" at bounding box center [843, 102] width 1312 height 48
click at [605, 109] on div "Add Filter" at bounding box center [585, 103] width 63 height 17
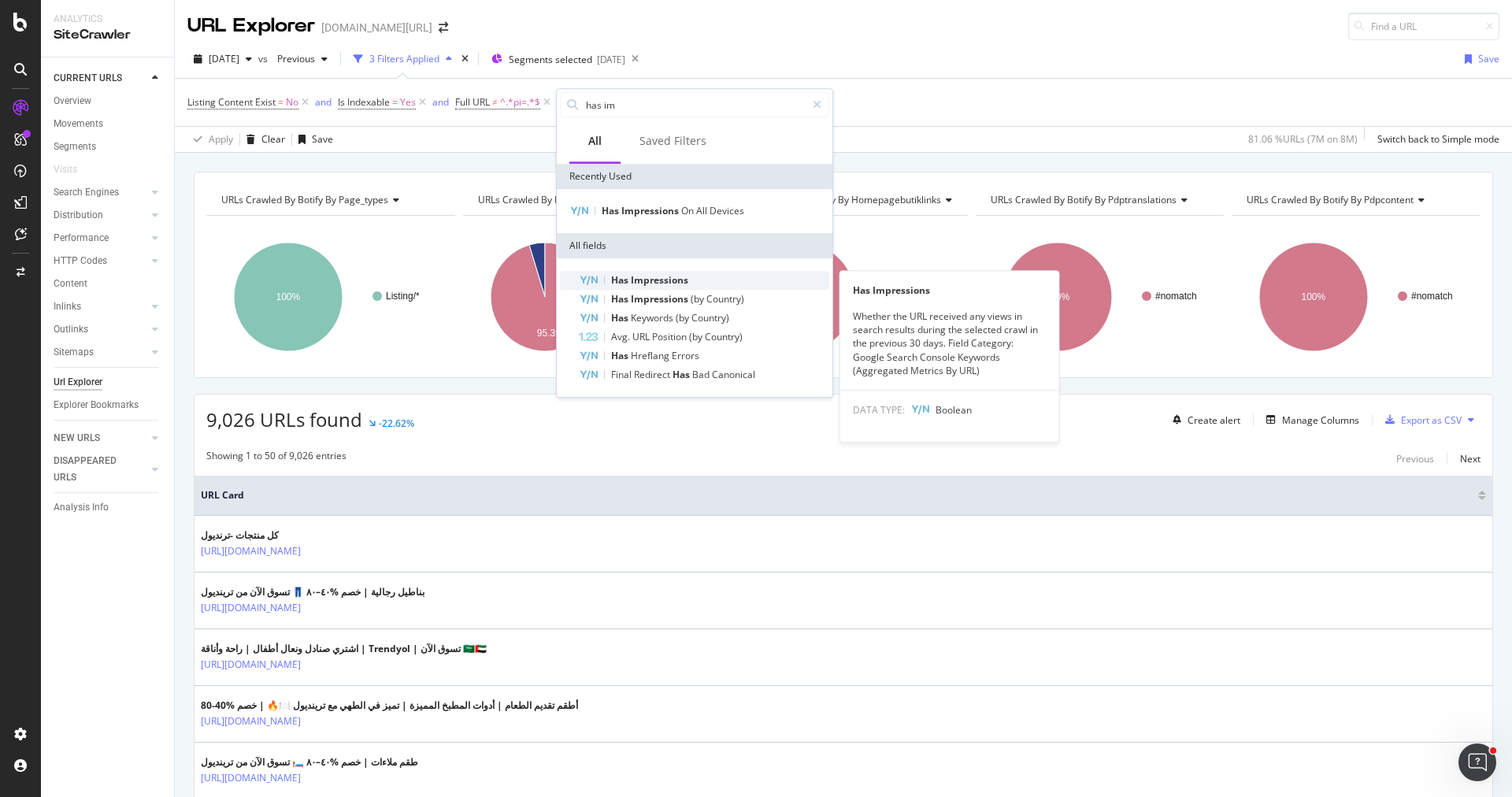
type input "has im"
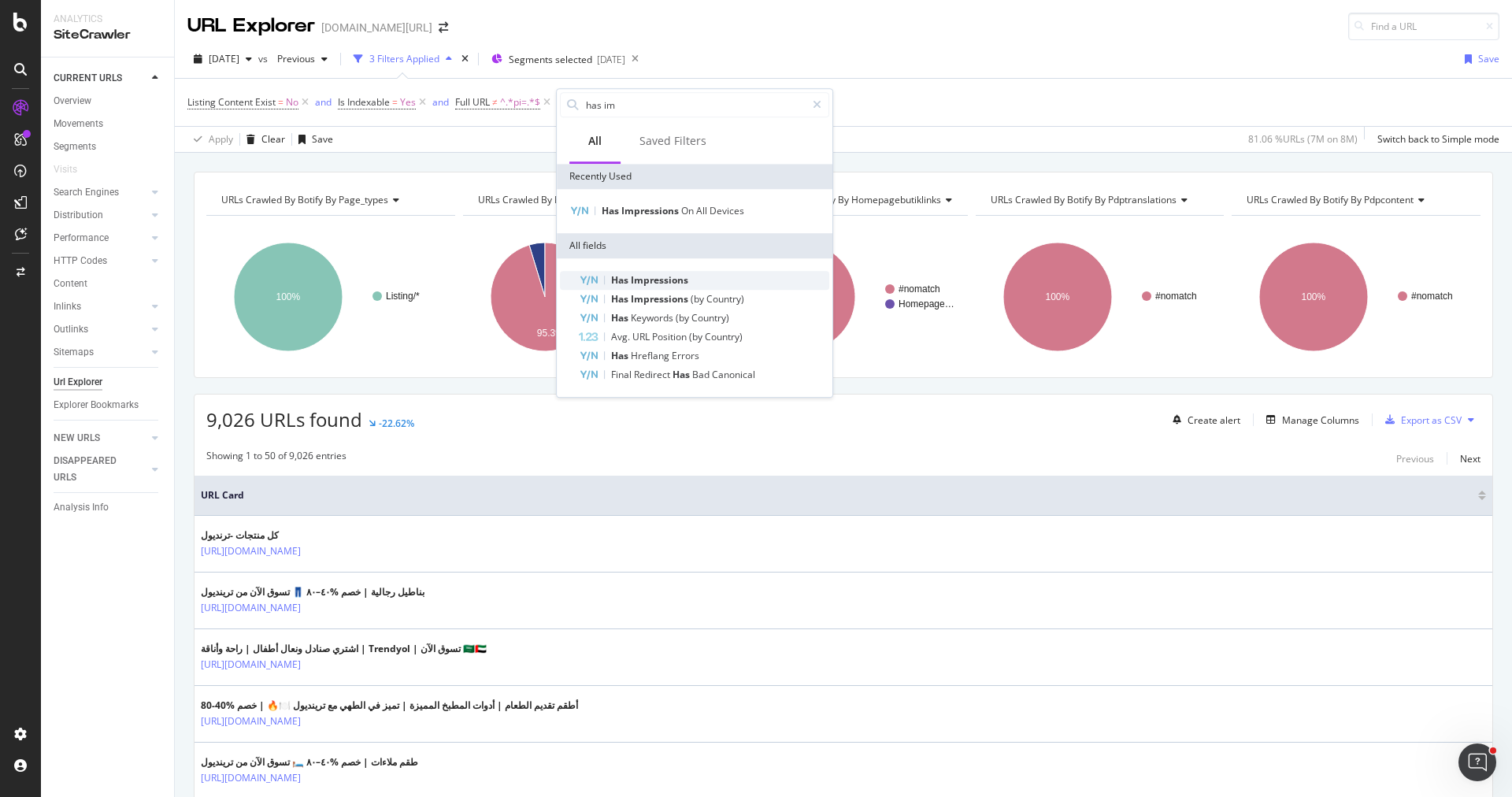
click at [678, 283] on span "Impressions" at bounding box center [659, 280] width 57 height 14
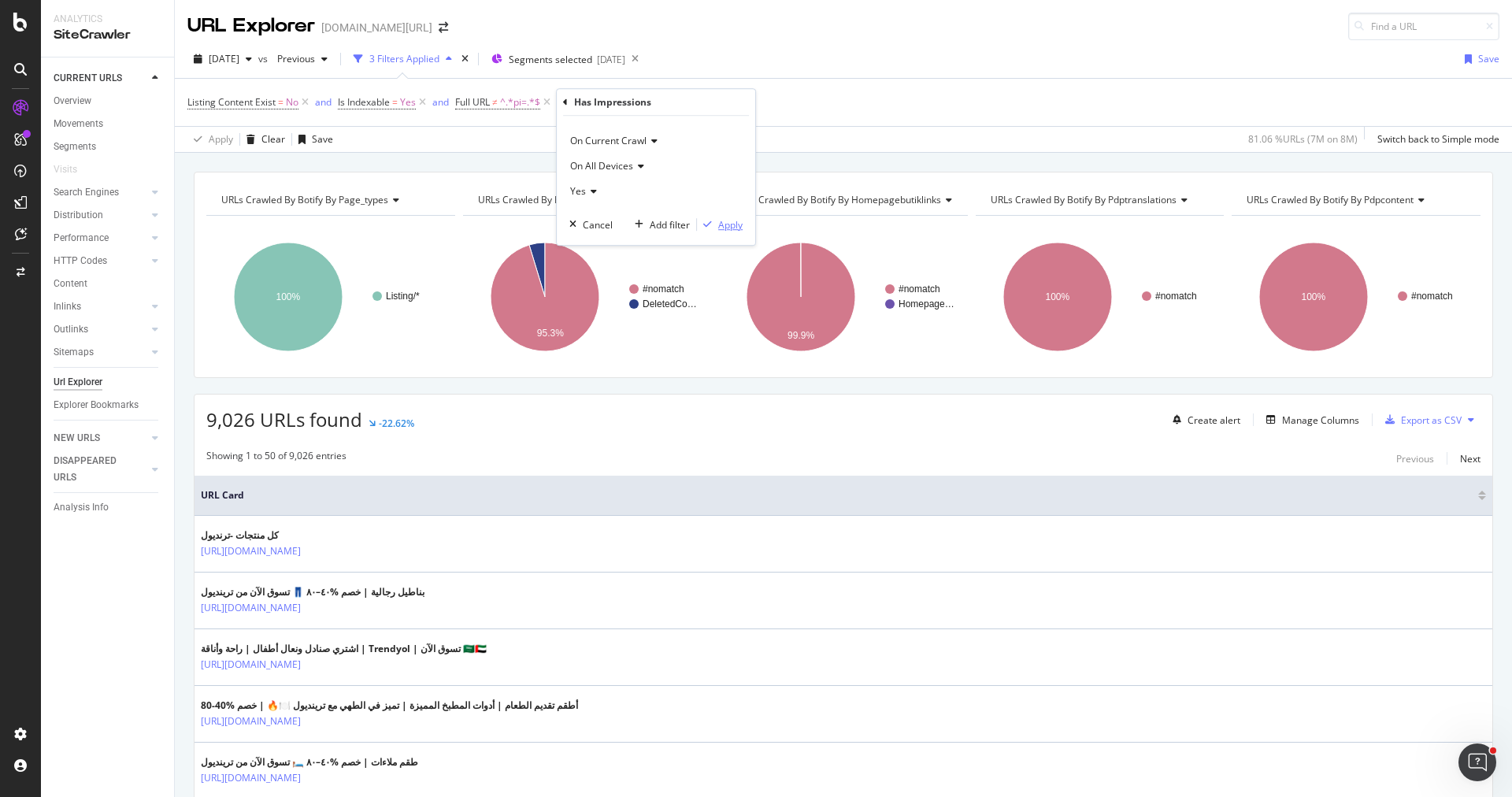
drag, startPoint x: 728, startPoint y: 220, endPoint x: 630, endPoint y: 490, distance: 287.2
click at [728, 220] on div "Apply" at bounding box center [729, 225] width 24 height 14
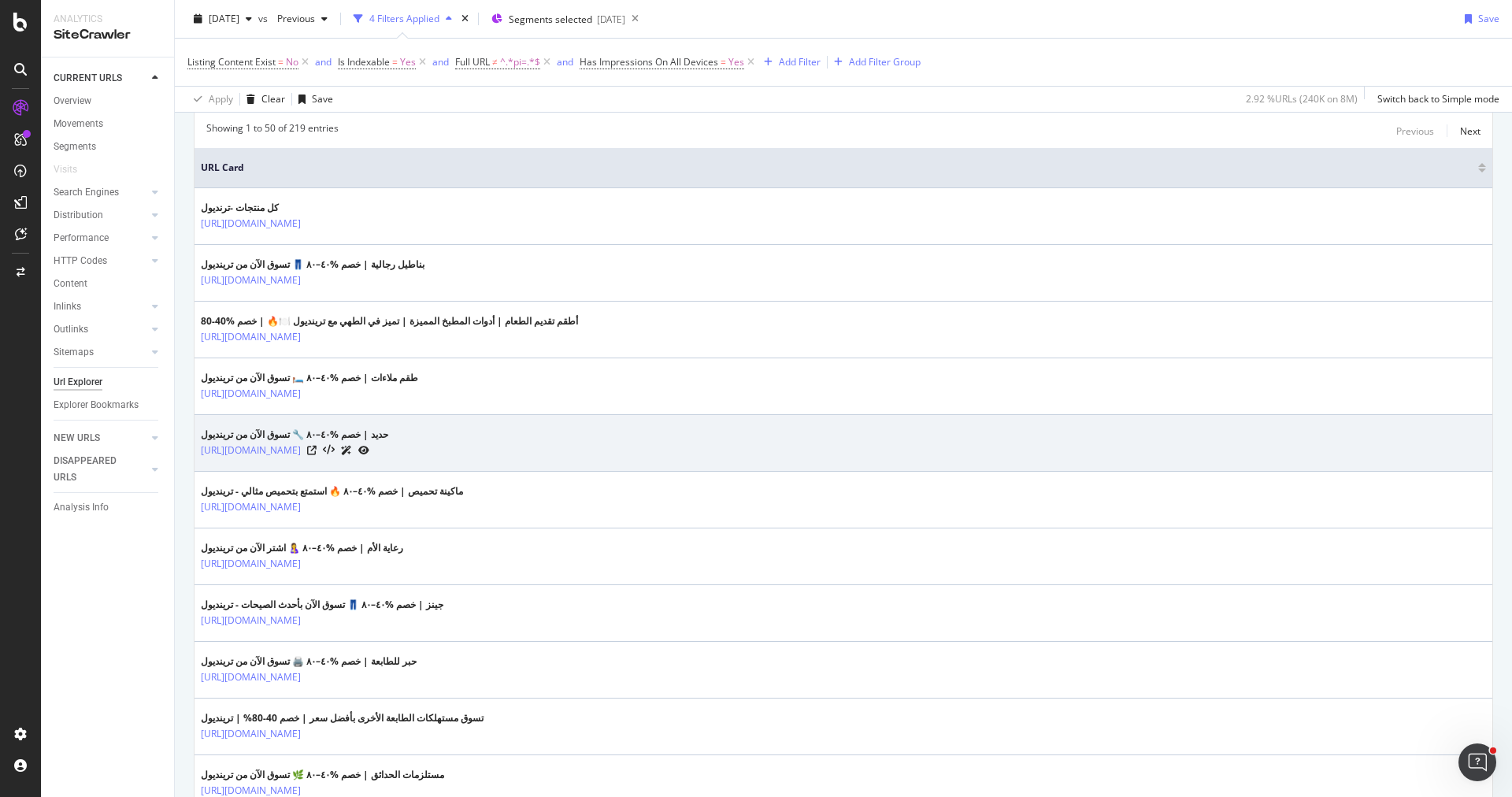
scroll to position [262, 0]
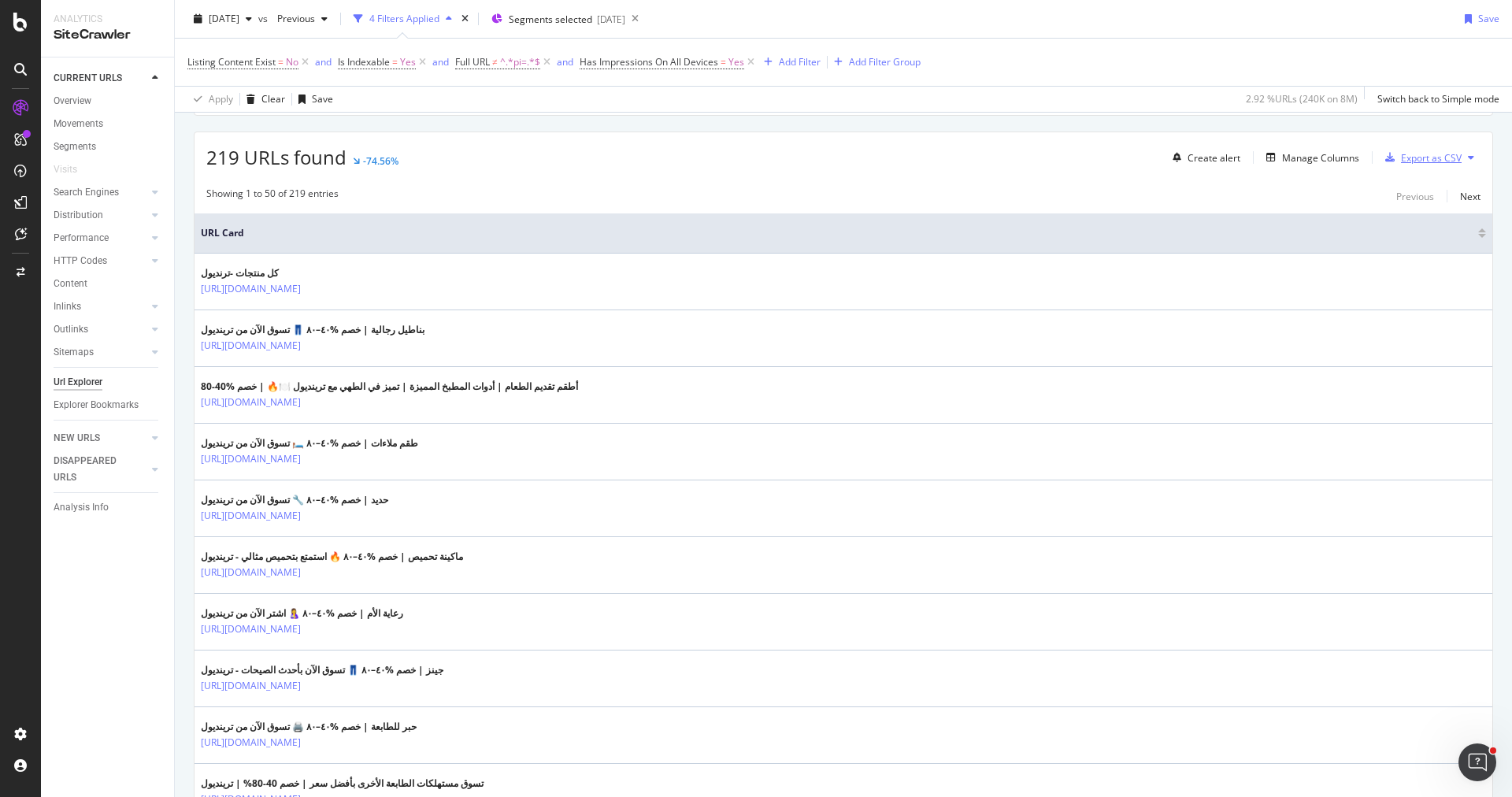
click at [1428, 152] on div "Export as CSV" at bounding box center [1431, 158] width 61 height 14
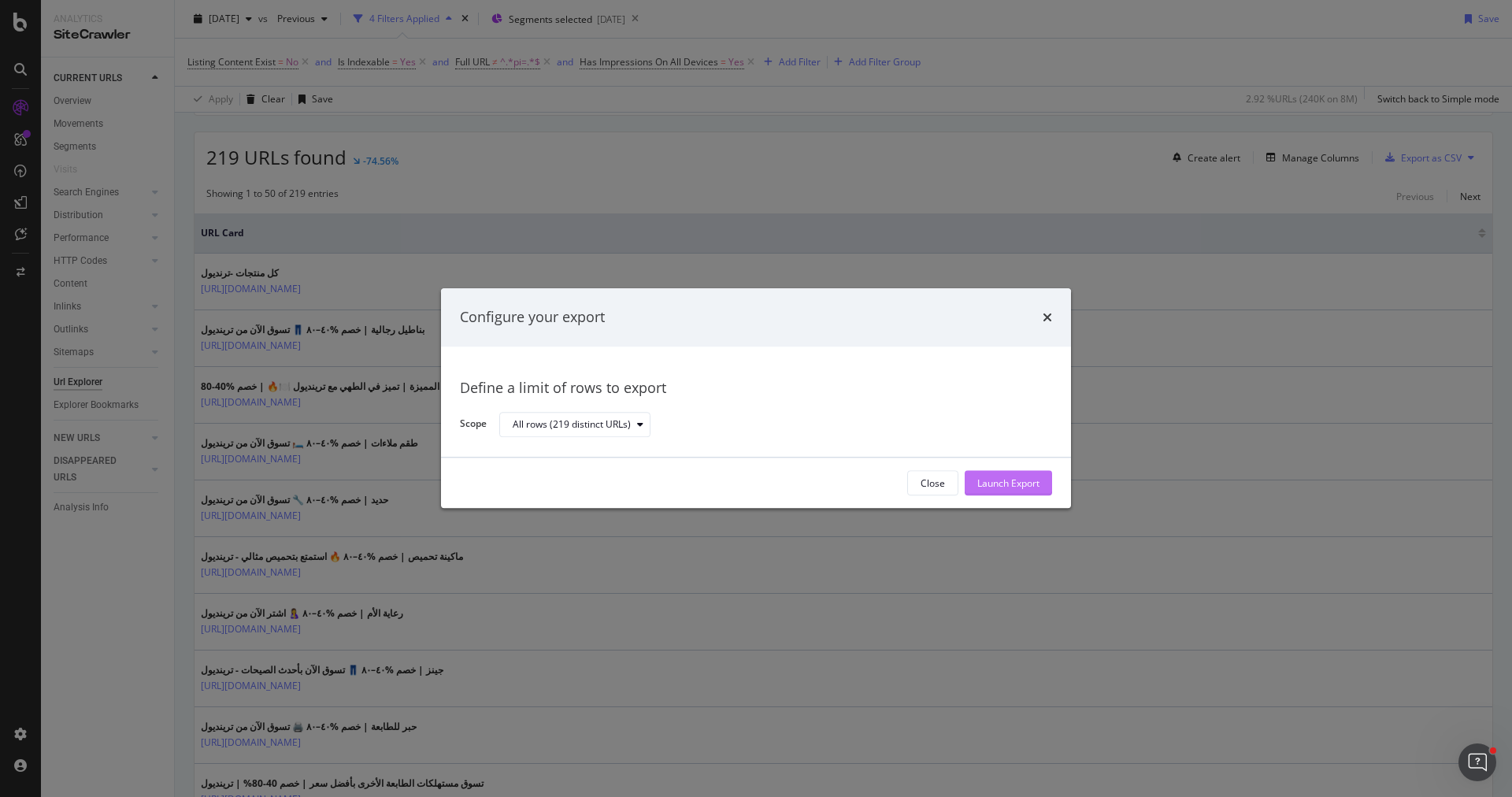
click at [1024, 488] on div "Launch Export" at bounding box center [1009, 483] width 62 height 14
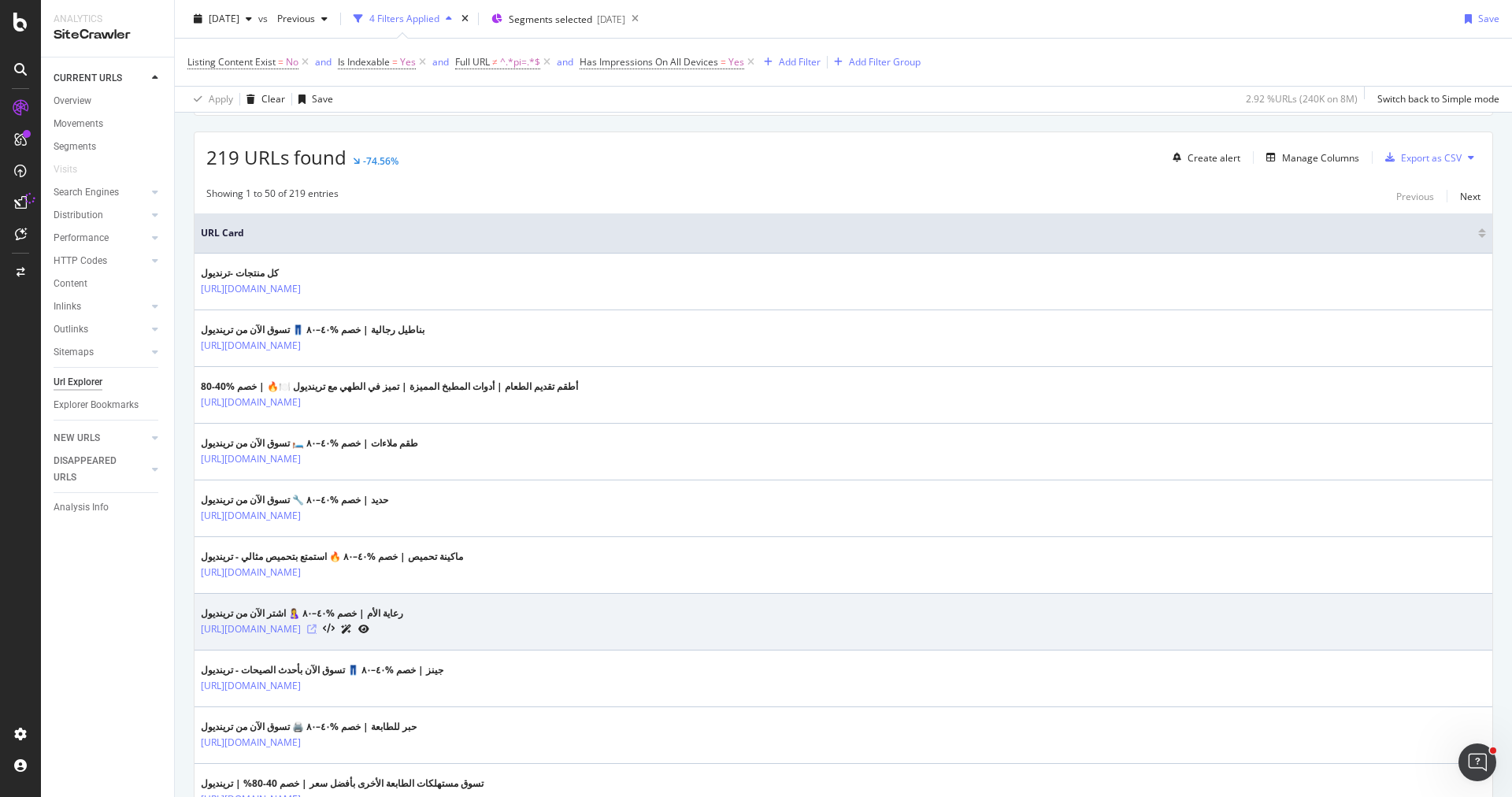
click at [316, 624] on icon at bounding box center [312, 629] width 10 height 10
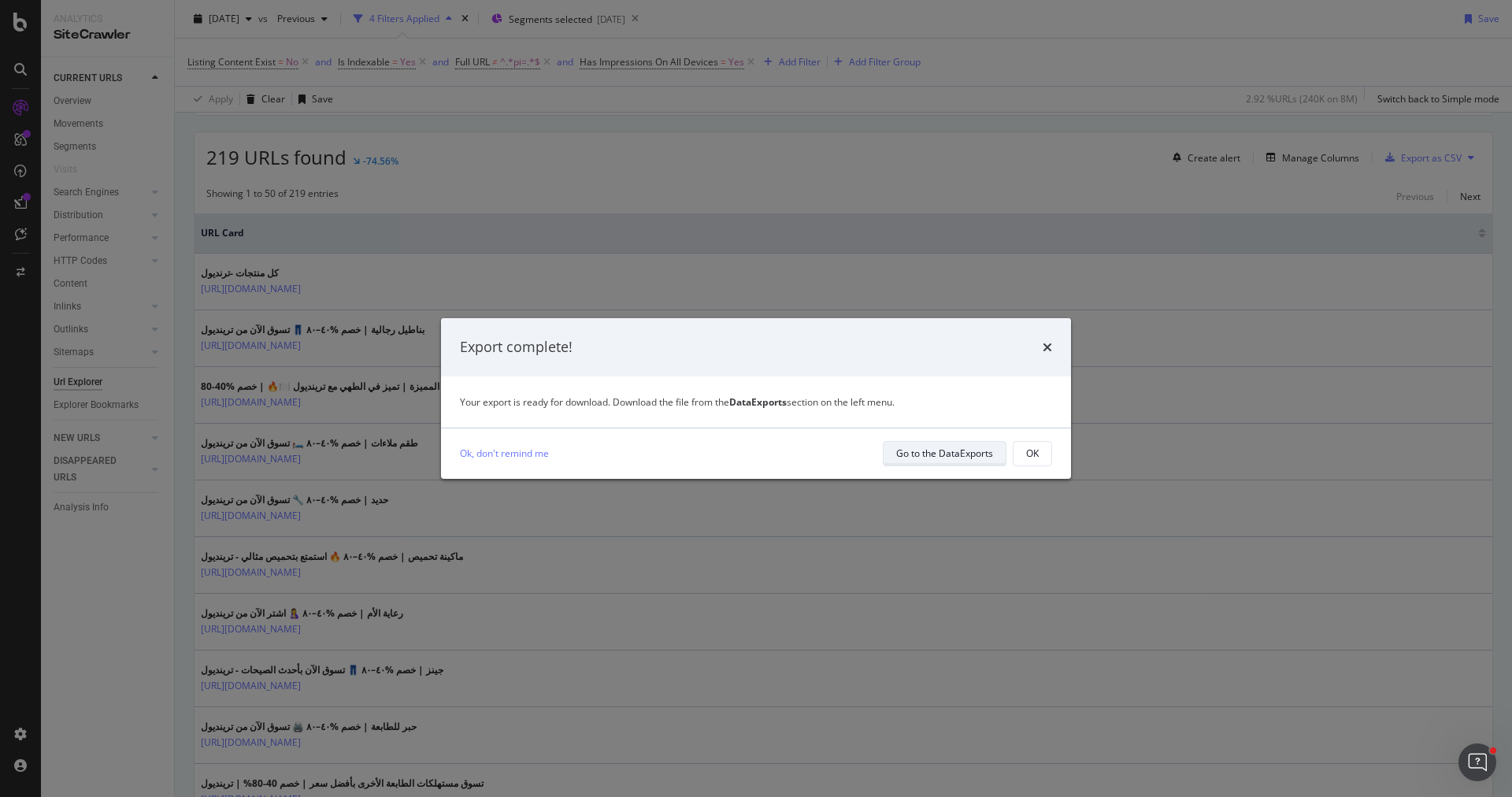
click at [927, 453] on div "Go to the DataExports" at bounding box center [945, 453] width 97 height 14
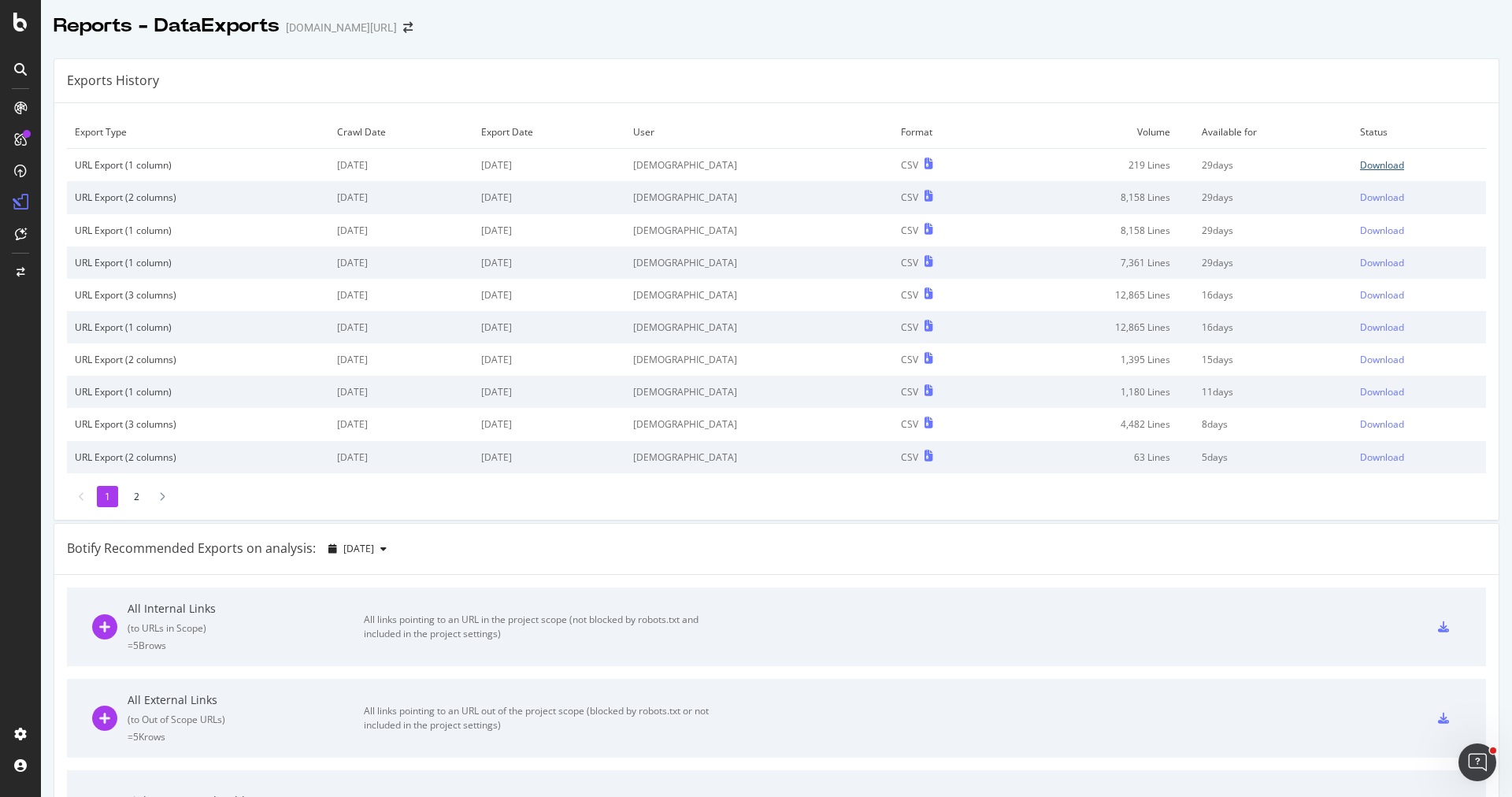
click at [1363, 164] on div "Download" at bounding box center [1381, 165] width 44 height 14
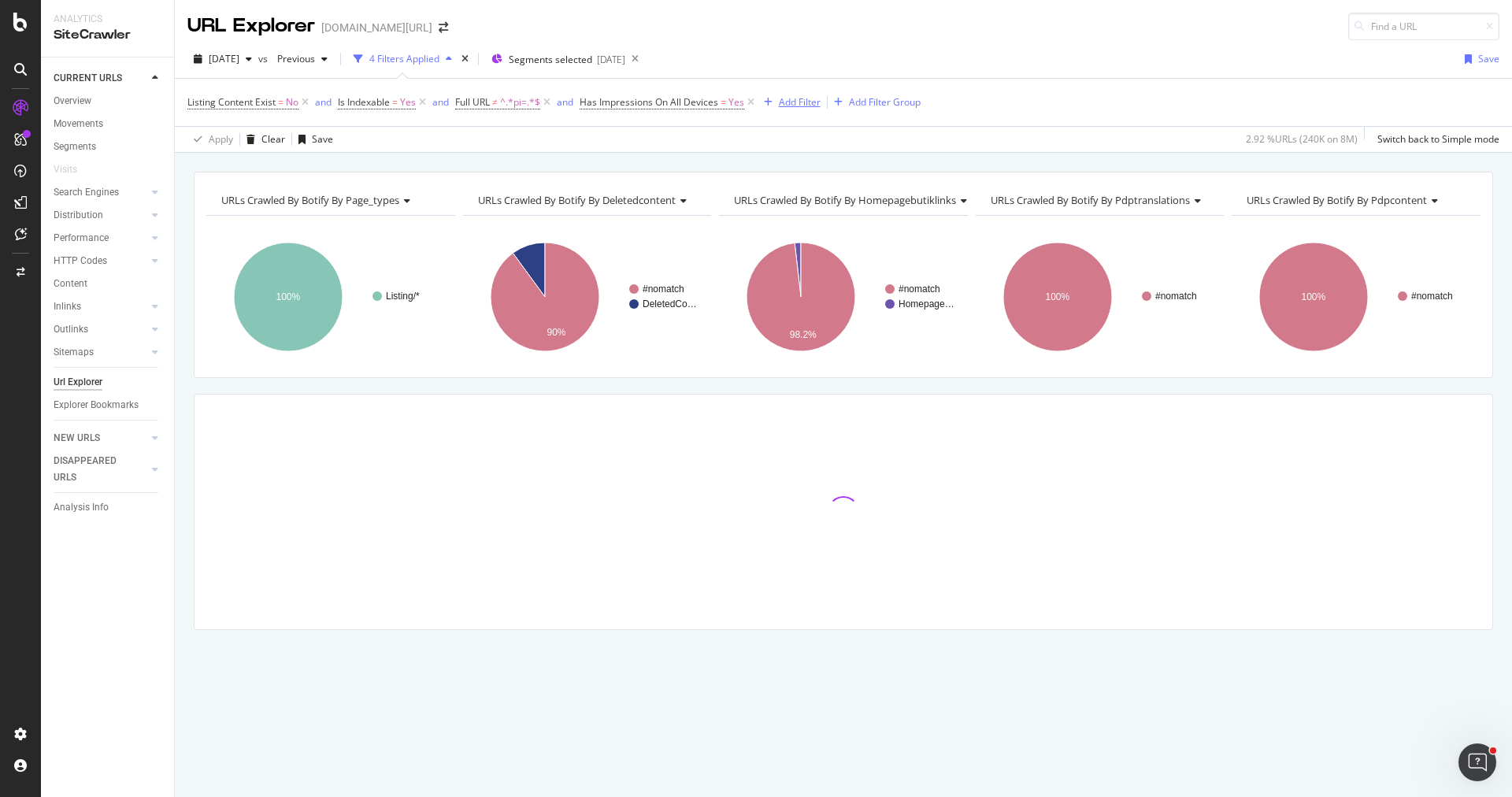
click at [781, 105] on div "Add Filter" at bounding box center [799, 102] width 42 height 14
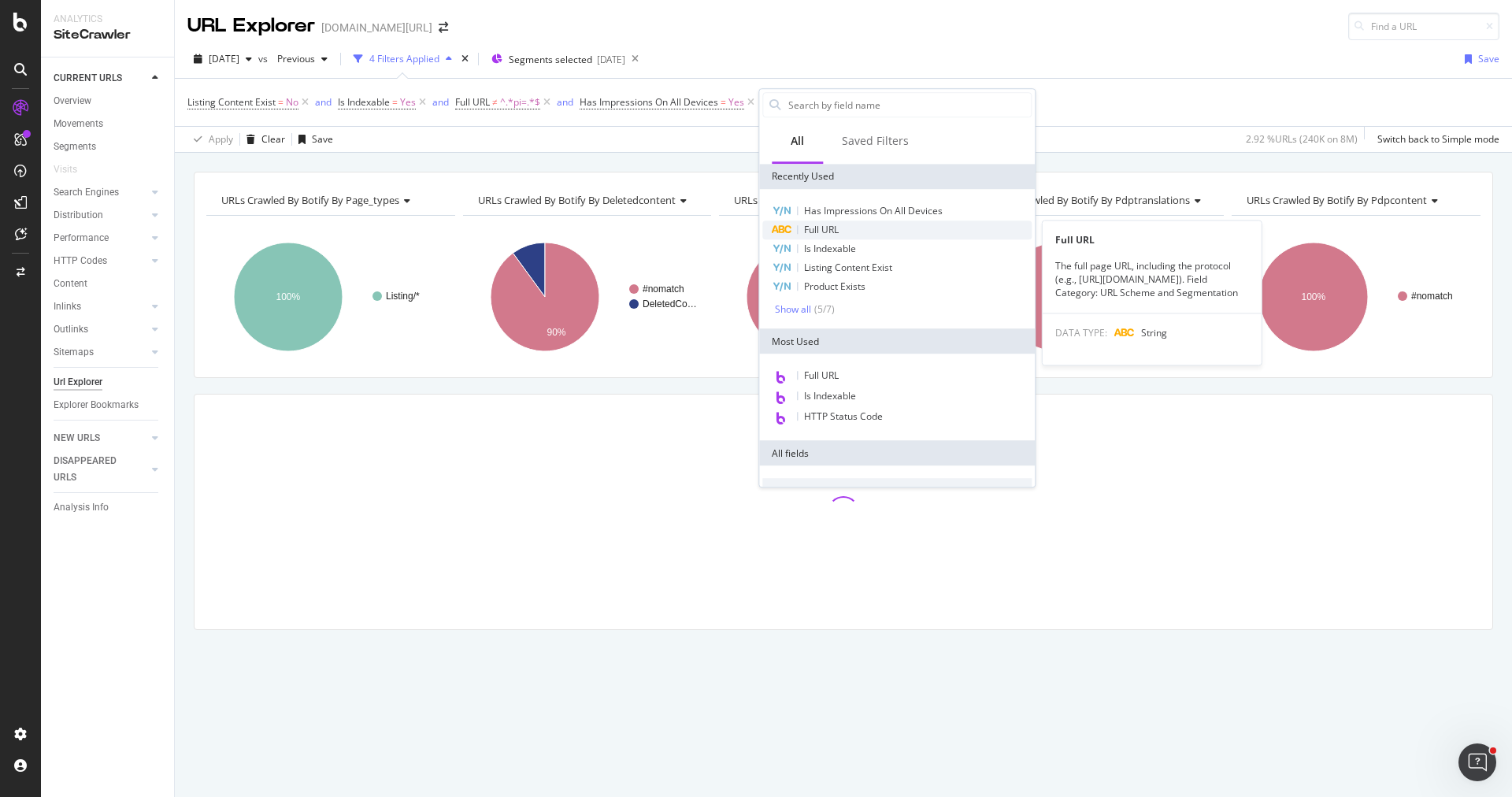
click at [823, 227] on span "Full URL" at bounding box center [821, 230] width 35 height 14
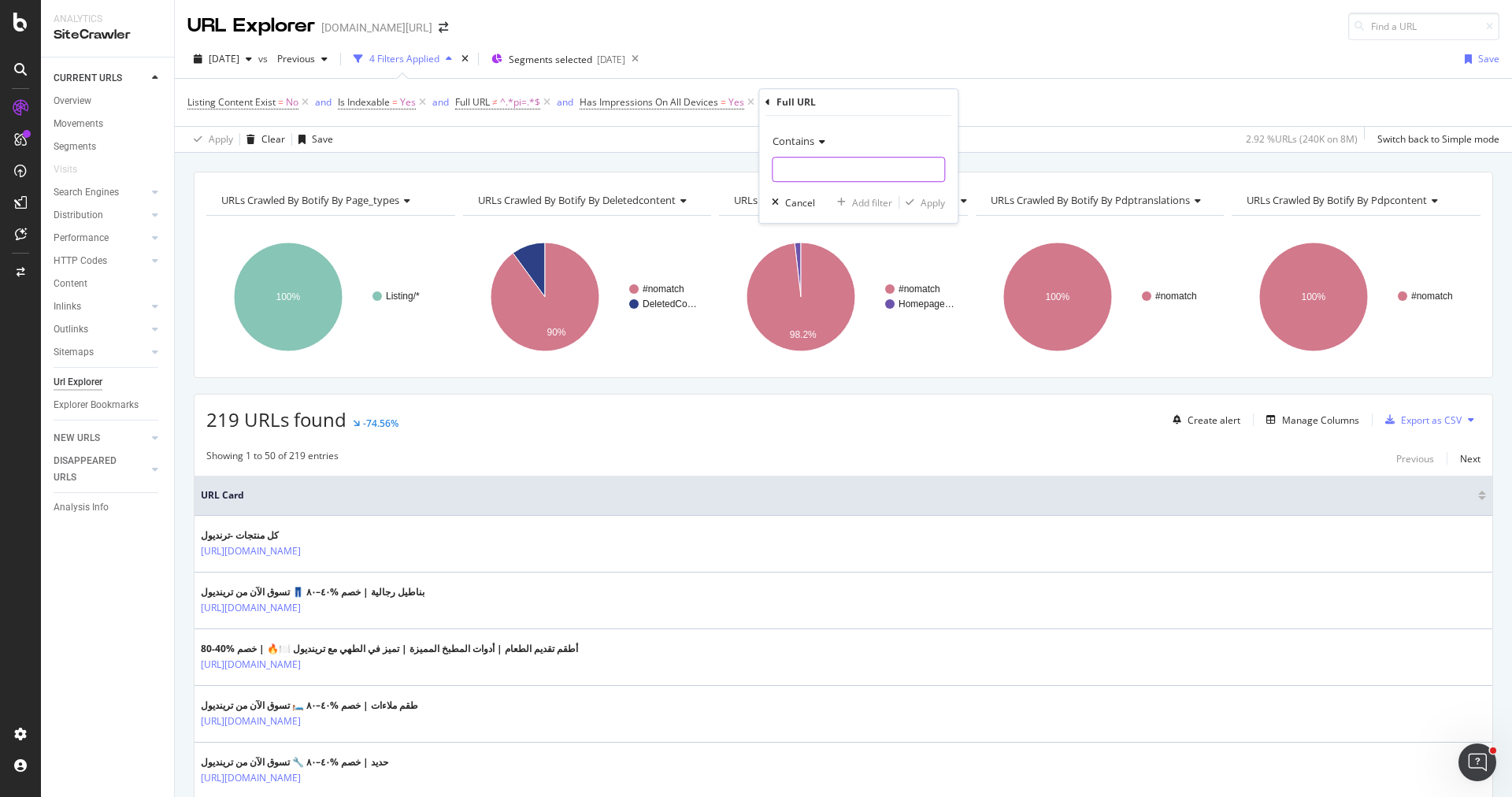
click at [820, 170] on input "text" at bounding box center [858, 170] width 172 height 25
type input "dresses"
click at [940, 201] on div "Apply" at bounding box center [932, 203] width 24 height 14
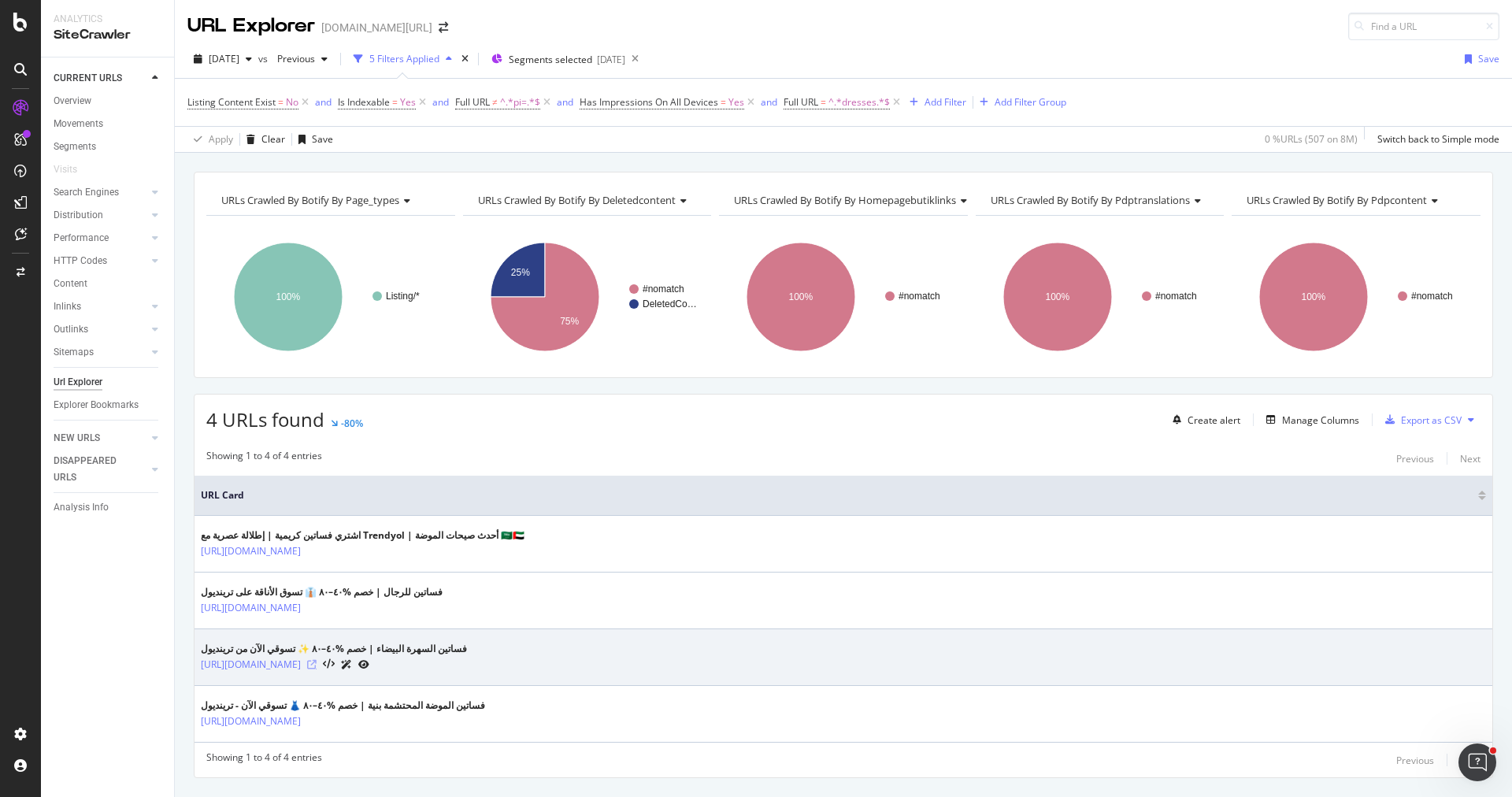
click at [316, 659] on icon at bounding box center [312, 664] width 10 height 10
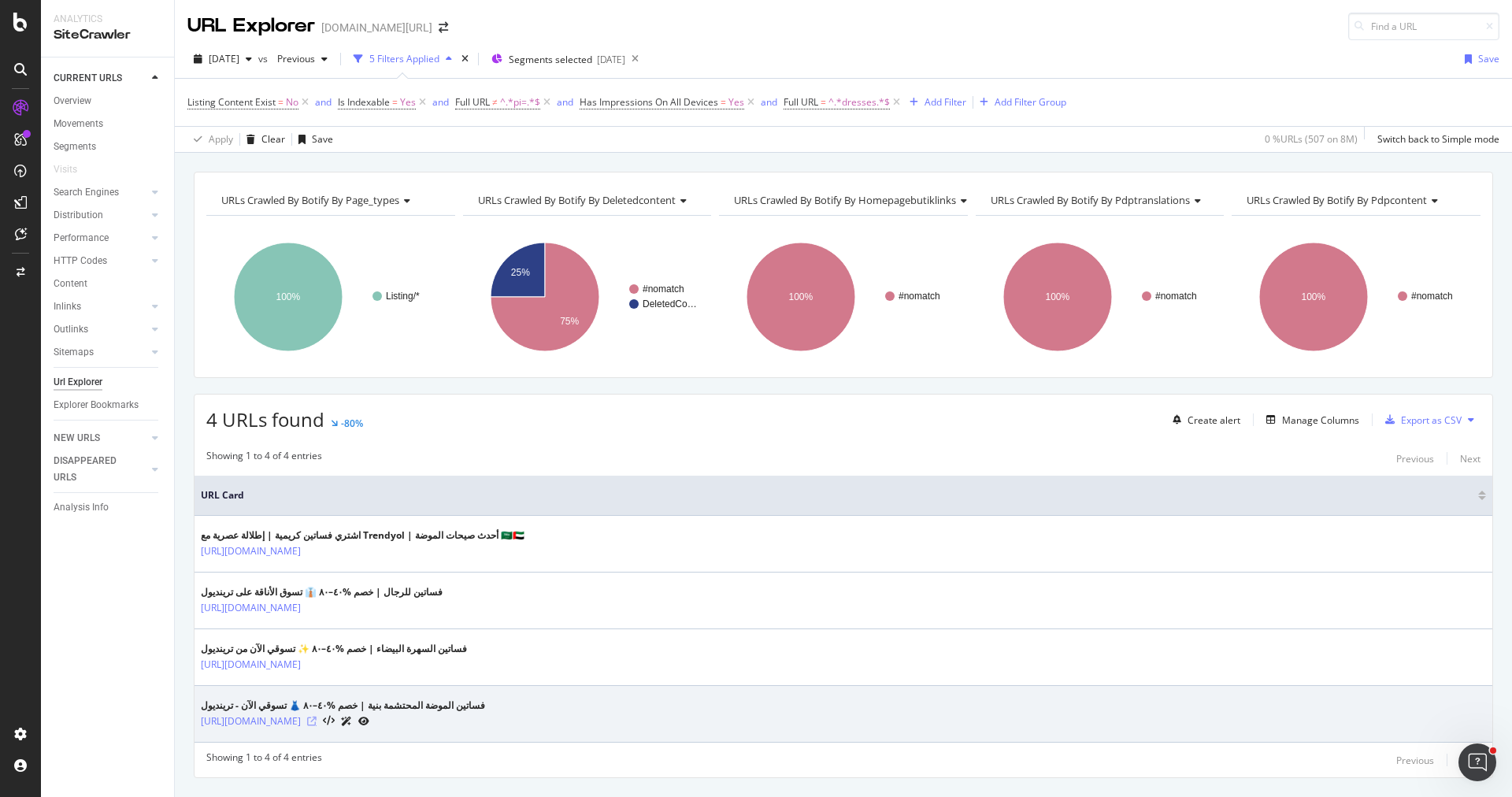
click at [316, 717] on icon at bounding box center [312, 721] width 10 height 10
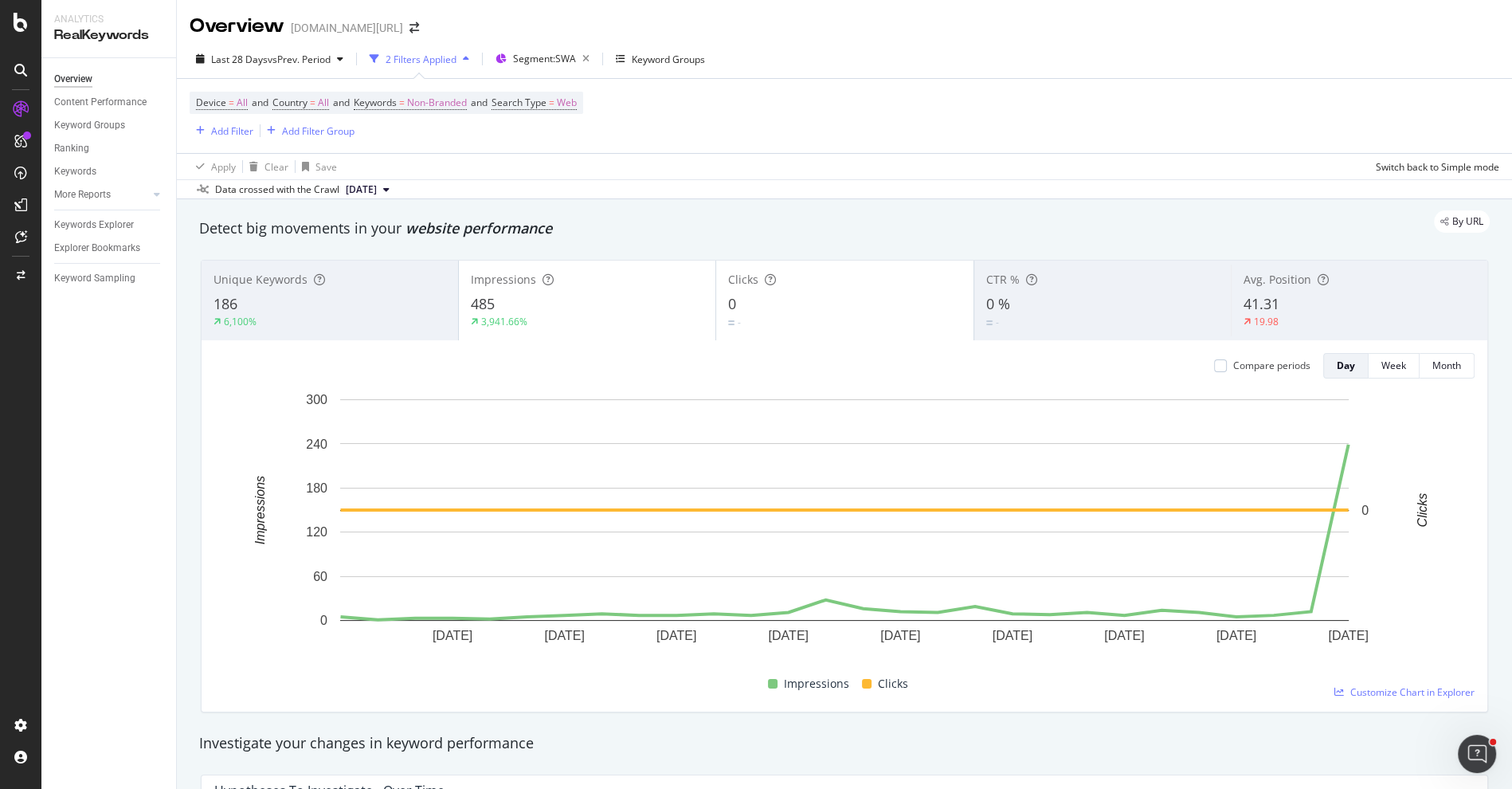
click at [852, 332] on div "Clicks 0 -" at bounding box center [844, 300] width 256 height 72
